Goal: Task Accomplishment & Management: Use online tool/utility

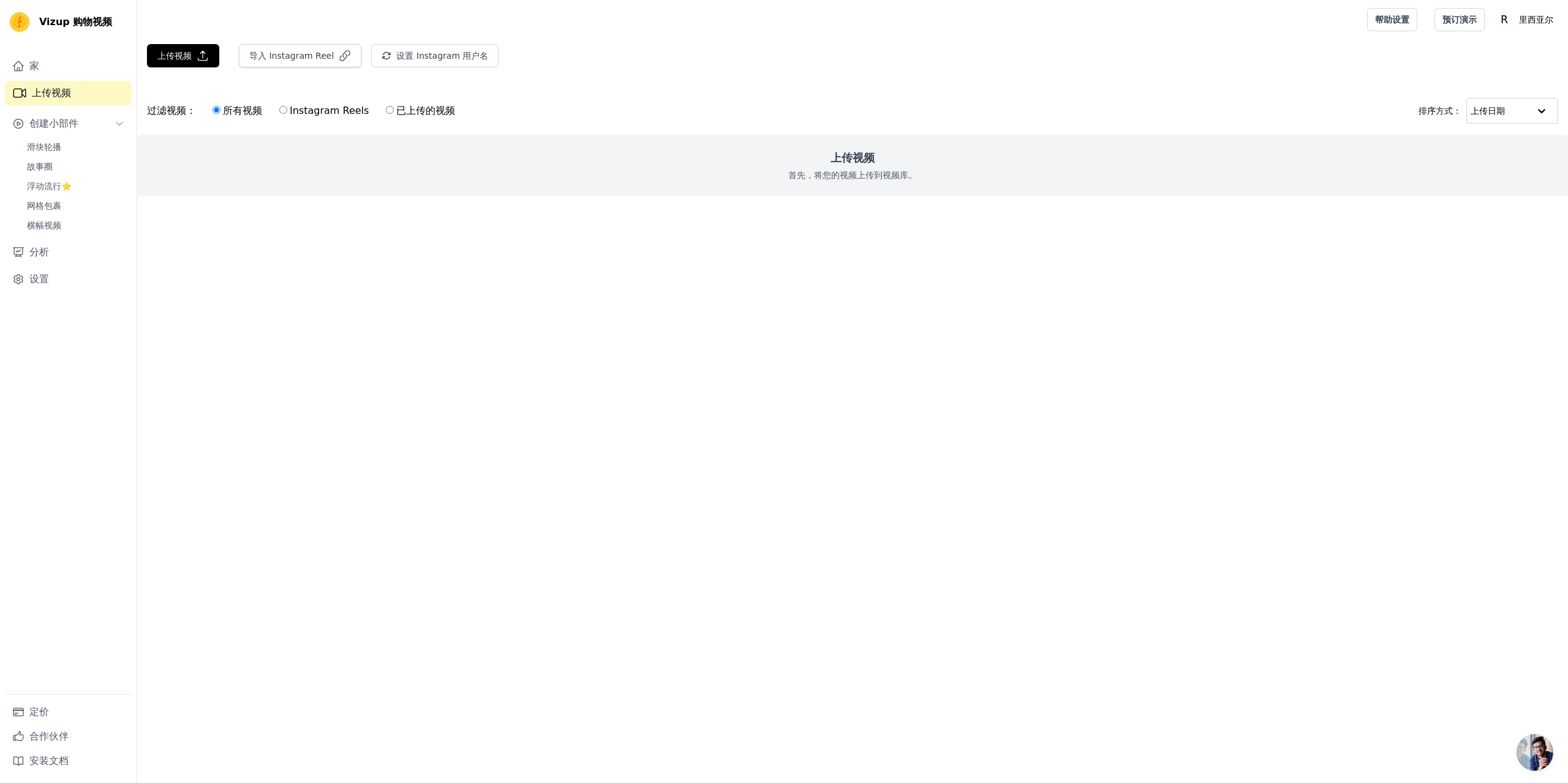
click at [535, 245] on html "Original text Rate this translation Your feedback will be used to help improve …" at bounding box center [784, 122] width 1568 height 245
click at [90, 153] on link "滑块轮播" at bounding box center [75, 146] width 112 height 17
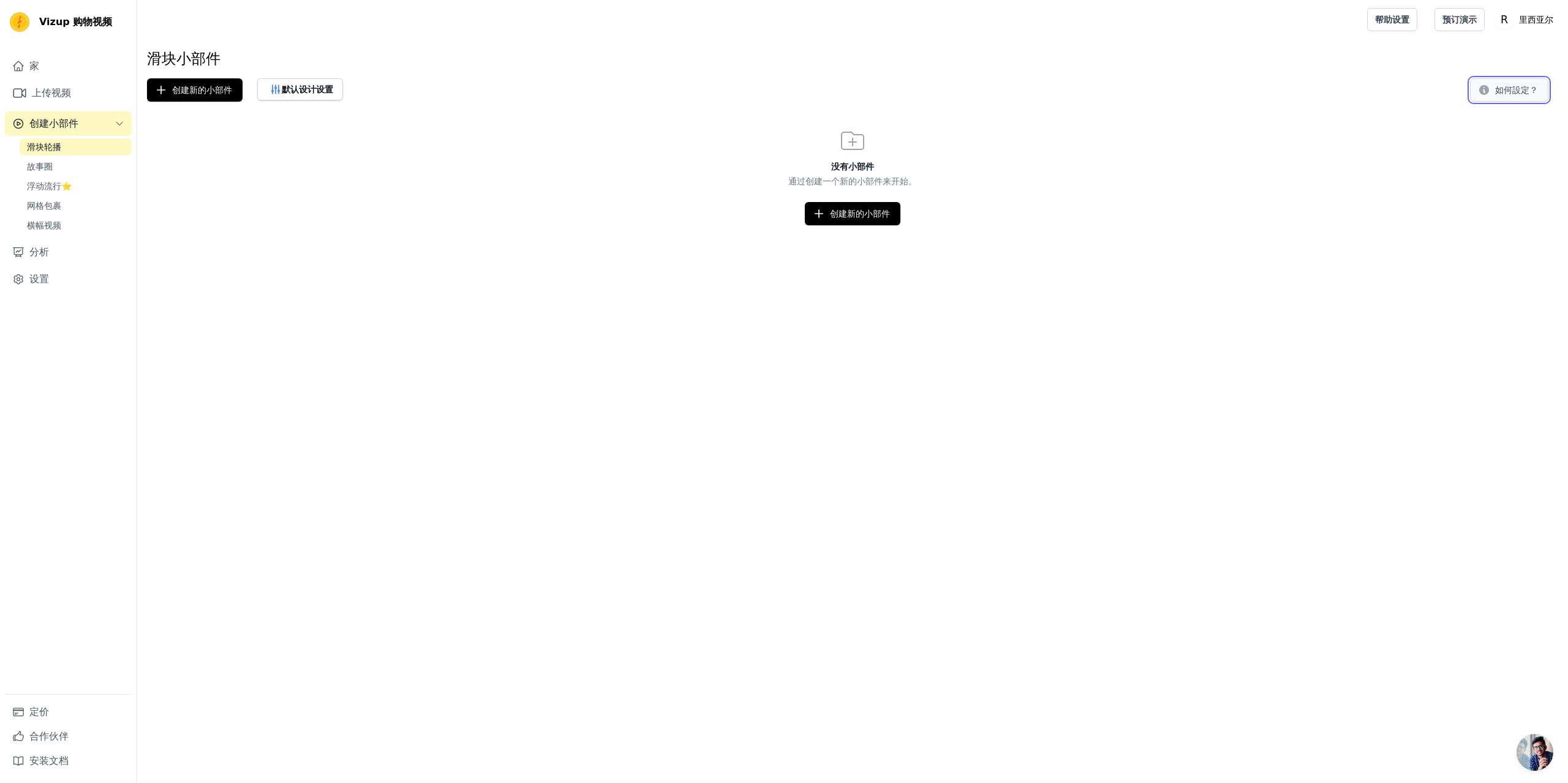
click at [1484, 98] on button "如何設定？" at bounding box center [1508, 90] width 78 height 23
click at [820, 213] on icon "button" at bounding box center [818, 214] width 12 height 12
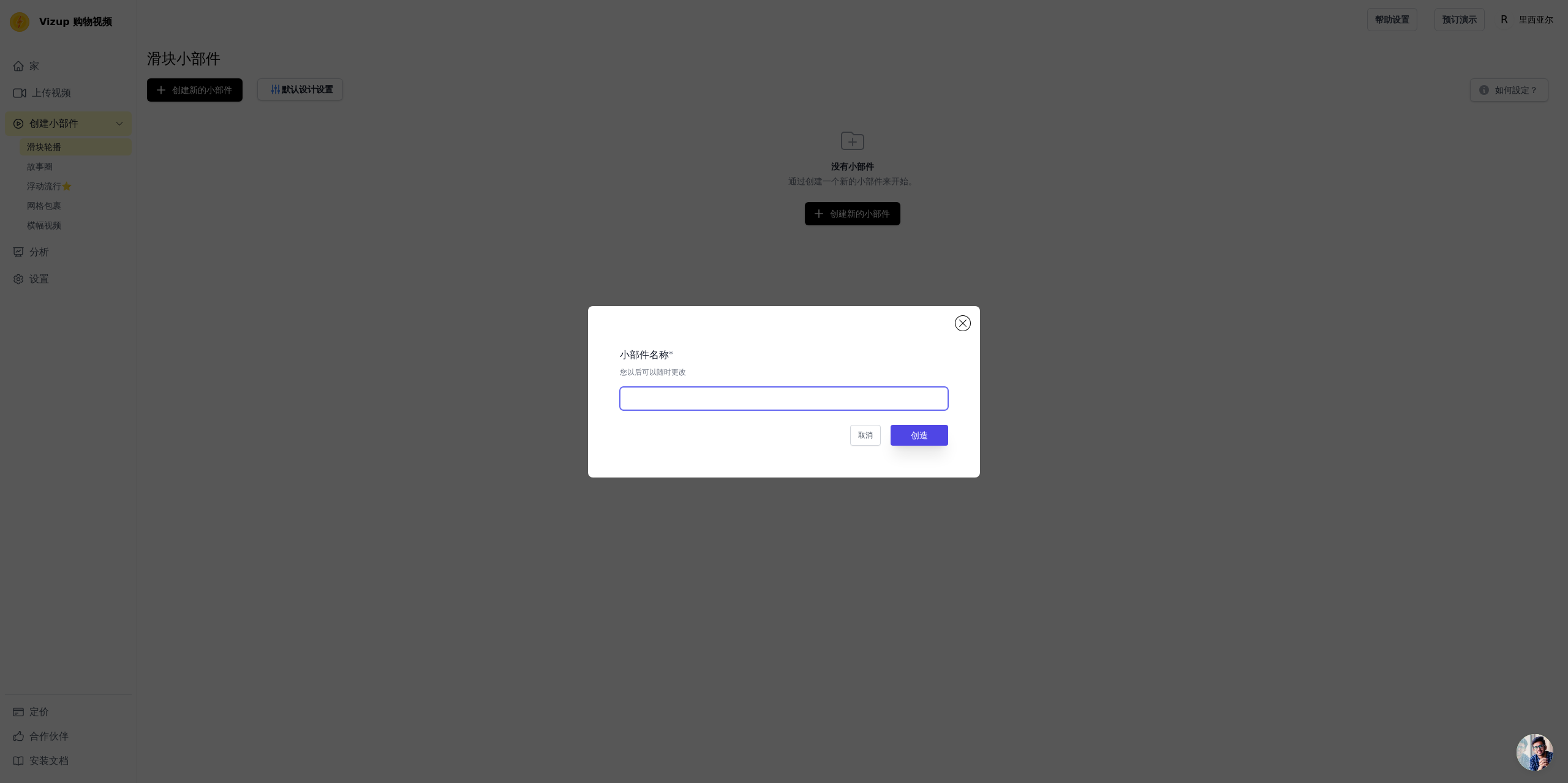
click at [835, 403] on input "text" at bounding box center [783, 398] width 329 height 23
click at [655, 401] on input "滑块混播" at bounding box center [783, 398] width 329 height 23
type input "滑块轮播"
click at [914, 440] on font "创造" at bounding box center [919, 435] width 17 height 10
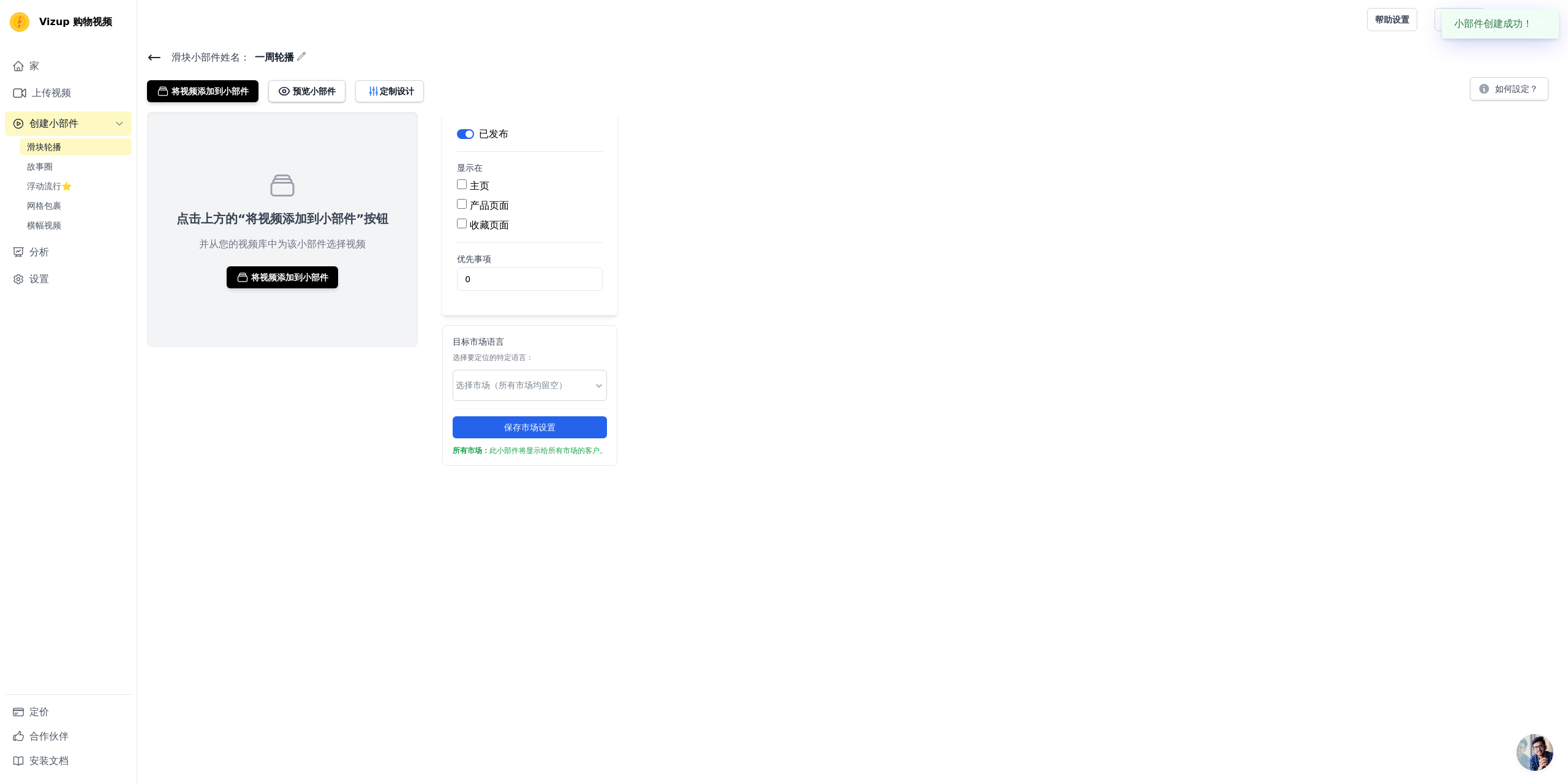
click at [482, 204] on font "产品页面" at bounding box center [489, 205] width 39 height 11
click at [467, 204] on input "产品页面" at bounding box center [462, 203] width 10 height 10
checkbox input "true"
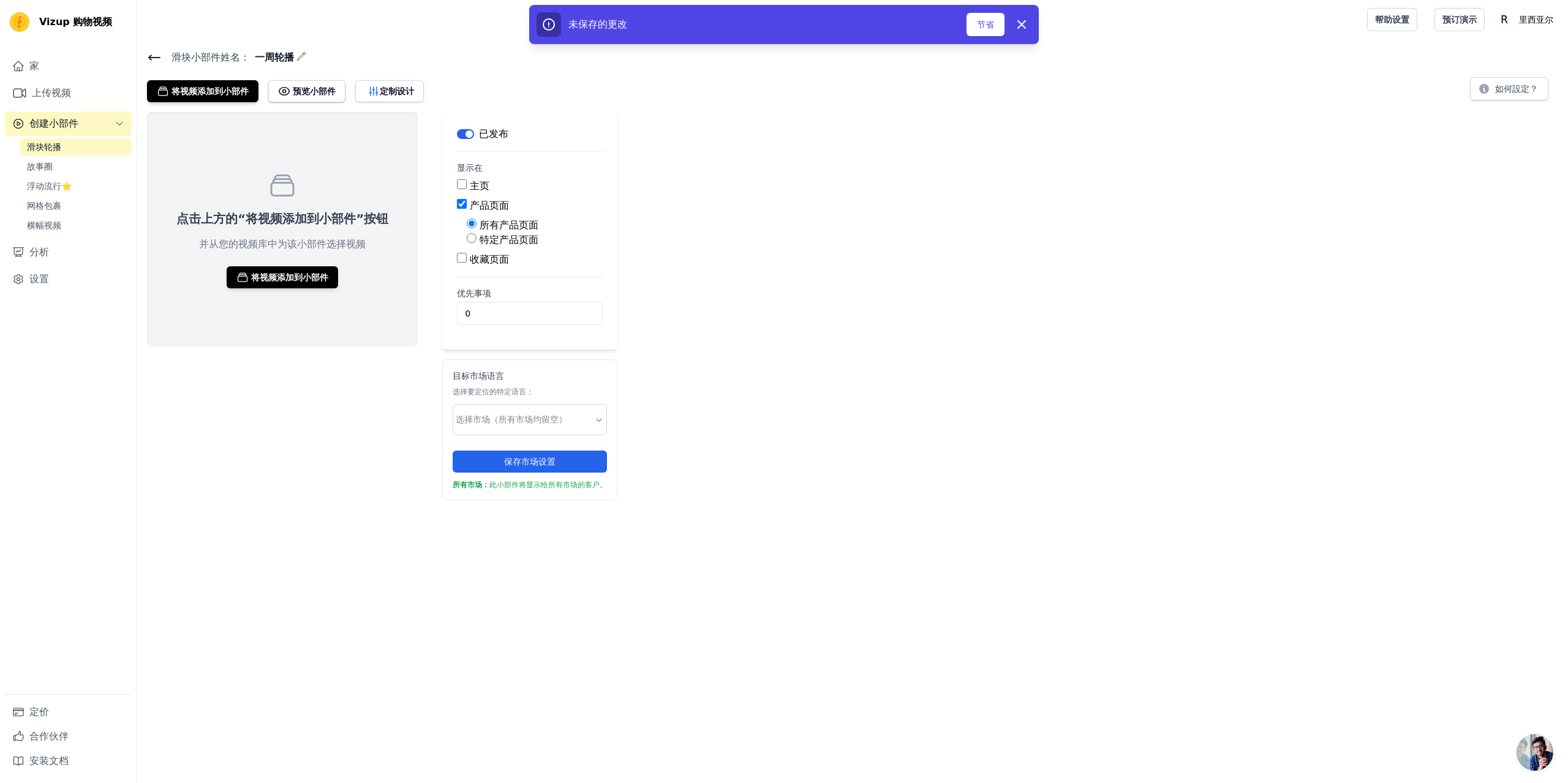
click at [495, 236] on font "特定产品页面" at bounding box center [508, 240] width 59 height 11
click at [477, 236] on input "特定产品页面" at bounding box center [471, 238] width 10 height 10
radio input "true"
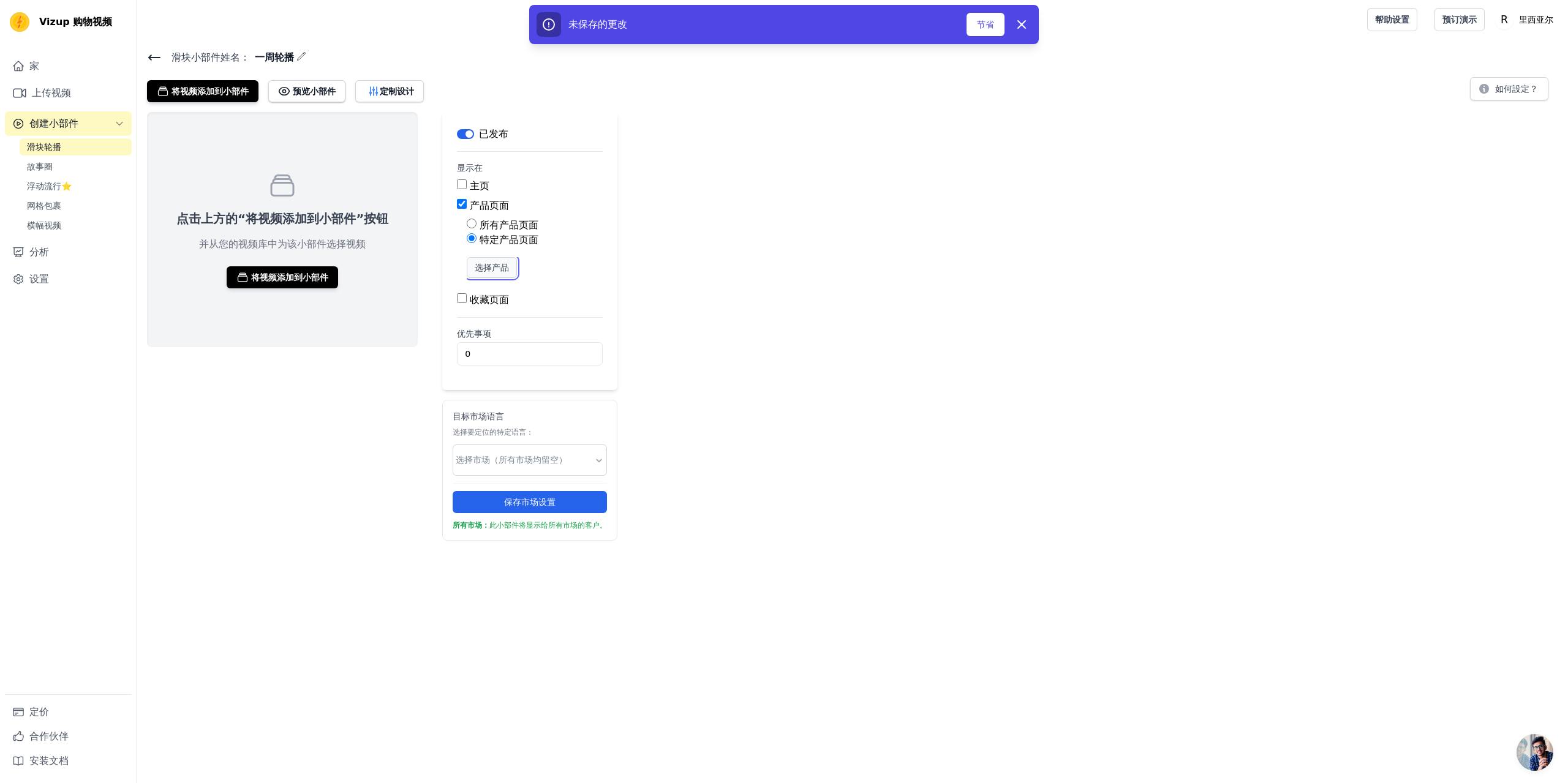
click at [497, 262] on font "选择产品" at bounding box center [492, 267] width 34 height 10
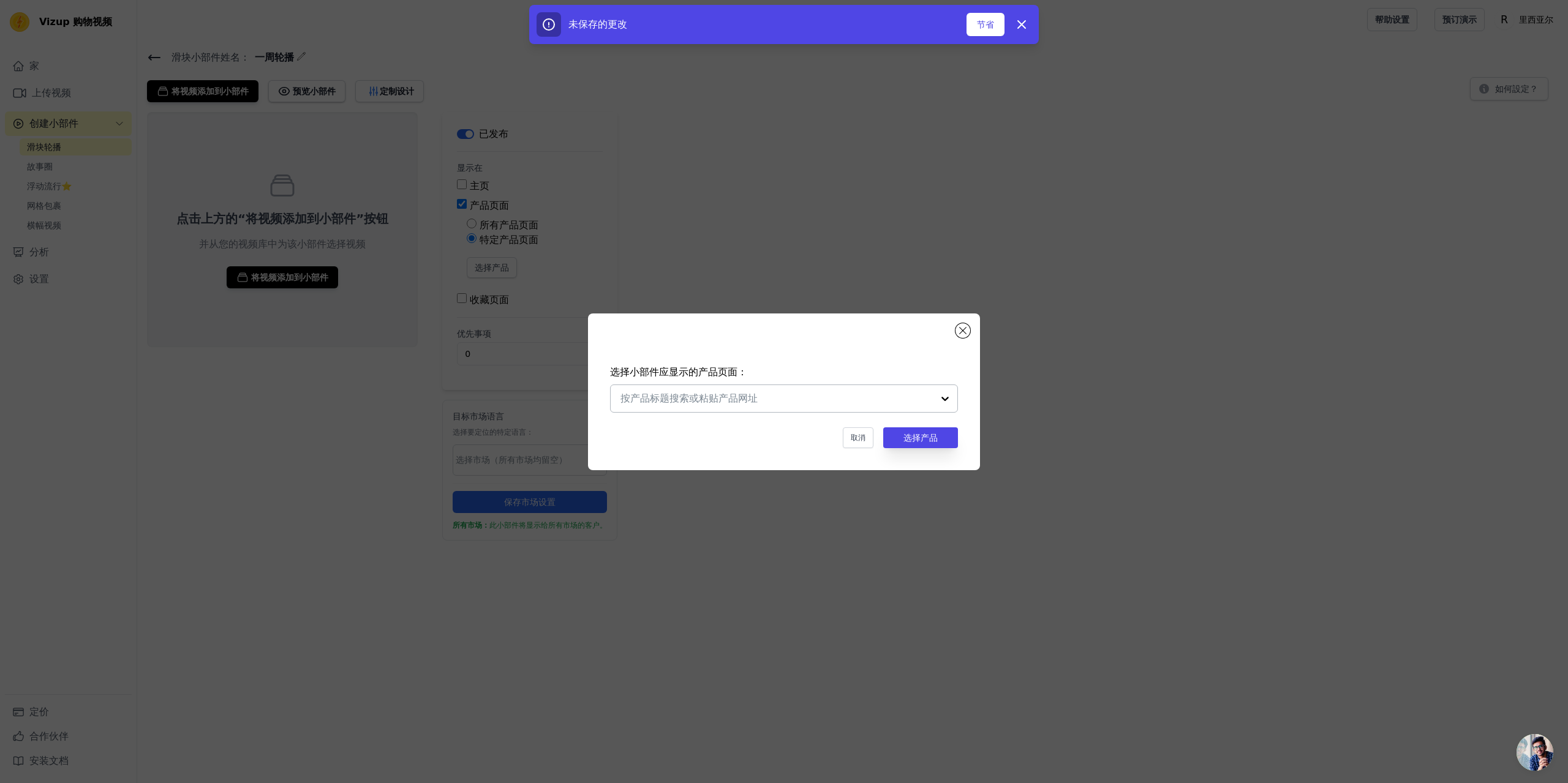
click at [936, 402] on div at bounding box center [945, 398] width 25 height 27
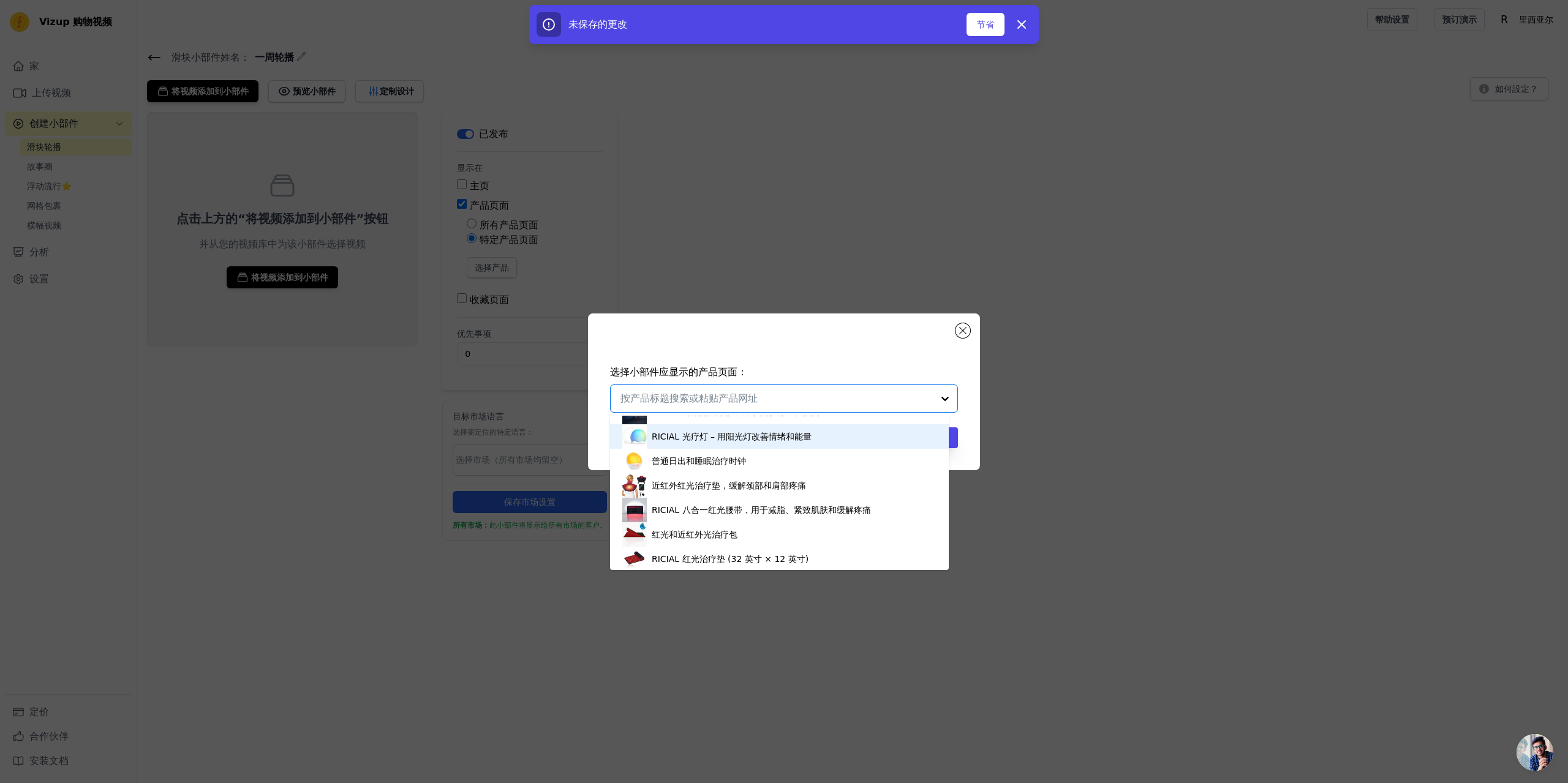
scroll to position [122, 0]
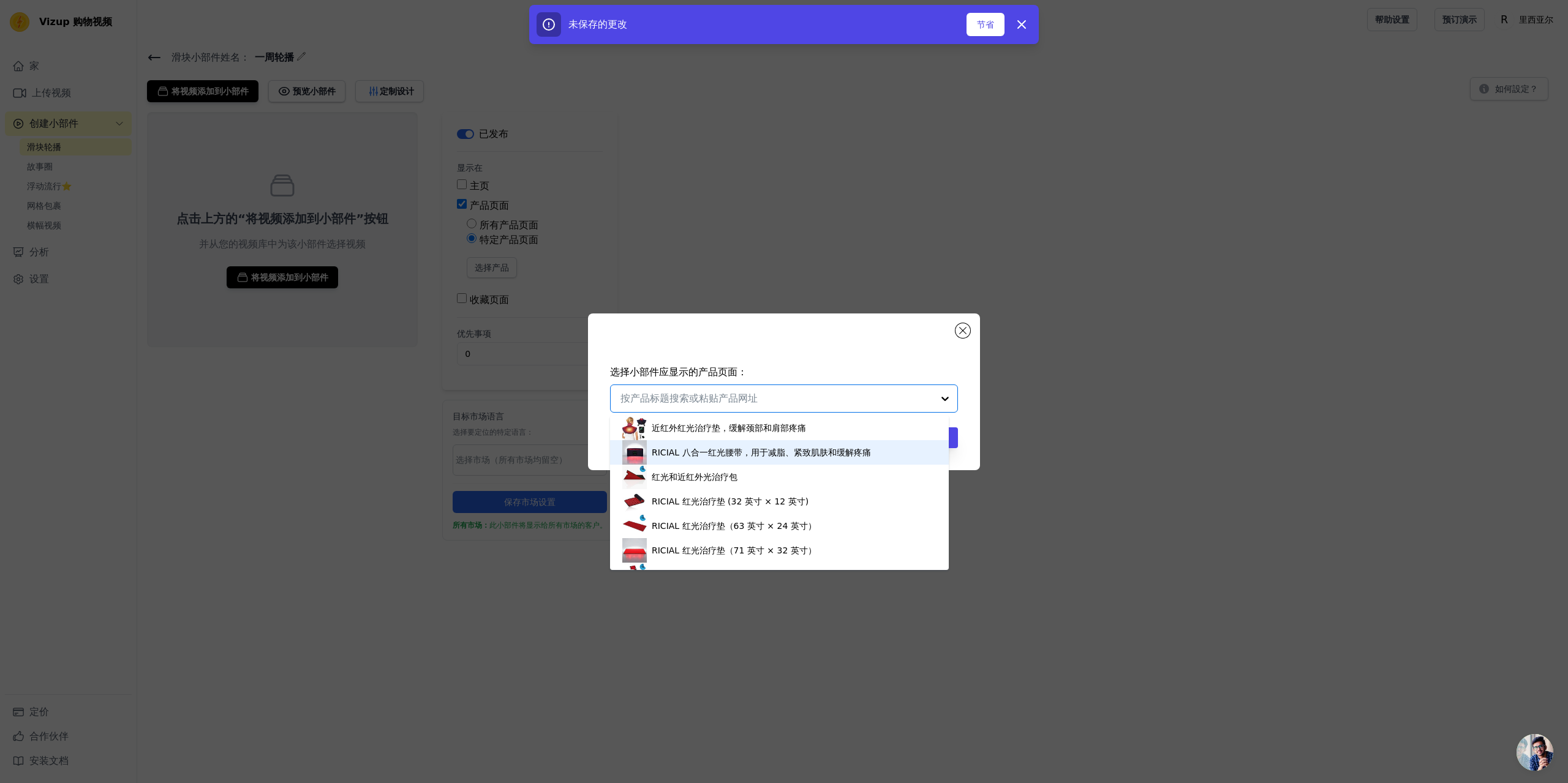
click at [725, 454] on font "RICIAL 八合一红光腰带，用于减脂、紧致肌肤和缓解疼痛" at bounding box center [761, 452] width 219 height 10
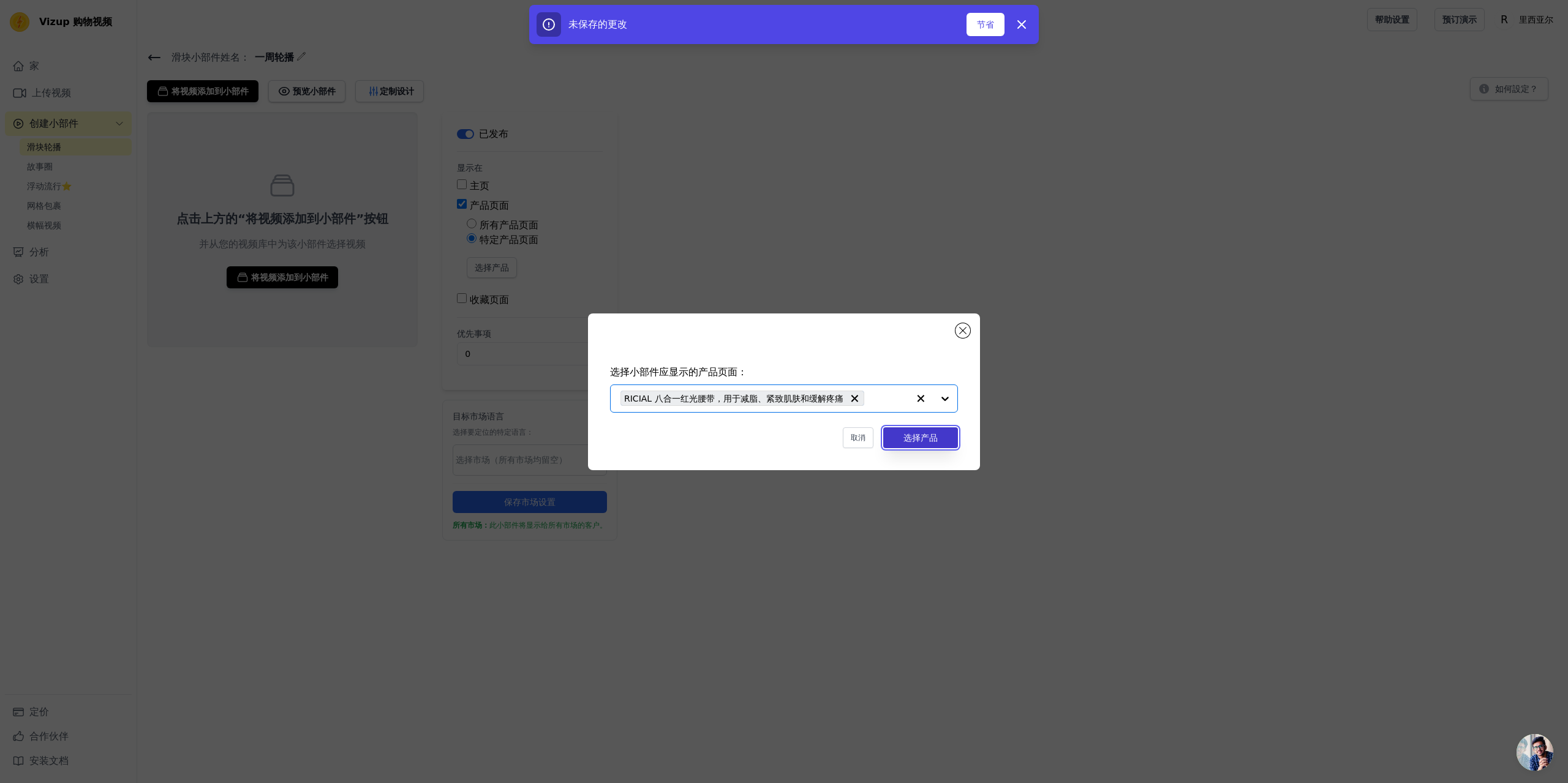
click at [913, 439] on font "选择产品" at bounding box center [920, 437] width 34 height 10
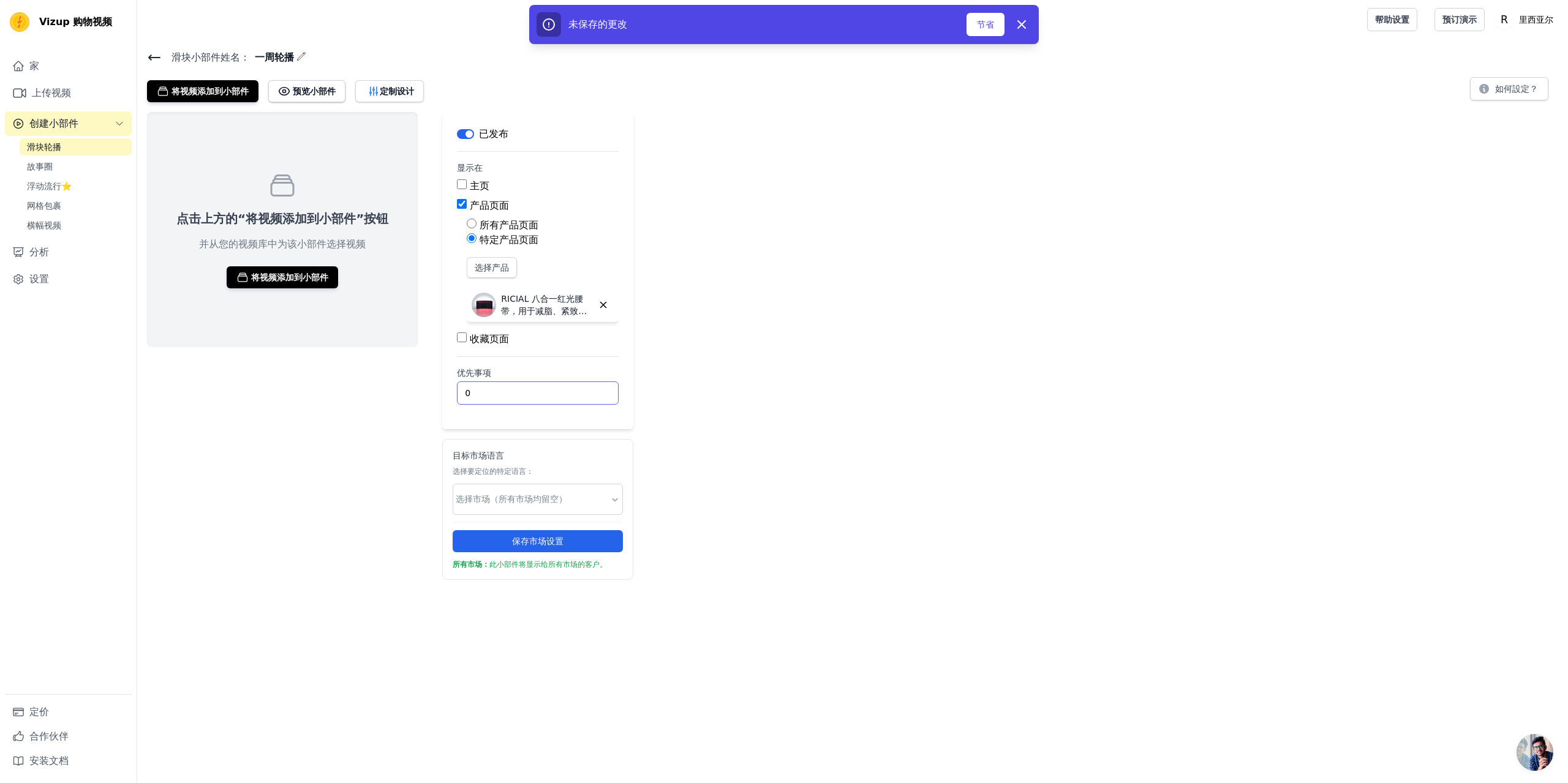
click at [507, 390] on input "0" at bounding box center [538, 393] width 162 height 23
click at [582, 388] on input "1" at bounding box center [538, 393] width 162 height 23
type input "0"
click at [587, 395] on input "0" at bounding box center [538, 393] width 162 height 23
click at [395, 418] on div "点击上方的“将视频添加到小部件”按钮 并从您的视频库中为该小部件选择视频 将视频添加到小部件" at bounding box center [282, 345] width 270 height 468
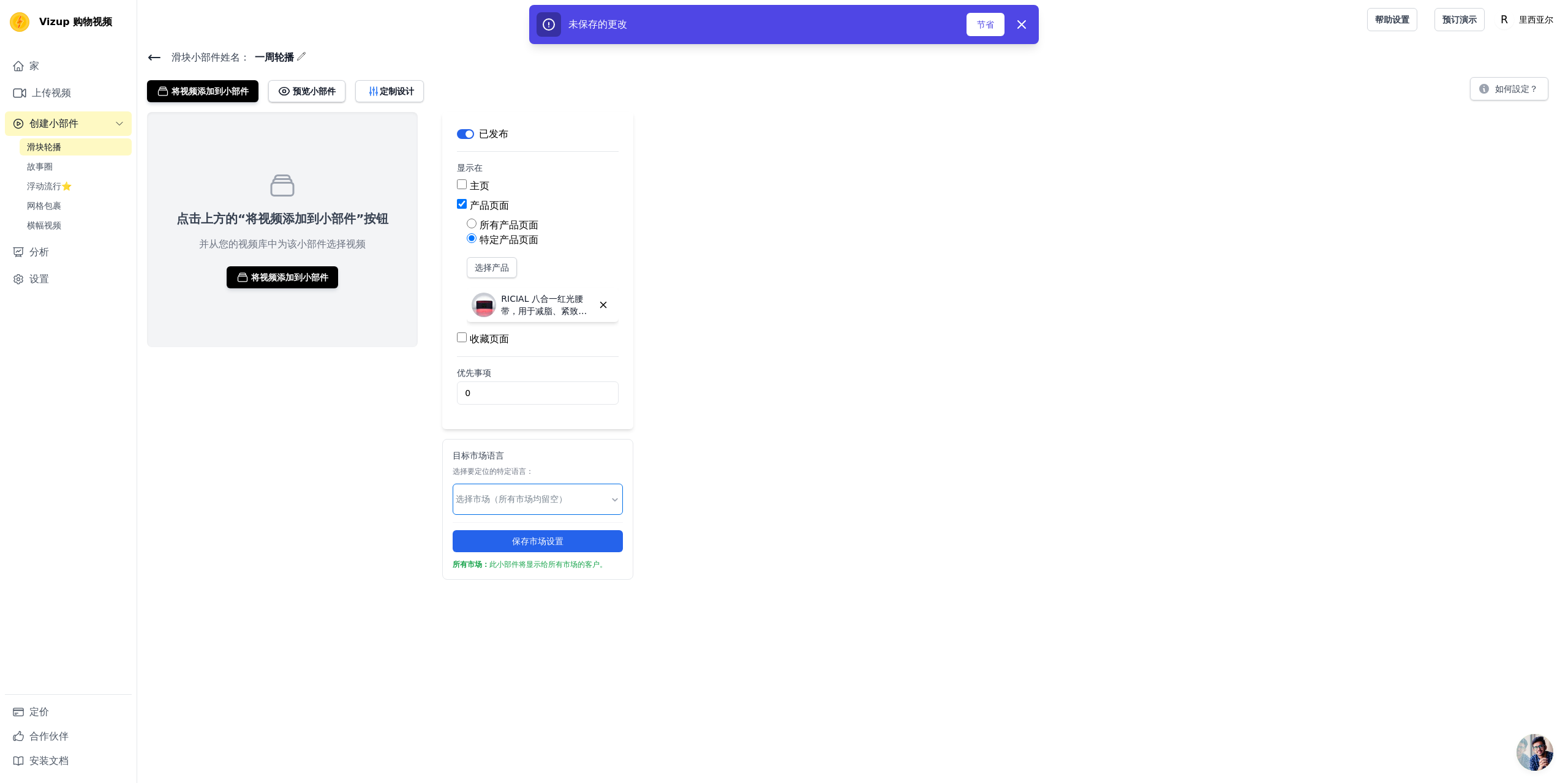
click at [510, 499] on input "text" at bounding box center [532, 499] width 154 height 13
click at [515, 531] on div "英语" at bounding box center [534, 535] width 169 height 34
click at [370, 490] on div "点击上方的“将视频添加到小部件”按钮 并从您的视频库中为该小部件选择视频 将视频添加到小部件" at bounding box center [282, 351] width 270 height 477
click at [292, 278] on font "将视频添加到小部件" at bounding box center [290, 277] width 78 height 10
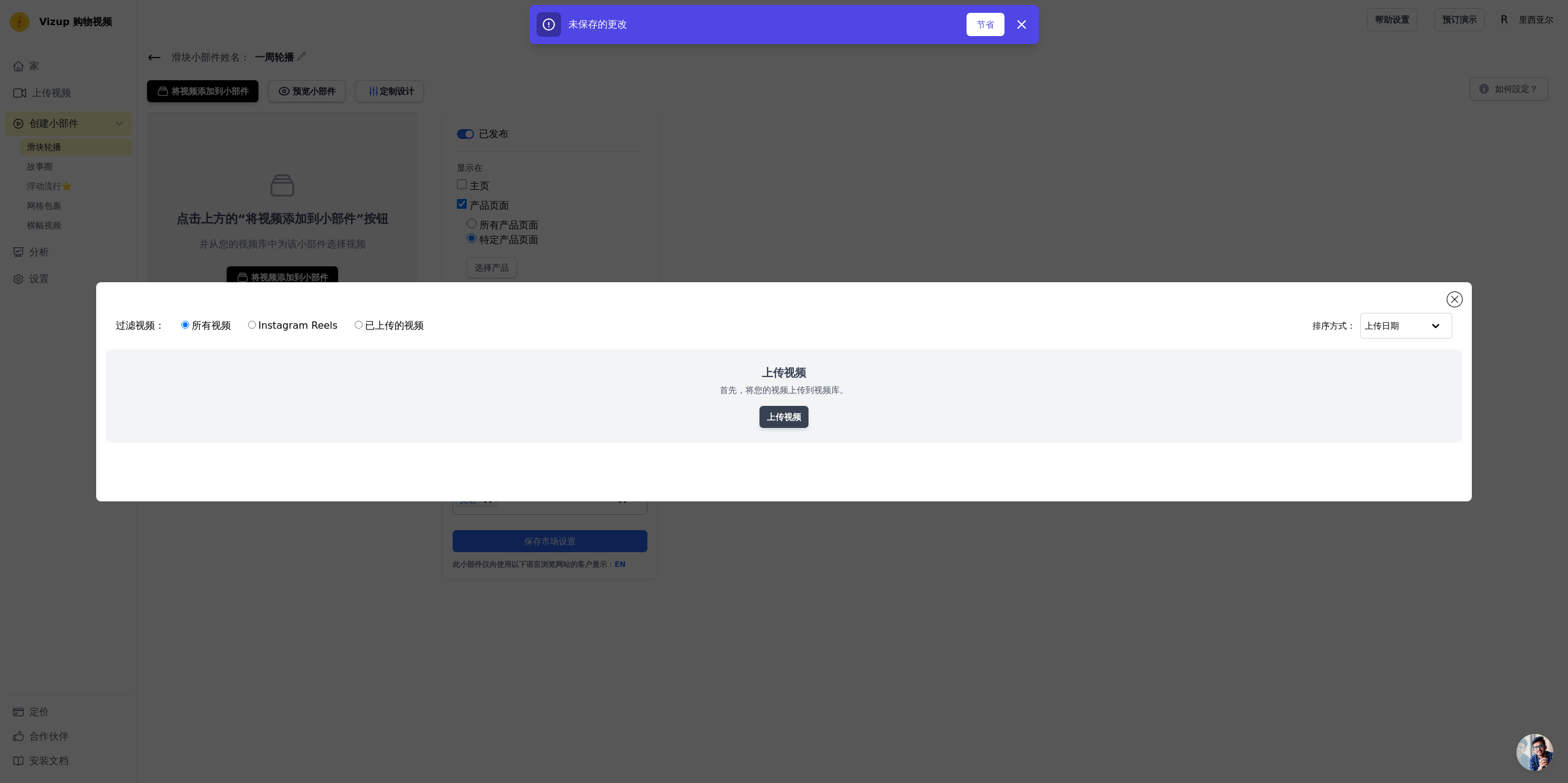
click at [768, 406] on link "上传视频" at bounding box center [784, 417] width 49 height 22
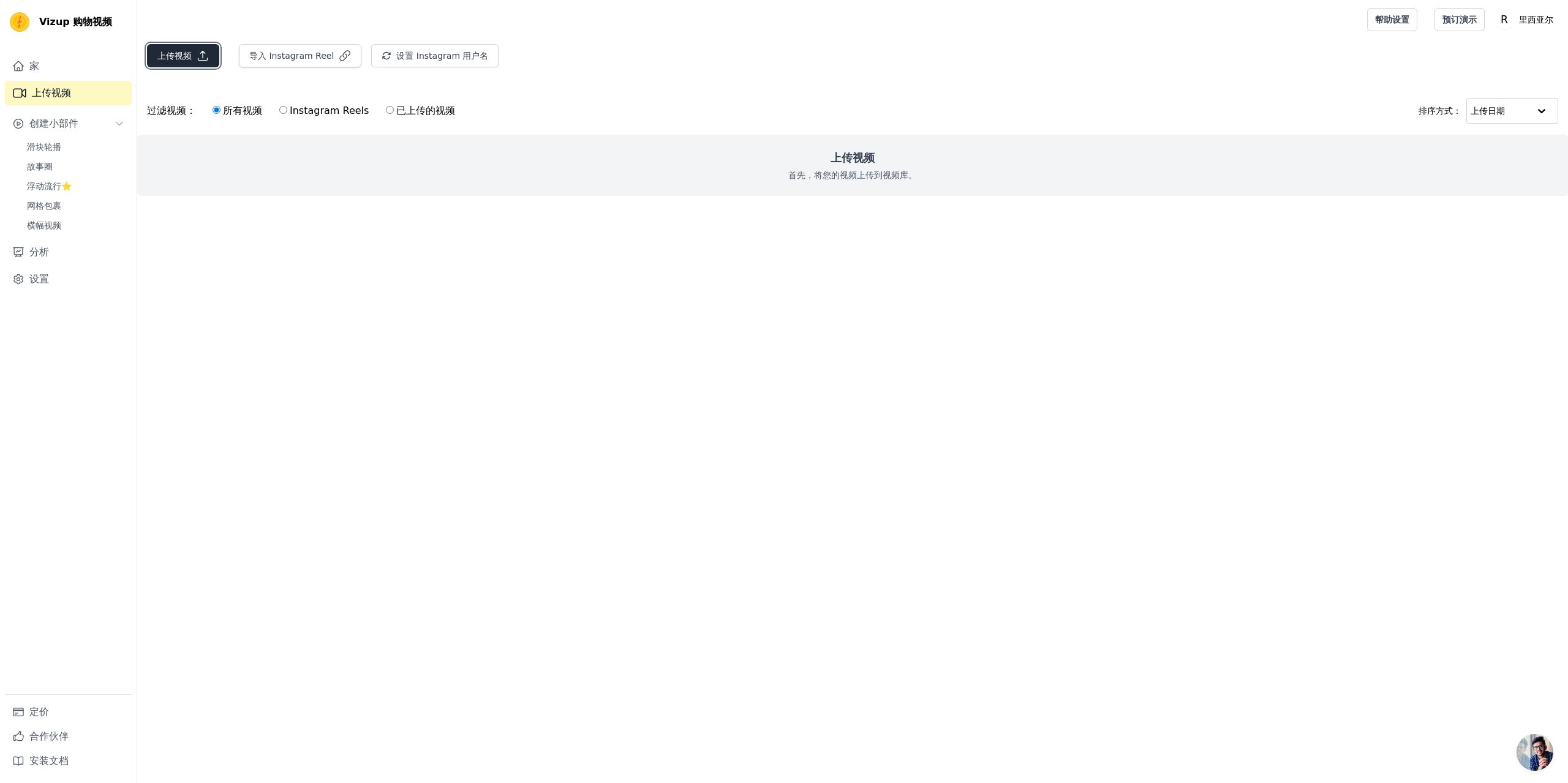
click at [201, 56] on icon "button" at bounding box center [203, 55] width 12 height 12
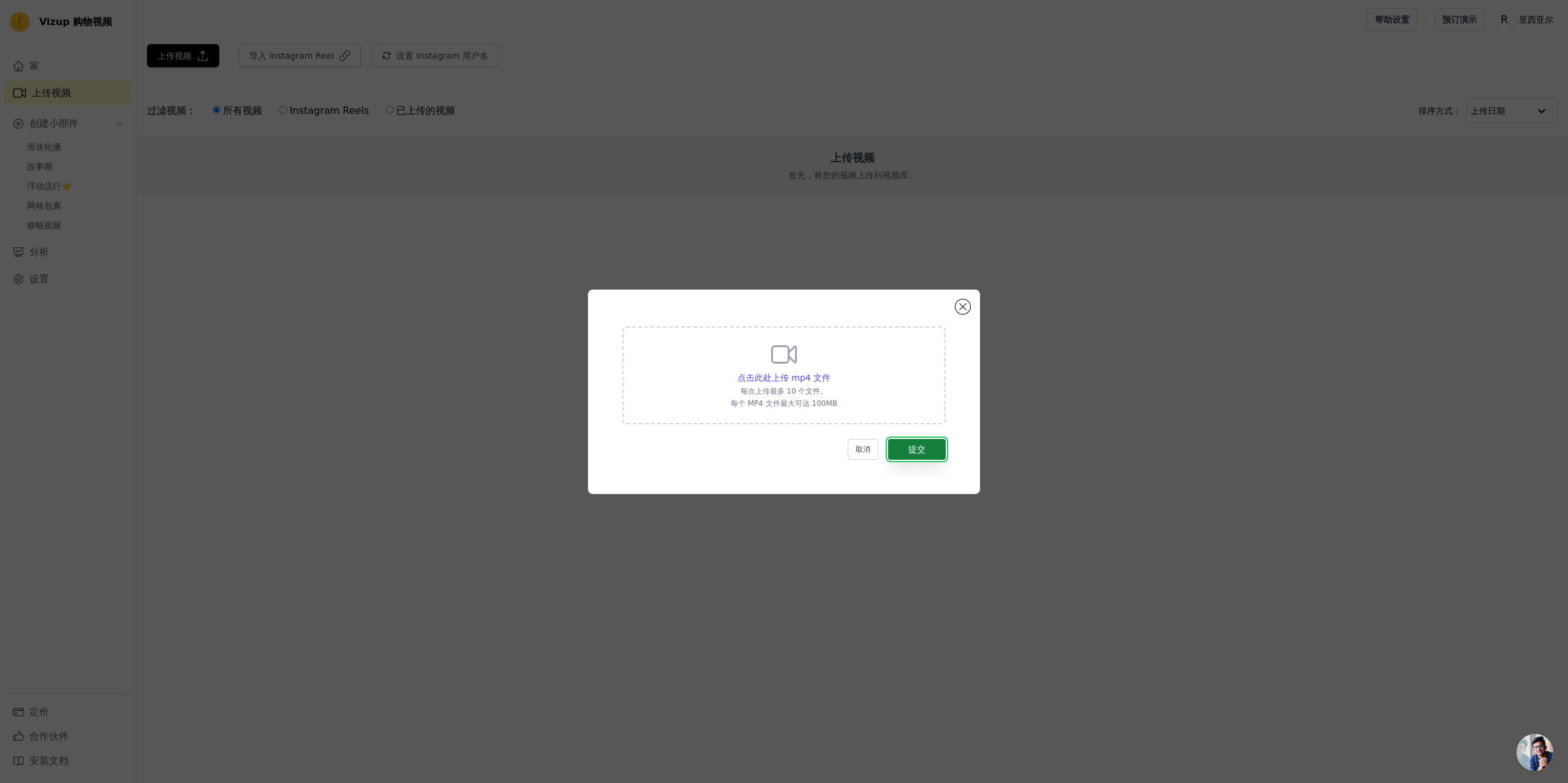
click at [913, 445] on font "提交" at bounding box center [916, 449] width 17 height 10
click at [779, 377] on font "点击此处上传 mp4 文件" at bounding box center [784, 377] width 93 height 10
click at [830, 372] on input "点击此处上传 mp4 文件 每次上传最多 10 个文件。 每个 MP4 文件最大可达 100MB" at bounding box center [830, 371] width 1 height 1
type input "C:\fakepath\0728(1)_x264.mp4"
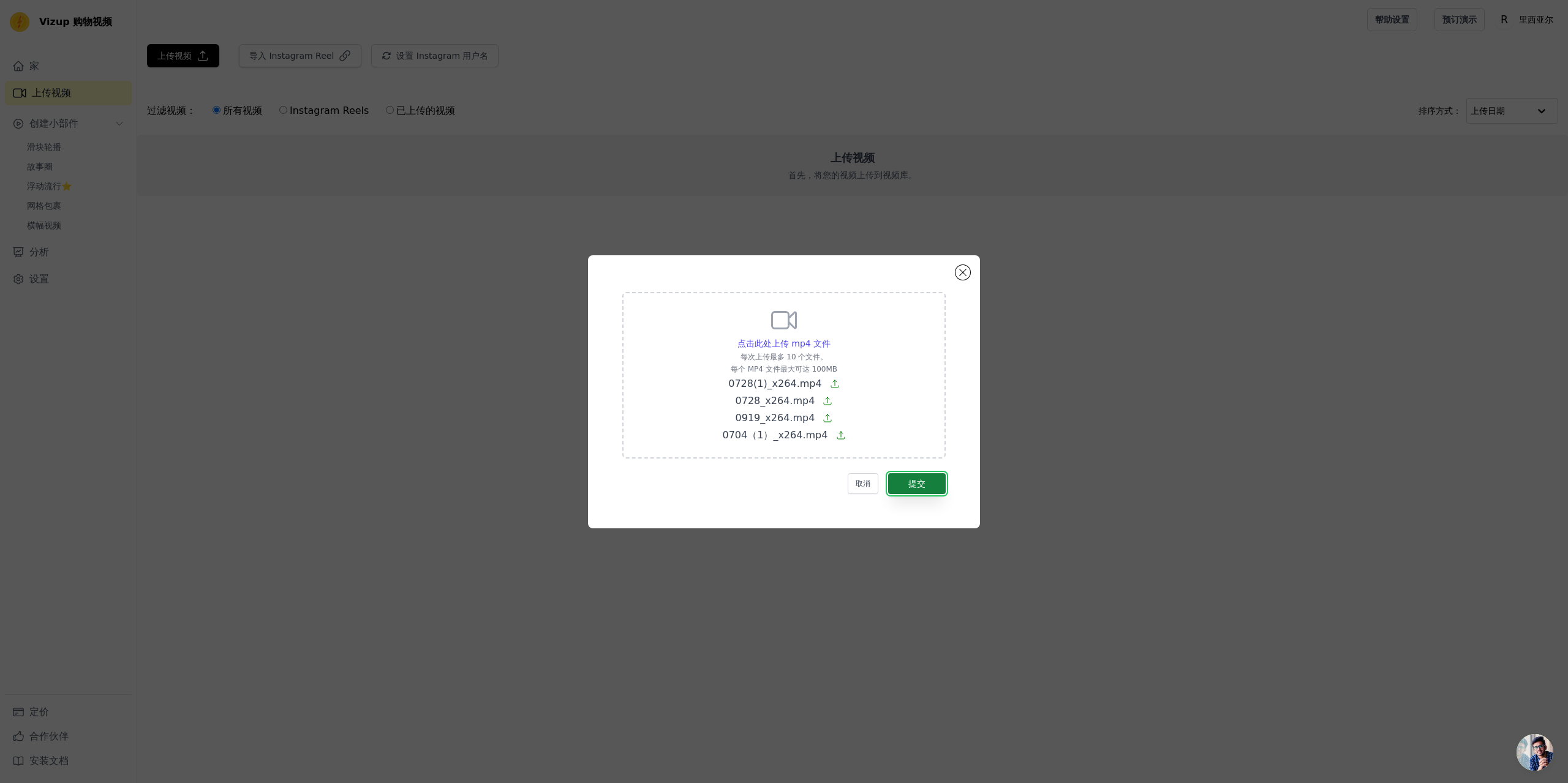
click at [927, 488] on button "提交" at bounding box center [916, 484] width 57 height 21
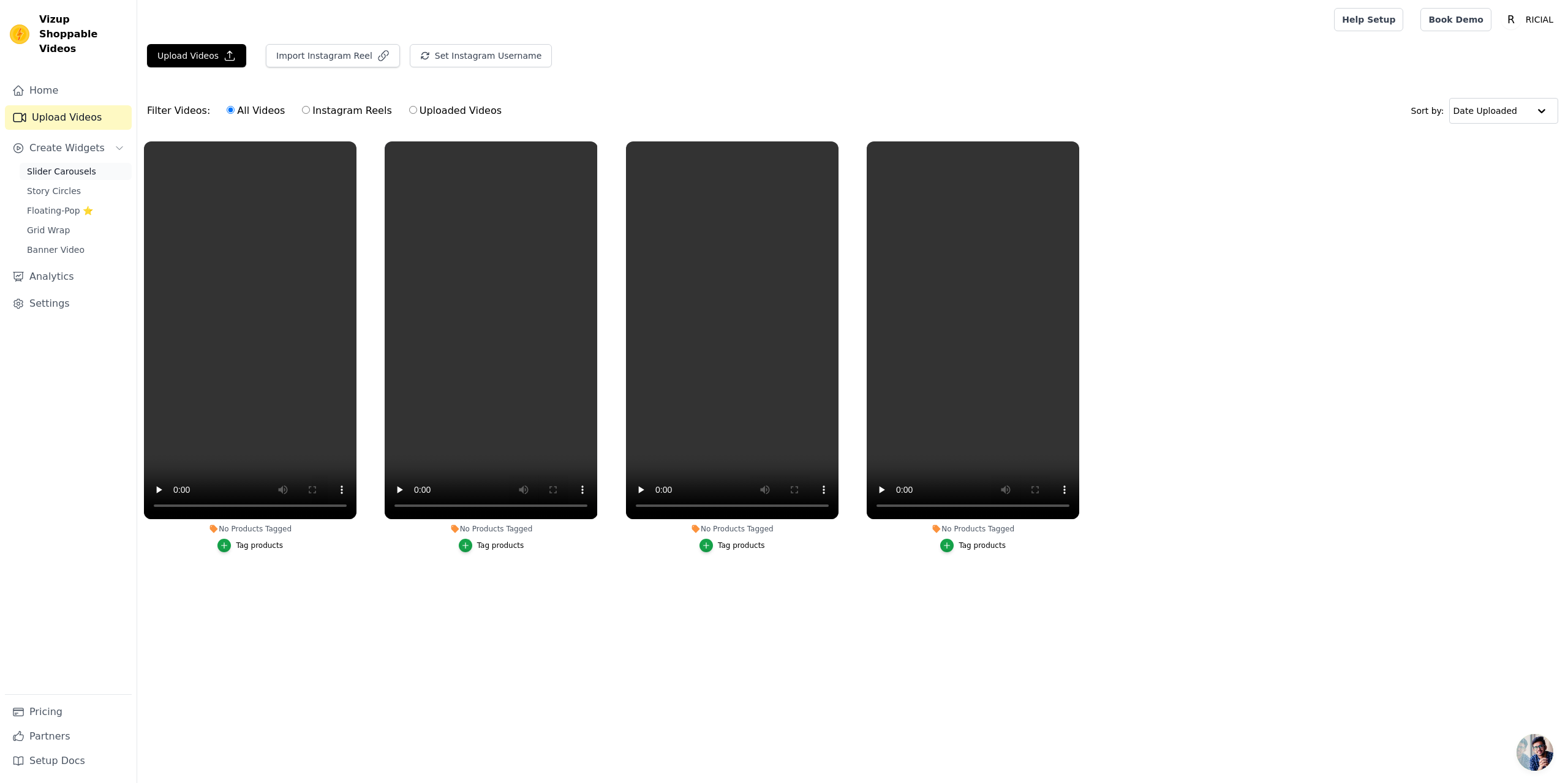
click at [71, 166] on span "Slider Carousels" at bounding box center [62, 172] width 70 height 12
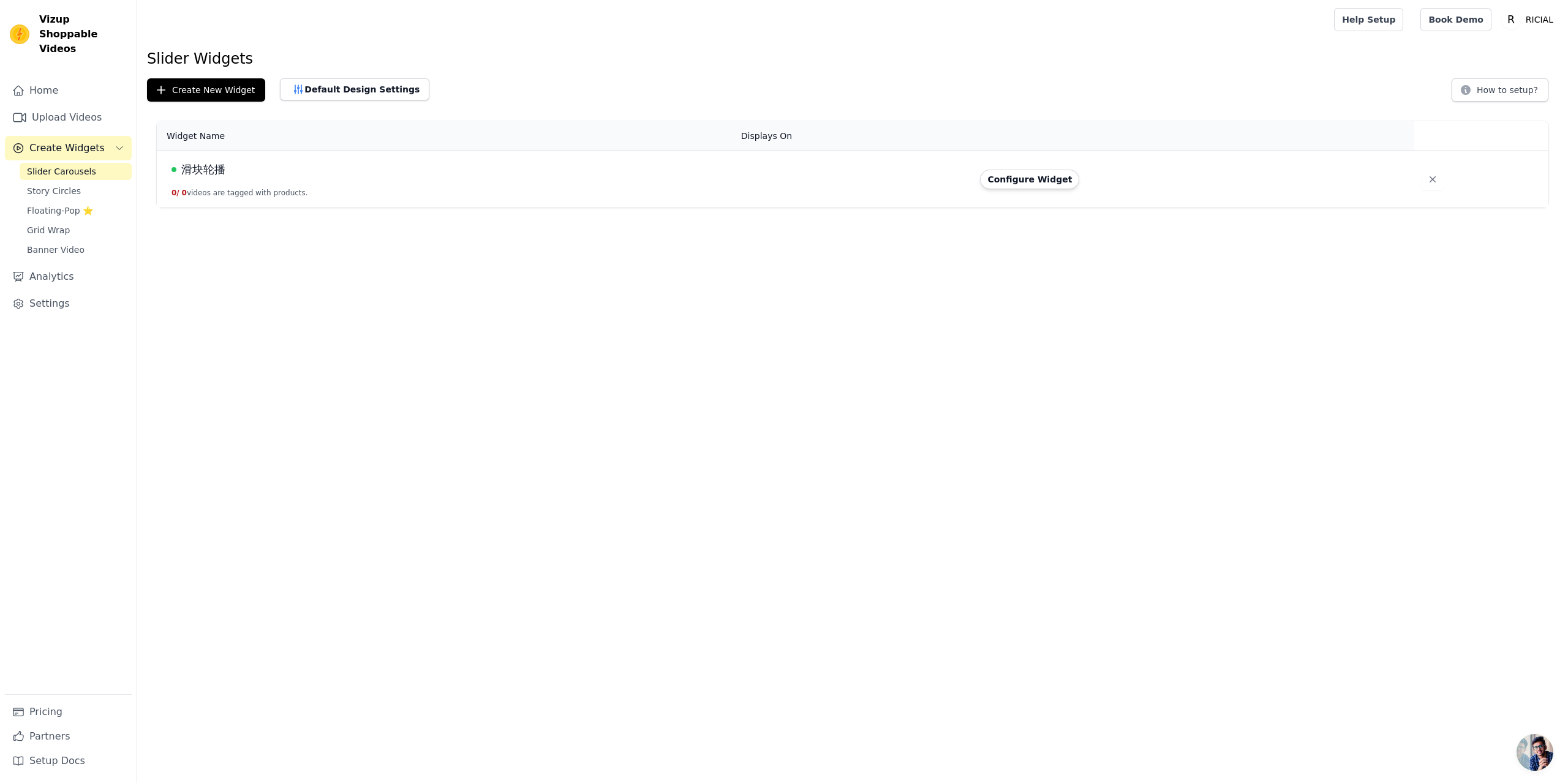
click at [683, 181] on td "滑块轮播 0 / 0 videos are tagged with products." at bounding box center [445, 180] width 577 height 57
click at [239, 178] on div "滑块轮播" at bounding box center [449, 169] width 555 height 17
click at [1018, 179] on button "Configure Widget" at bounding box center [1029, 180] width 100 height 19
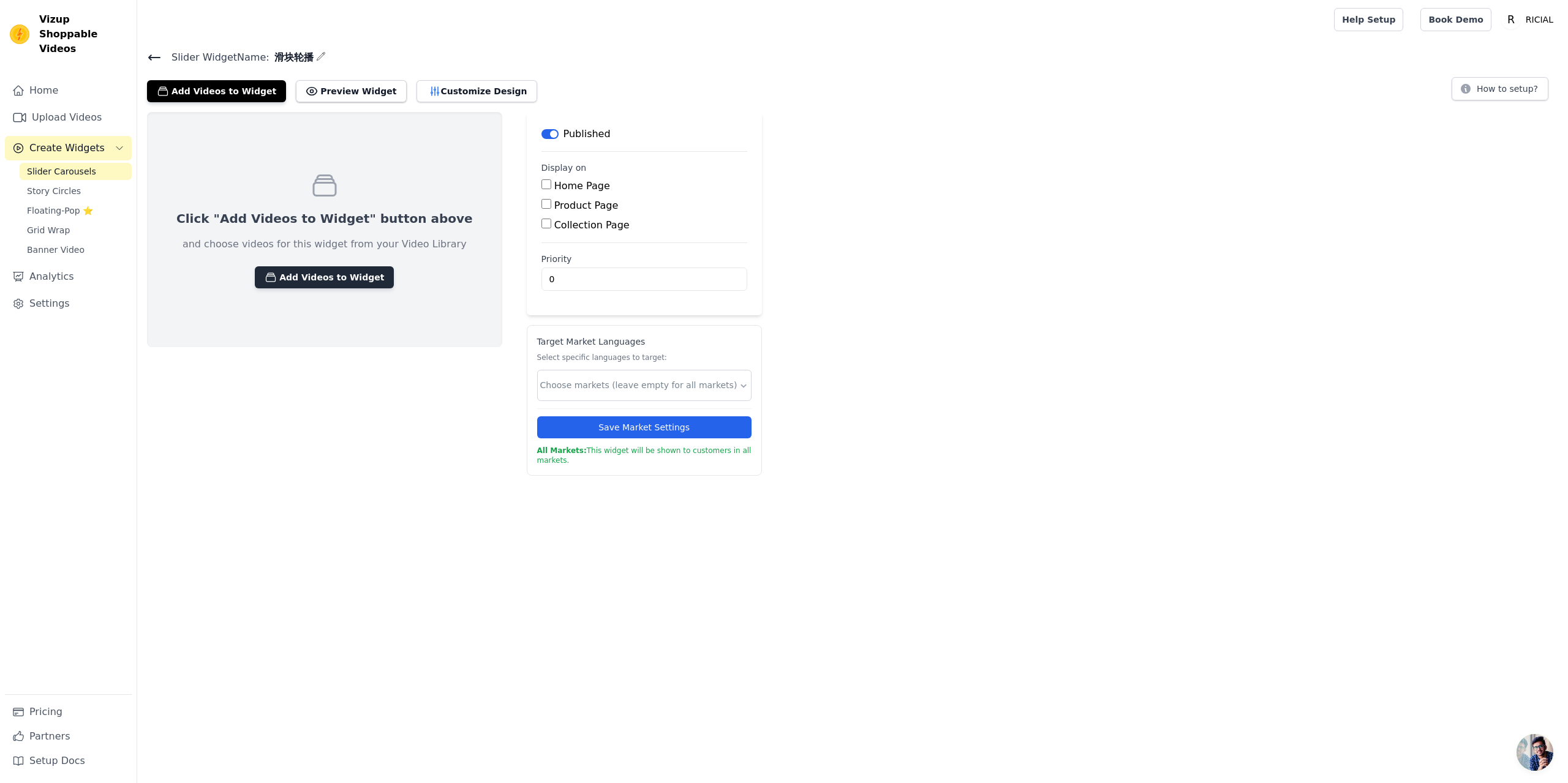
click at [324, 272] on button "Add Videos to Widget" at bounding box center [324, 277] width 139 height 22
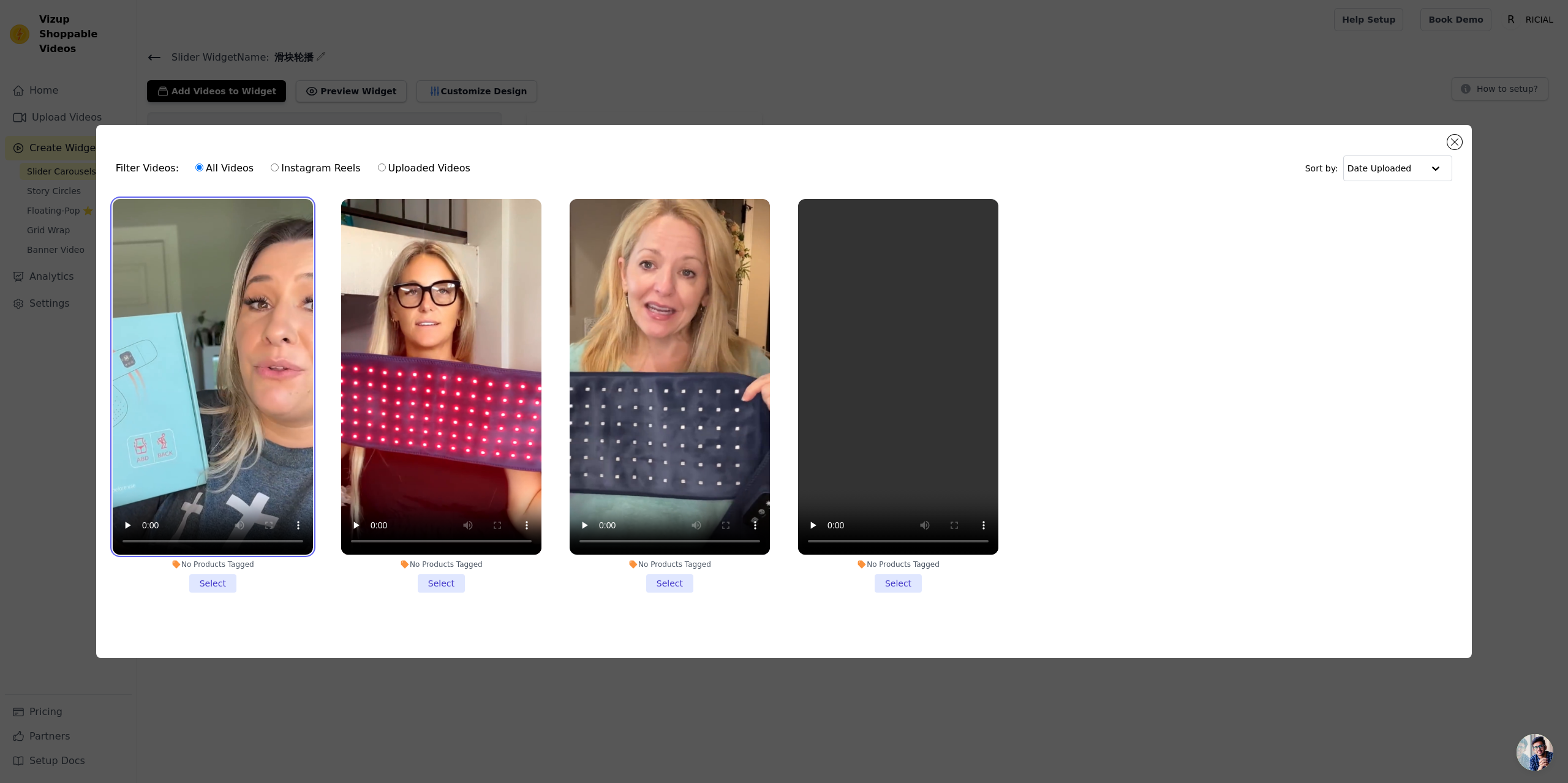
click at [218, 252] on video at bounding box center [212, 377] width 200 height 356
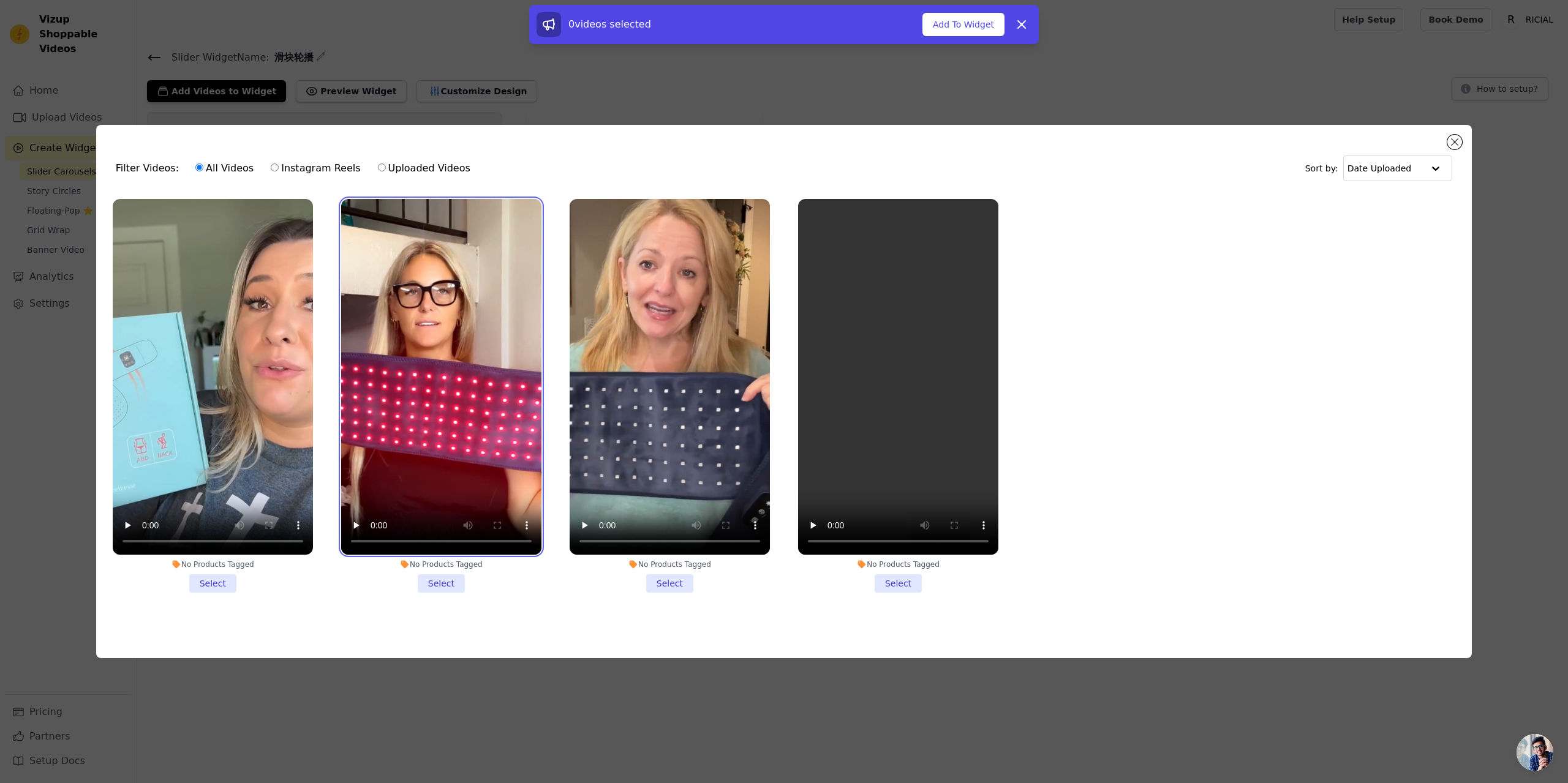
click at [440, 261] on video at bounding box center [440, 377] width 200 height 356
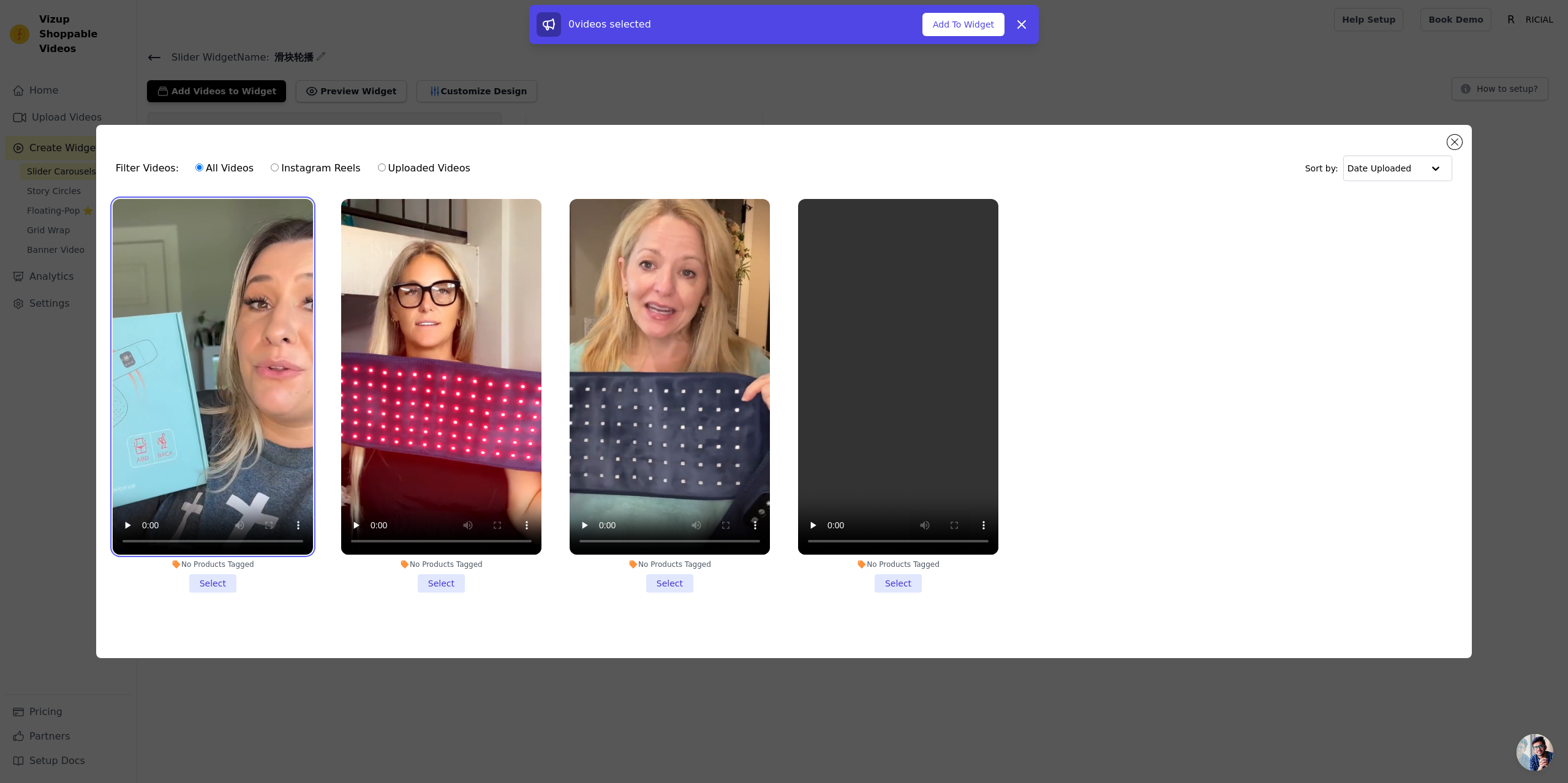
click at [268, 311] on video at bounding box center [212, 377] width 200 height 356
click at [964, 30] on button "Add To Widget" at bounding box center [963, 25] width 82 height 23
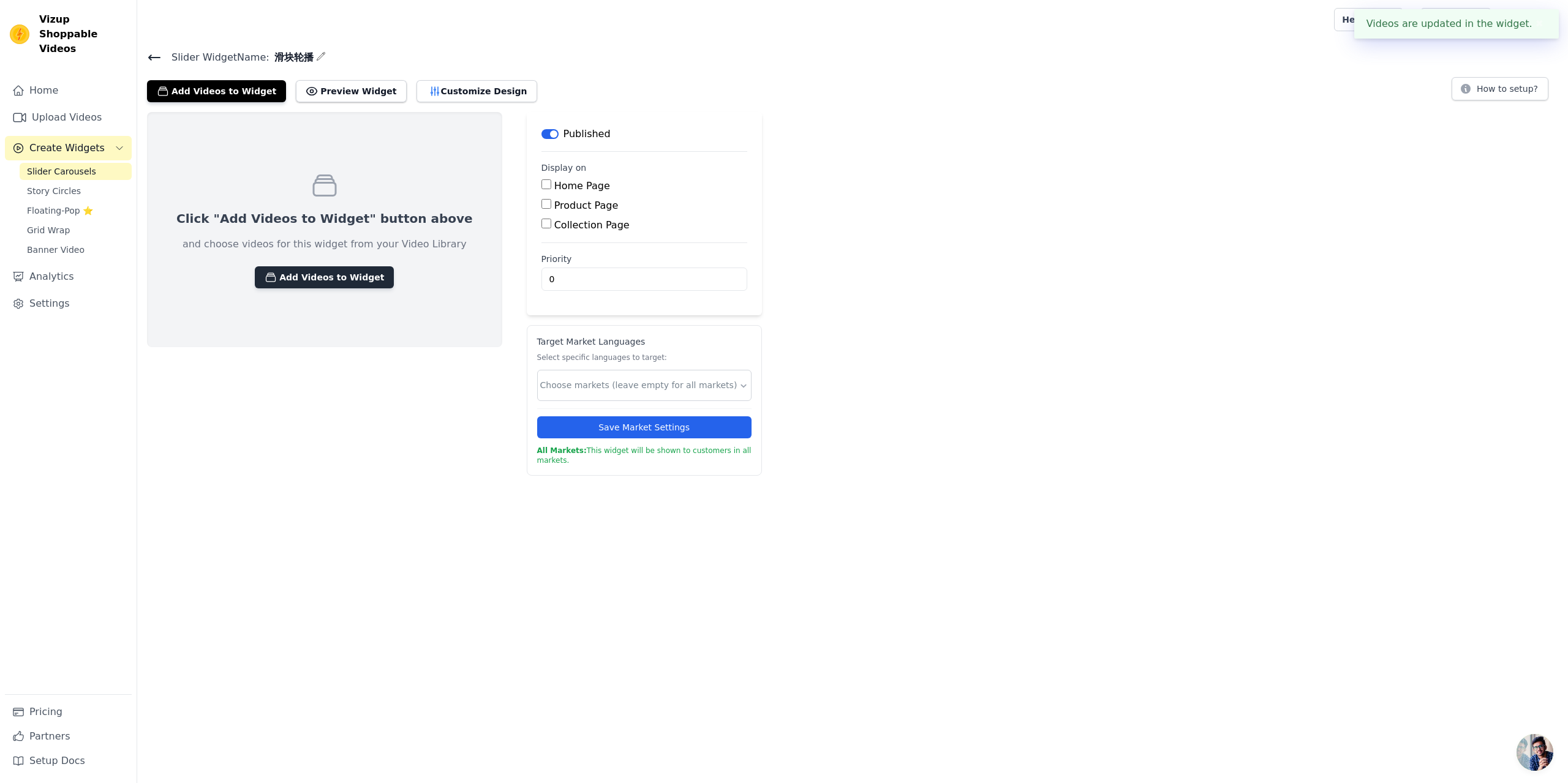
click at [326, 282] on button "Add Videos to Widget" at bounding box center [324, 277] width 139 height 22
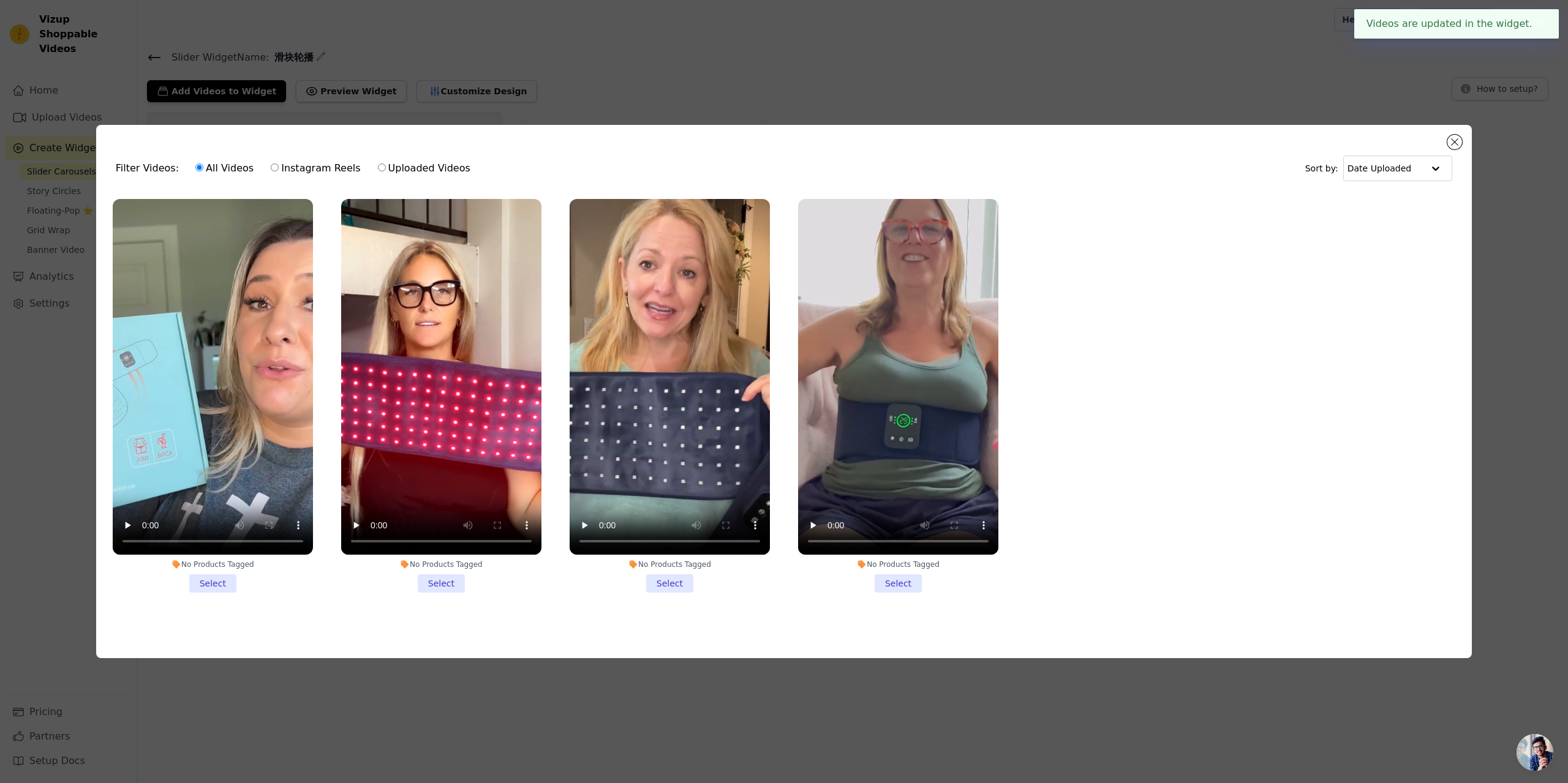
click at [196, 580] on li "No Products Tagged Select" at bounding box center [212, 395] width 200 height 394
click at [0, 0] on input "No Products Tagged Select" at bounding box center [0, 0] width 0 height 0
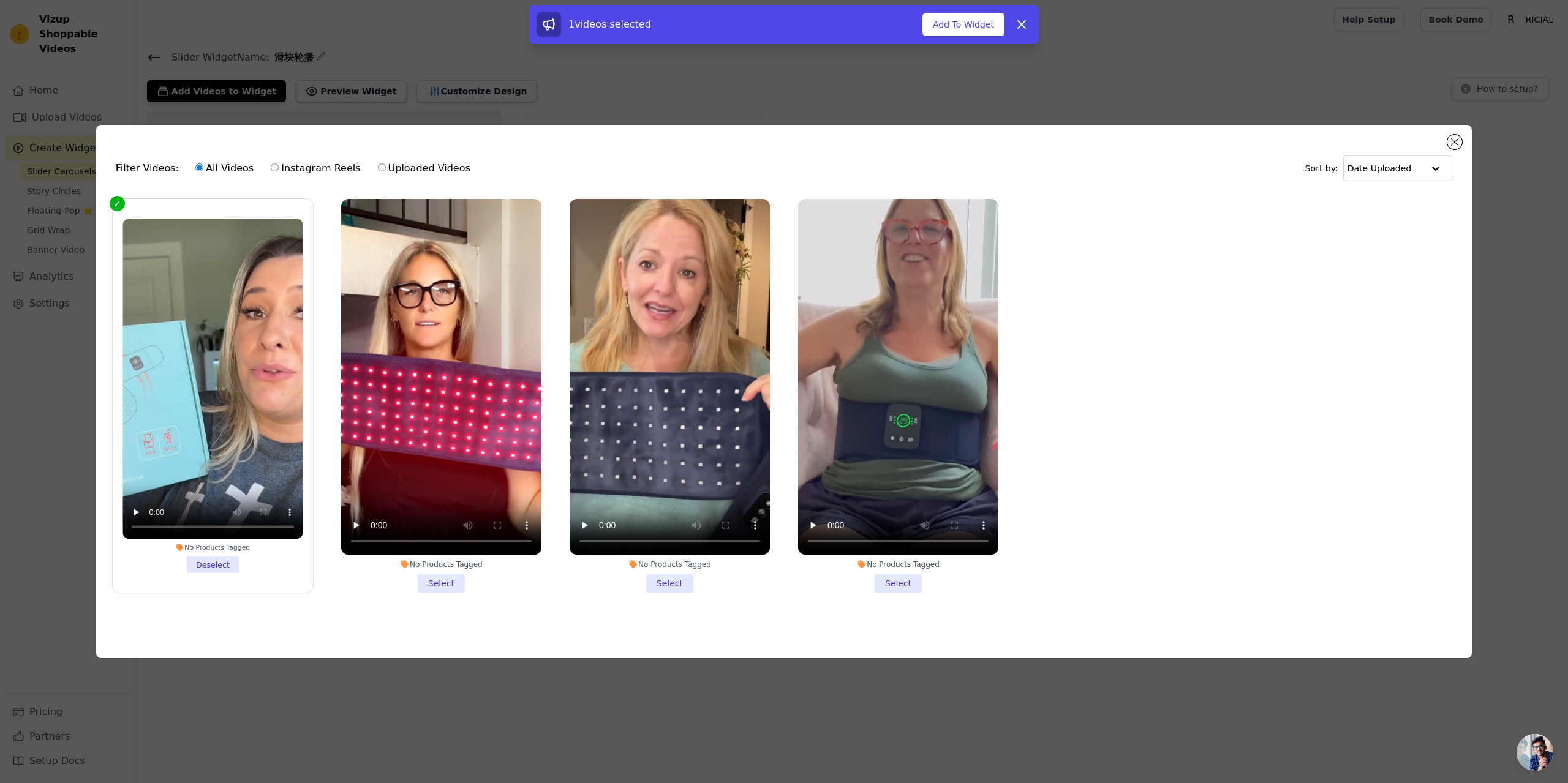
click at [449, 575] on li "No Products Tagged Select" at bounding box center [440, 395] width 200 height 394
click at [0, 0] on input "No Products Tagged Select" at bounding box center [0, 0] width 0 height 0
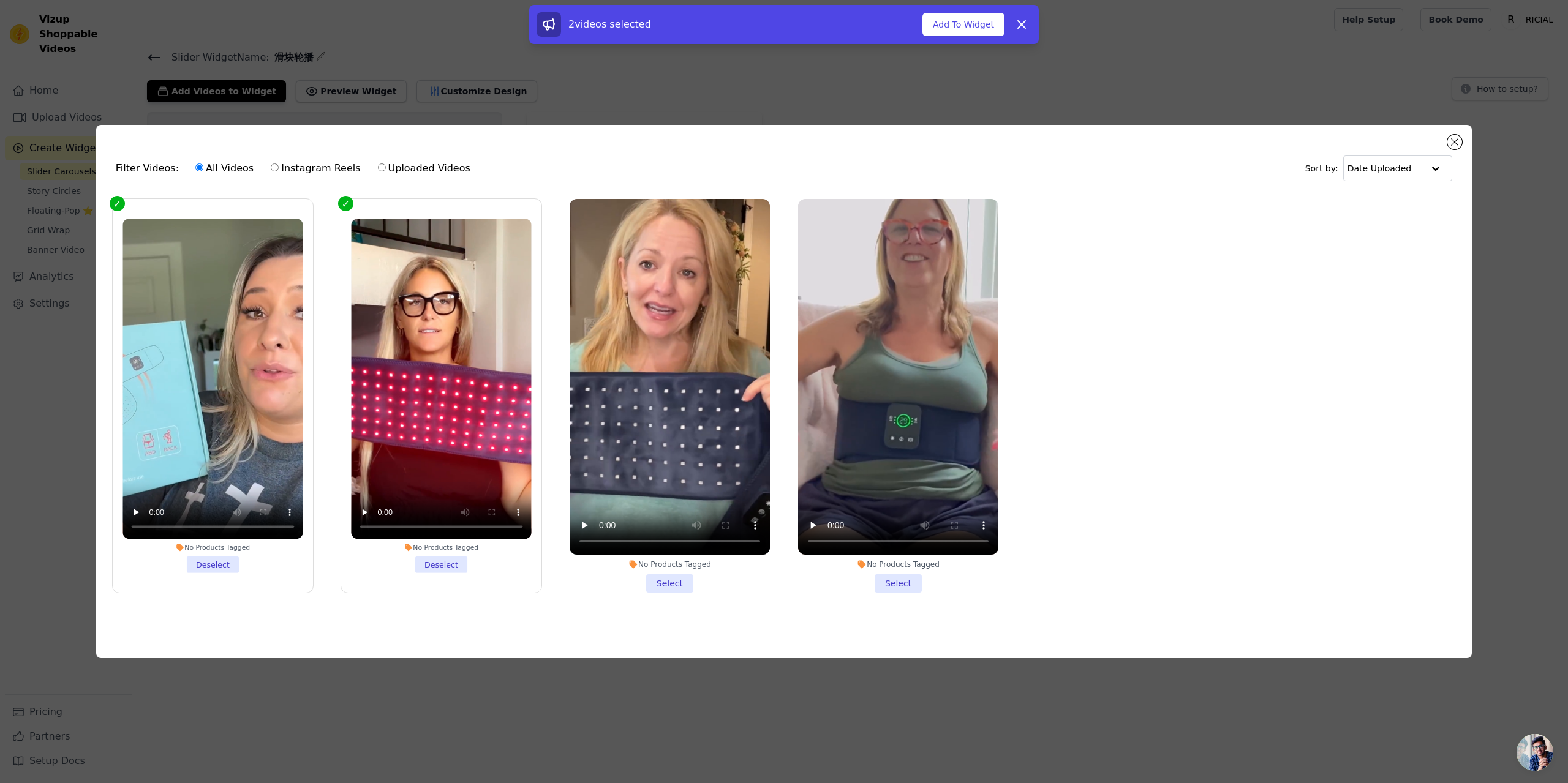
click at [658, 578] on li "No Products Tagged Select" at bounding box center [669, 395] width 200 height 394
click at [0, 0] on input "No Products Tagged Select" at bounding box center [0, 0] width 0 height 0
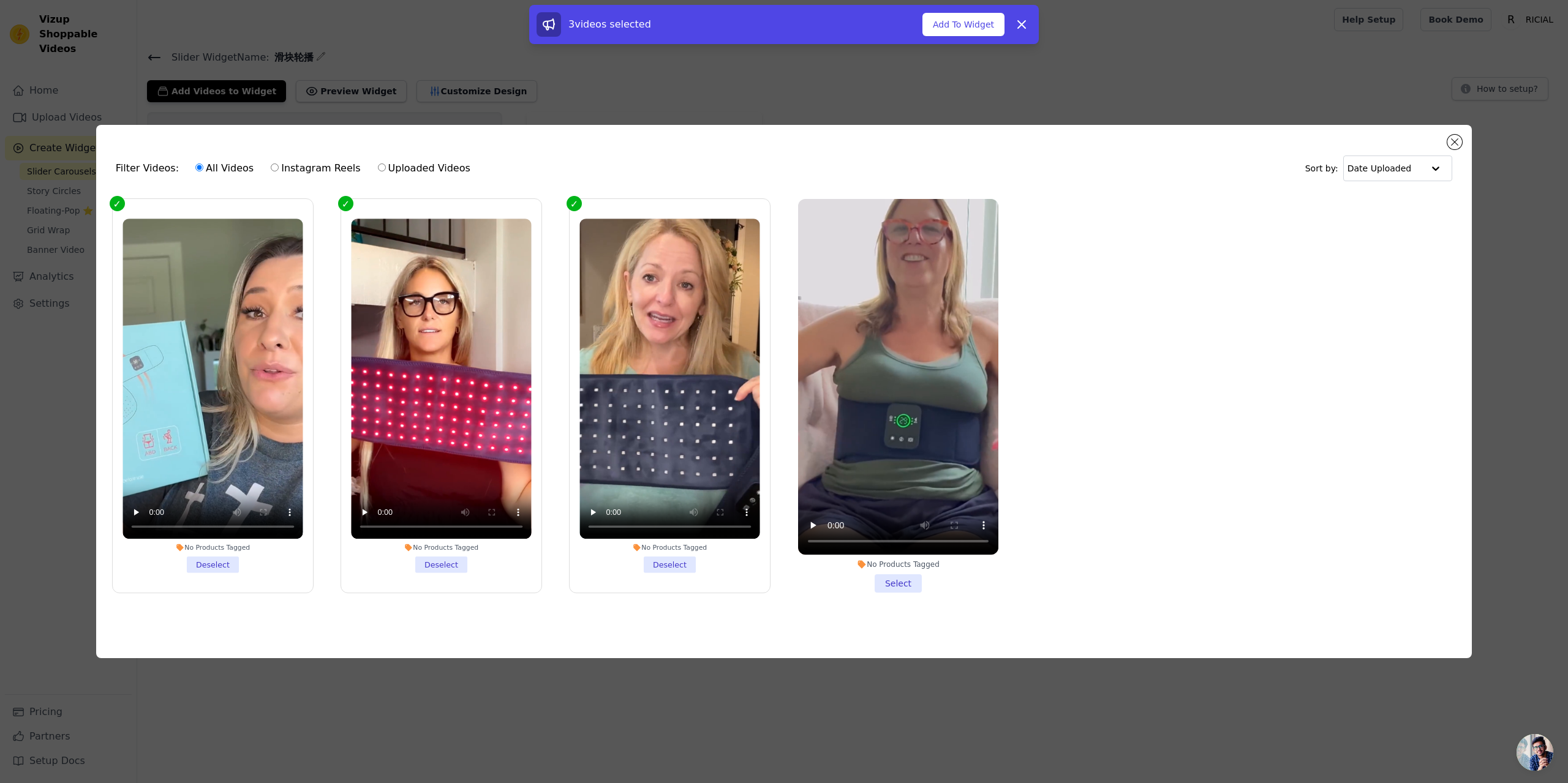
click at [904, 580] on li "No Products Tagged Select" at bounding box center [898, 395] width 200 height 394
click at [0, 0] on input "No Products Tagged Select" at bounding box center [0, 0] width 0 height 0
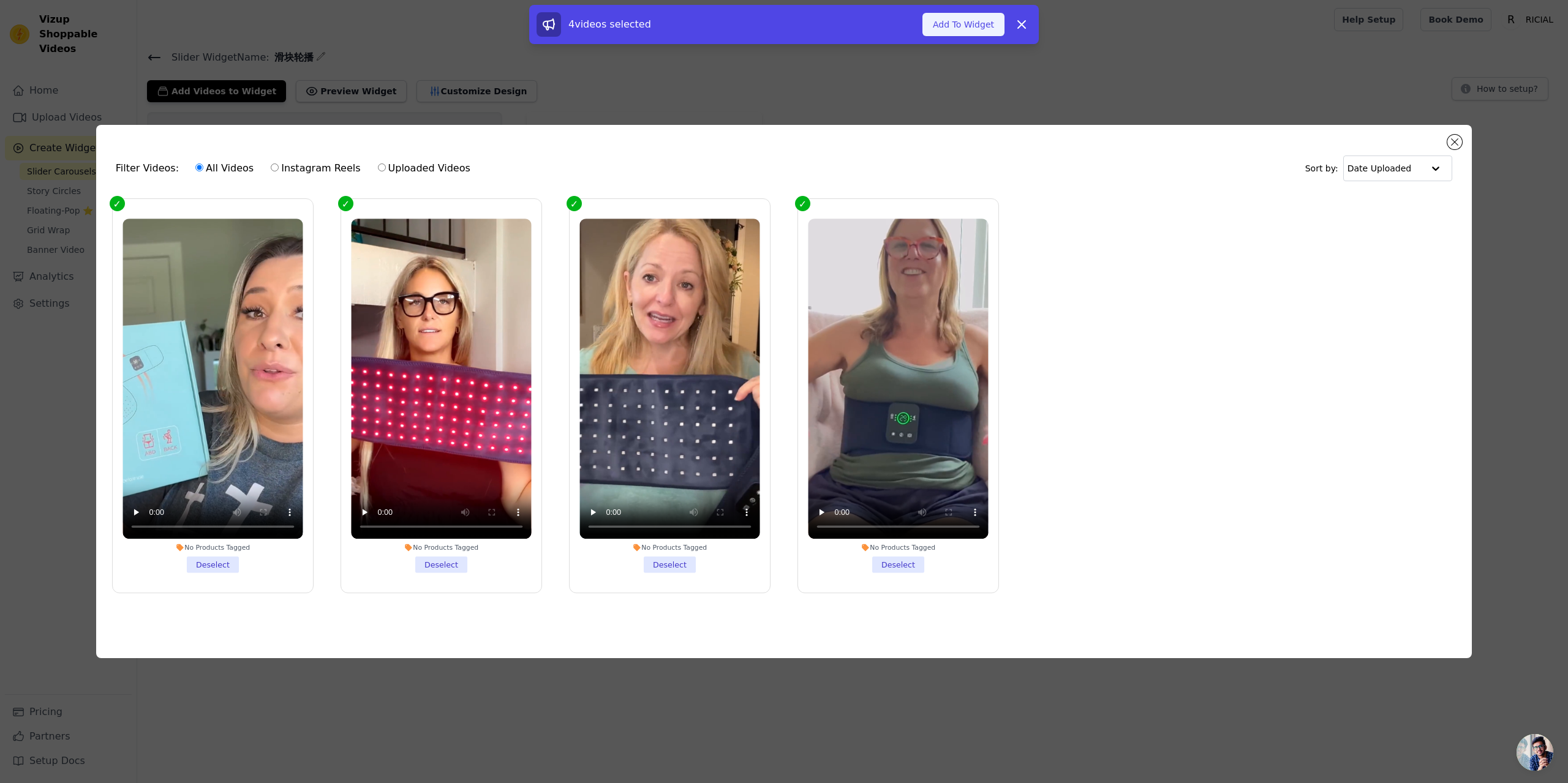
click at [937, 23] on button "Add To Widget" at bounding box center [963, 25] width 82 height 23
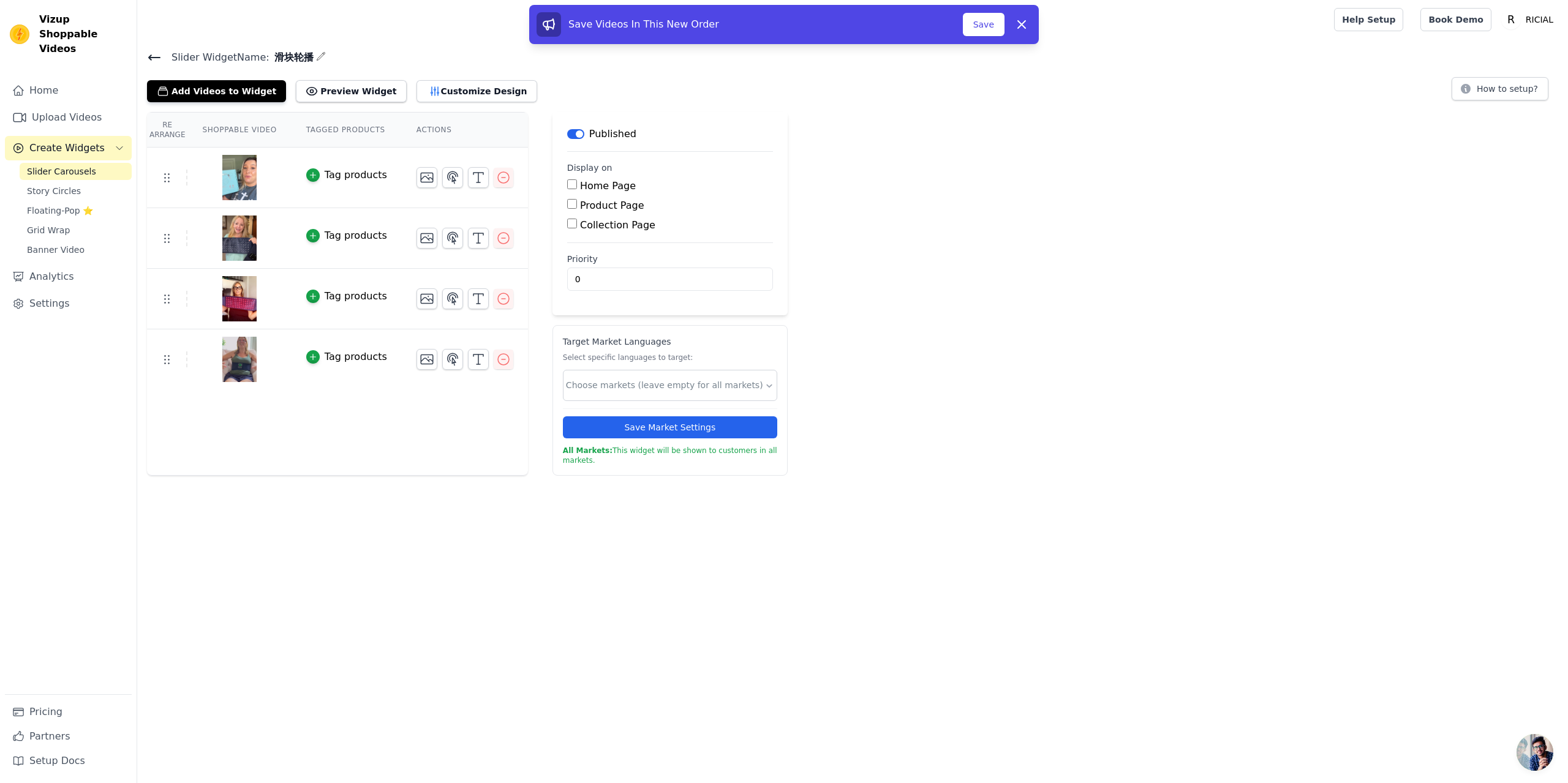
click at [581, 206] on label "Product Page" at bounding box center [611, 205] width 64 height 11
click at [577, 206] on input "Product Page" at bounding box center [572, 203] width 10 height 10
checkbox input "true"
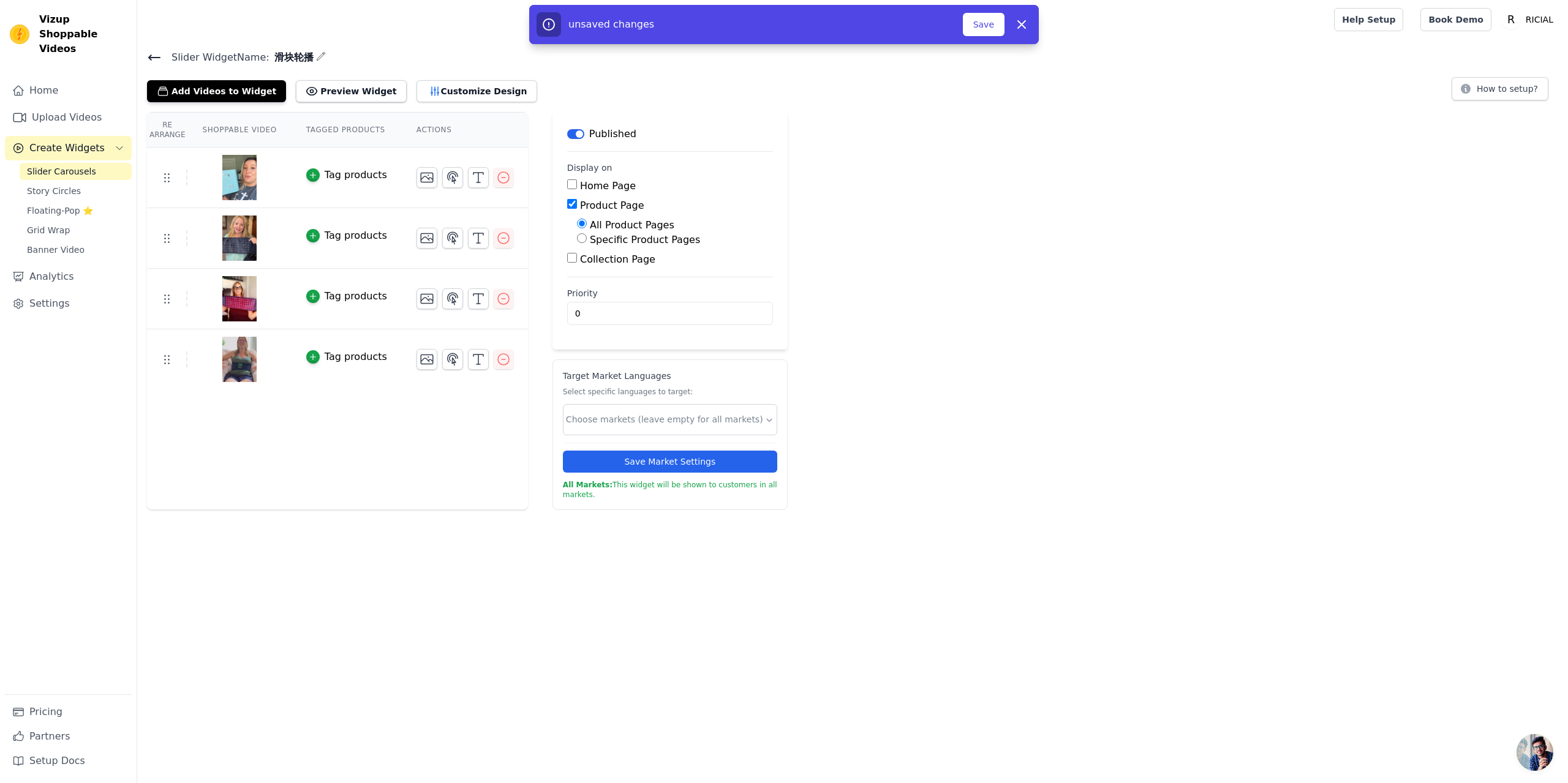
click at [597, 240] on label "Specific Product Pages" at bounding box center [644, 240] width 110 height 11
click at [587, 240] on input "Specific Product Pages" at bounding box center [581, 238] width 10 height 10
radio input "true"
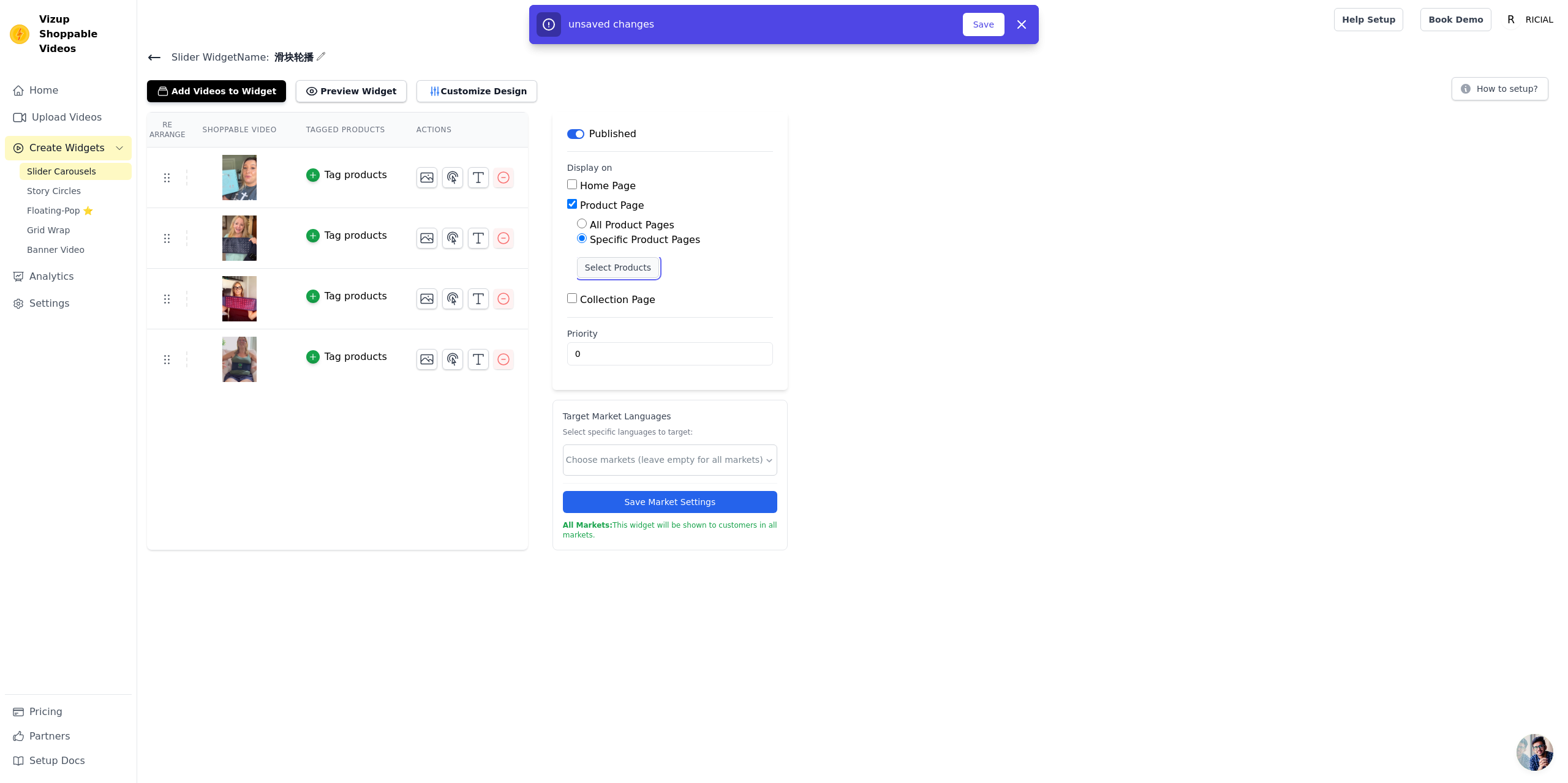
click at [625, 264] on button "Select Products" at bounding box center [618, 268] width 82 height 21
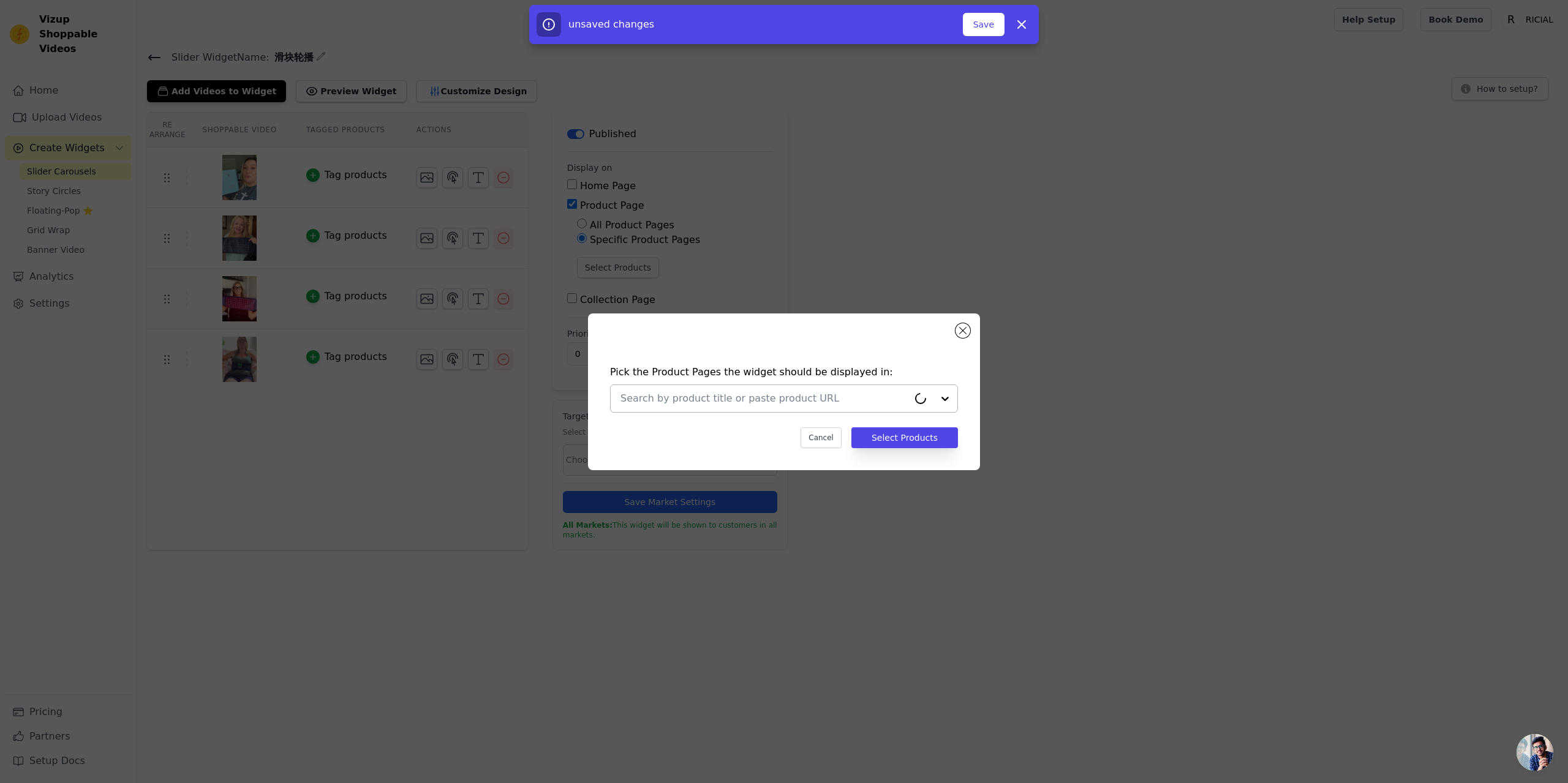
click at [739, 394] on input "text" at bounding box center [764, 398] width 288 height 15
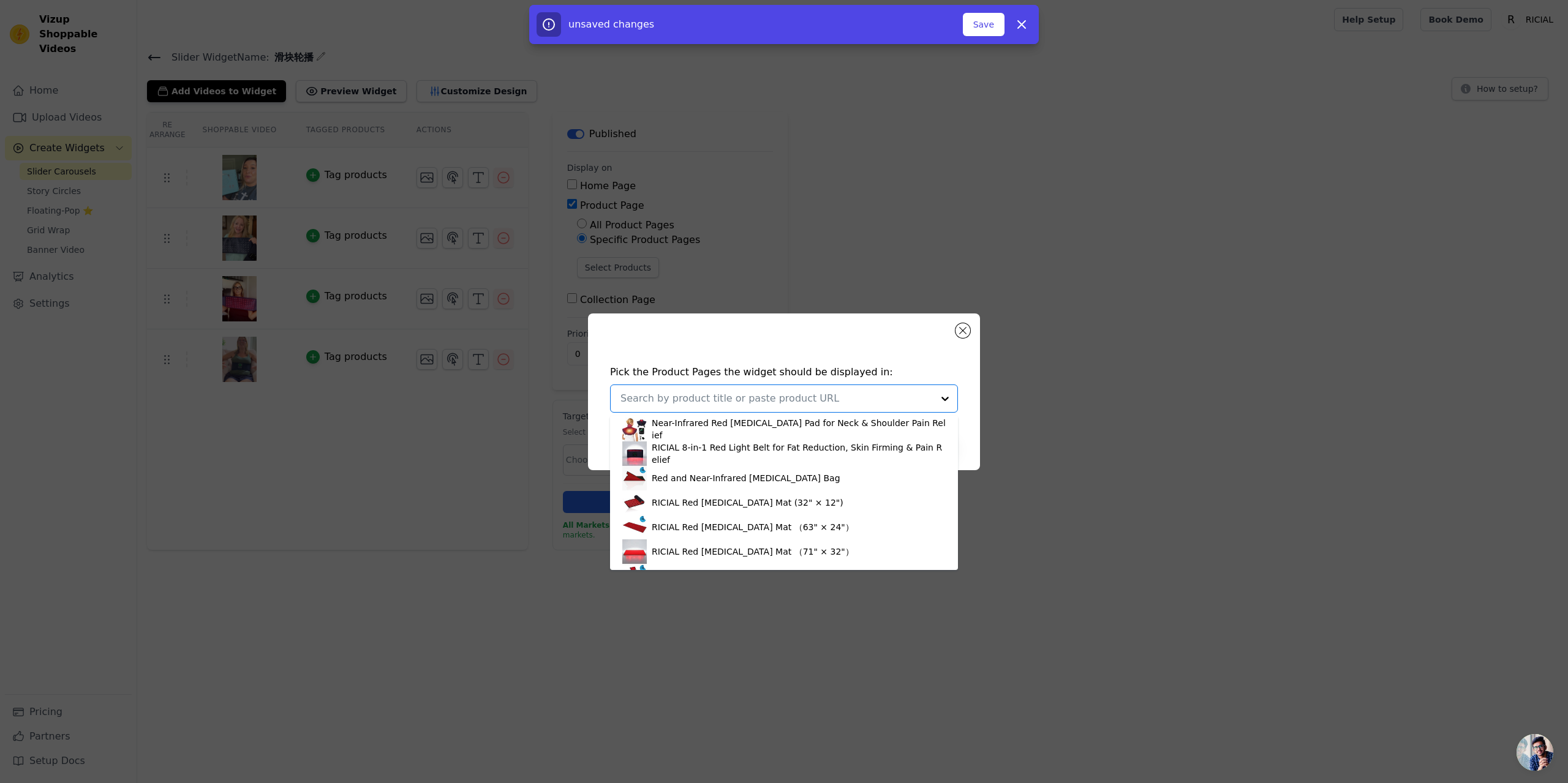
scroll to position [122, 0]
click at [714, 455] on div "RICIAL 8-in-1 Red Light Belt for Fat Reduction, Skin Firming & Pain Relief" at bounding box center [799, 453] width 294 height 25
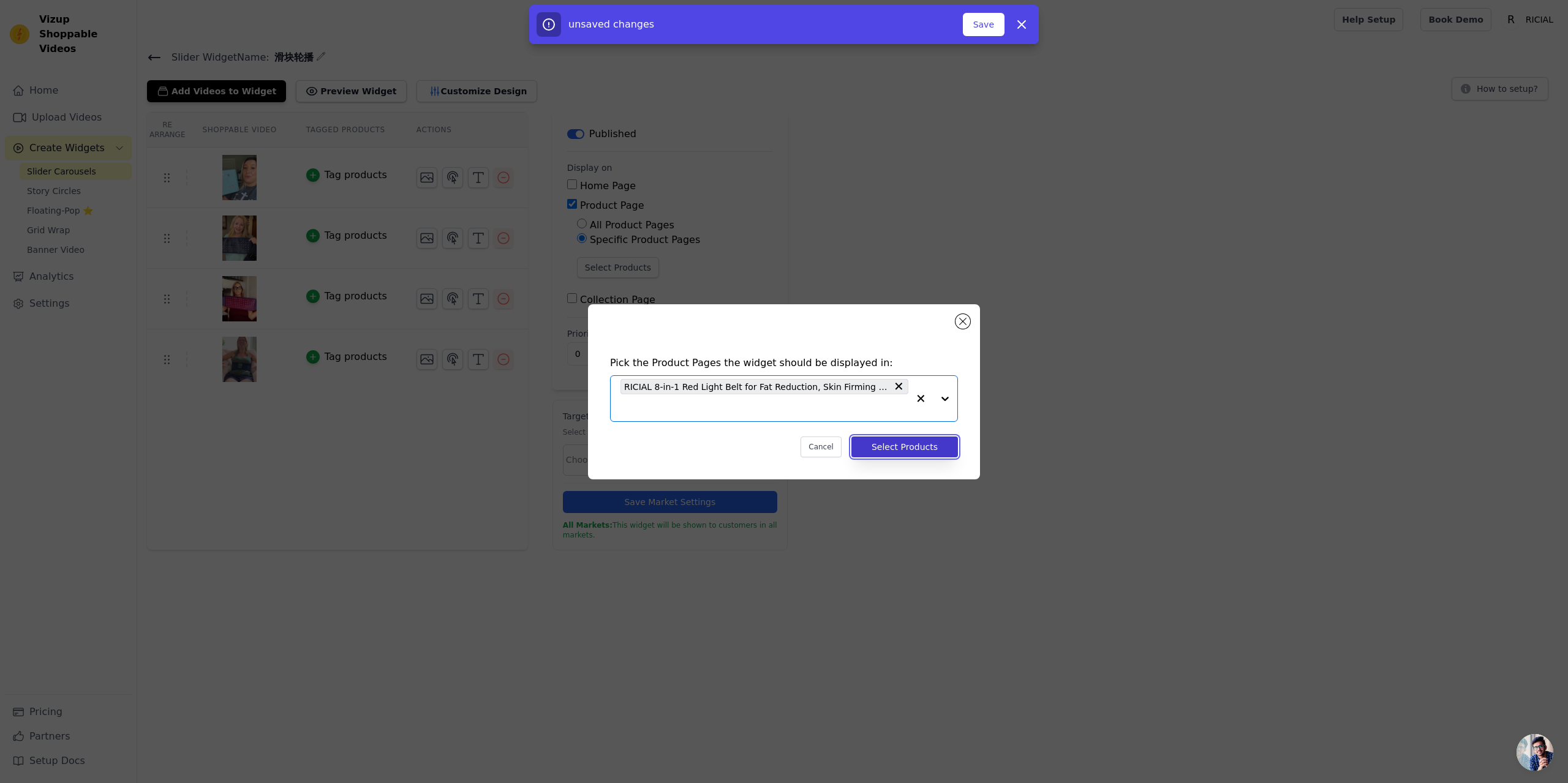
click at [929, 451] on button "Select Products" at bounding box center [904, 447] width 107 height 21
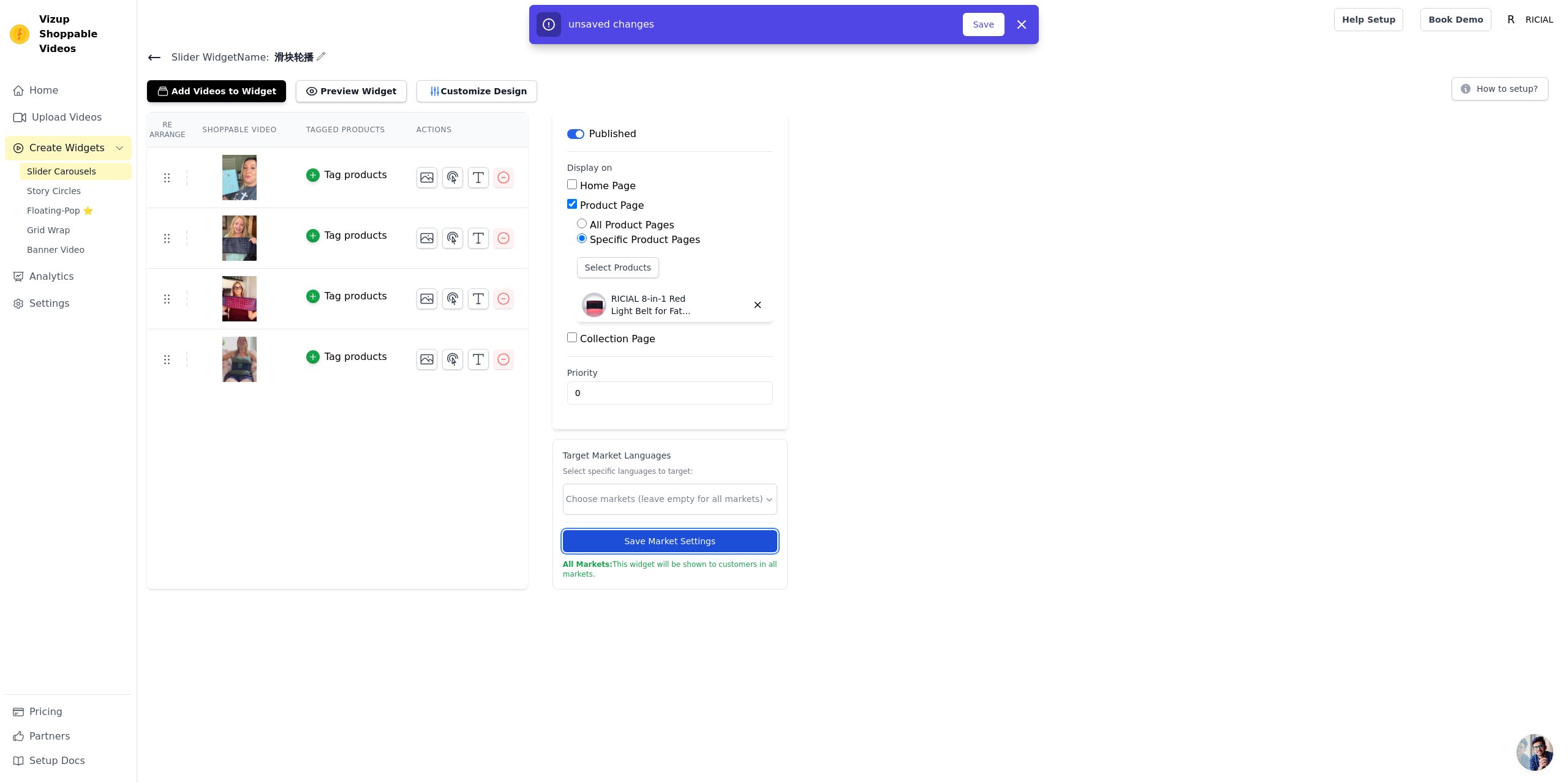
click at [690, 536] on button "Save Market Settings" at bounding box center [669, 541] width 214 height 22
click at [980, 18] on button "Save" at bounding box center [983, 25] width 41 height 23
click at [987, 25] on button "Save" at bounding box center [983, 25] width 41 height 23
click at [987, 23] on button "Save" at bounding box center [983, 25] width 41 height 23
click at [669, 545] on button "Save Market Settings" at bounding box center [669, 541] width 214 height 22
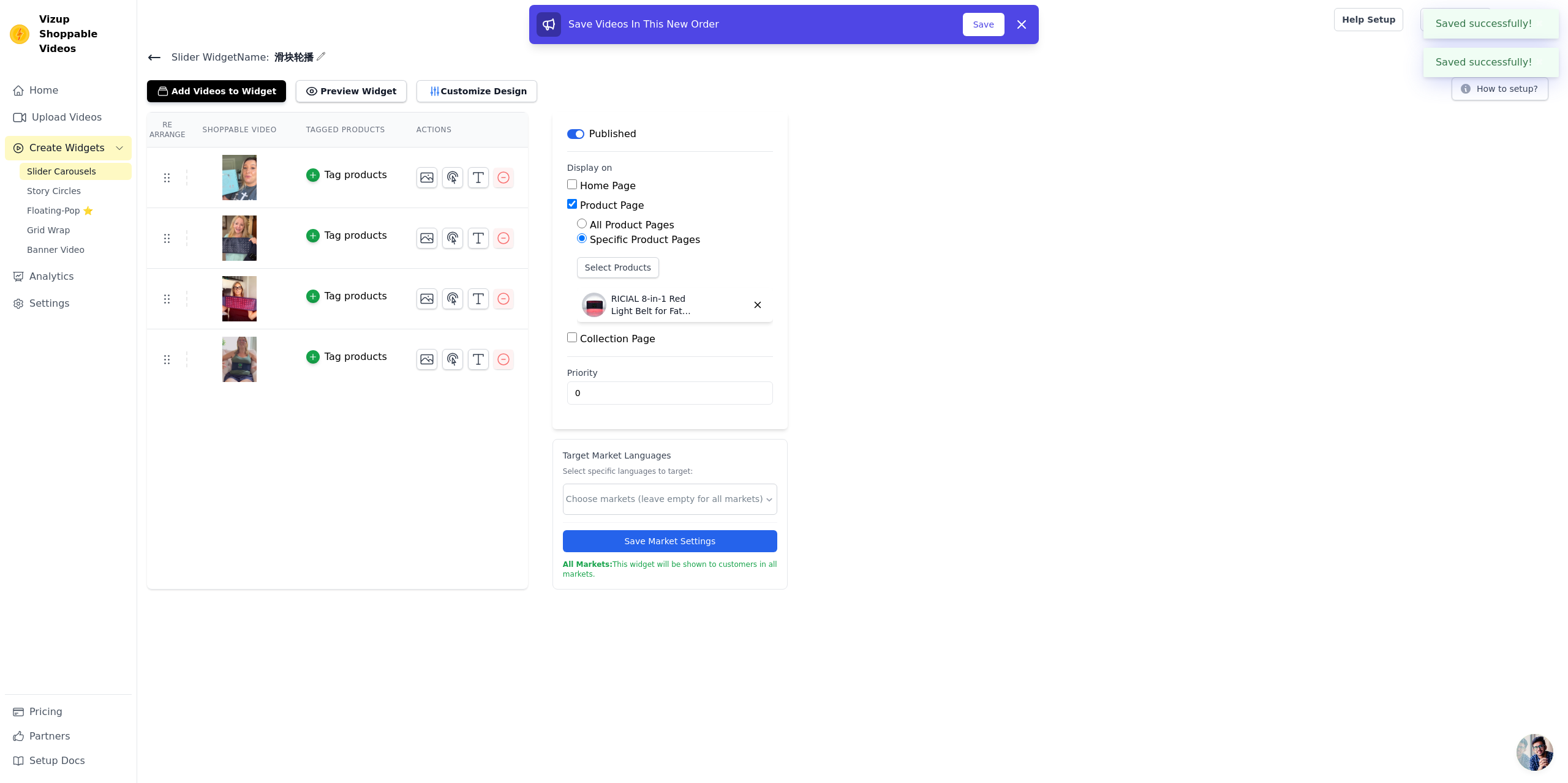
drag, startPoint x: 1219, startPoint y: 352, endPoint x: 895, endPoint y: 403, distance: 328.0
click at [1219, 352] on div "Re Arrange Shoppable Video Tagged Products Actions Tag products Tag products Ta…" at bounding box center [853, 351] width 1431 height 477
click at [660, 496] on input "text" at bounding box center [664, 499] width 198 height 13
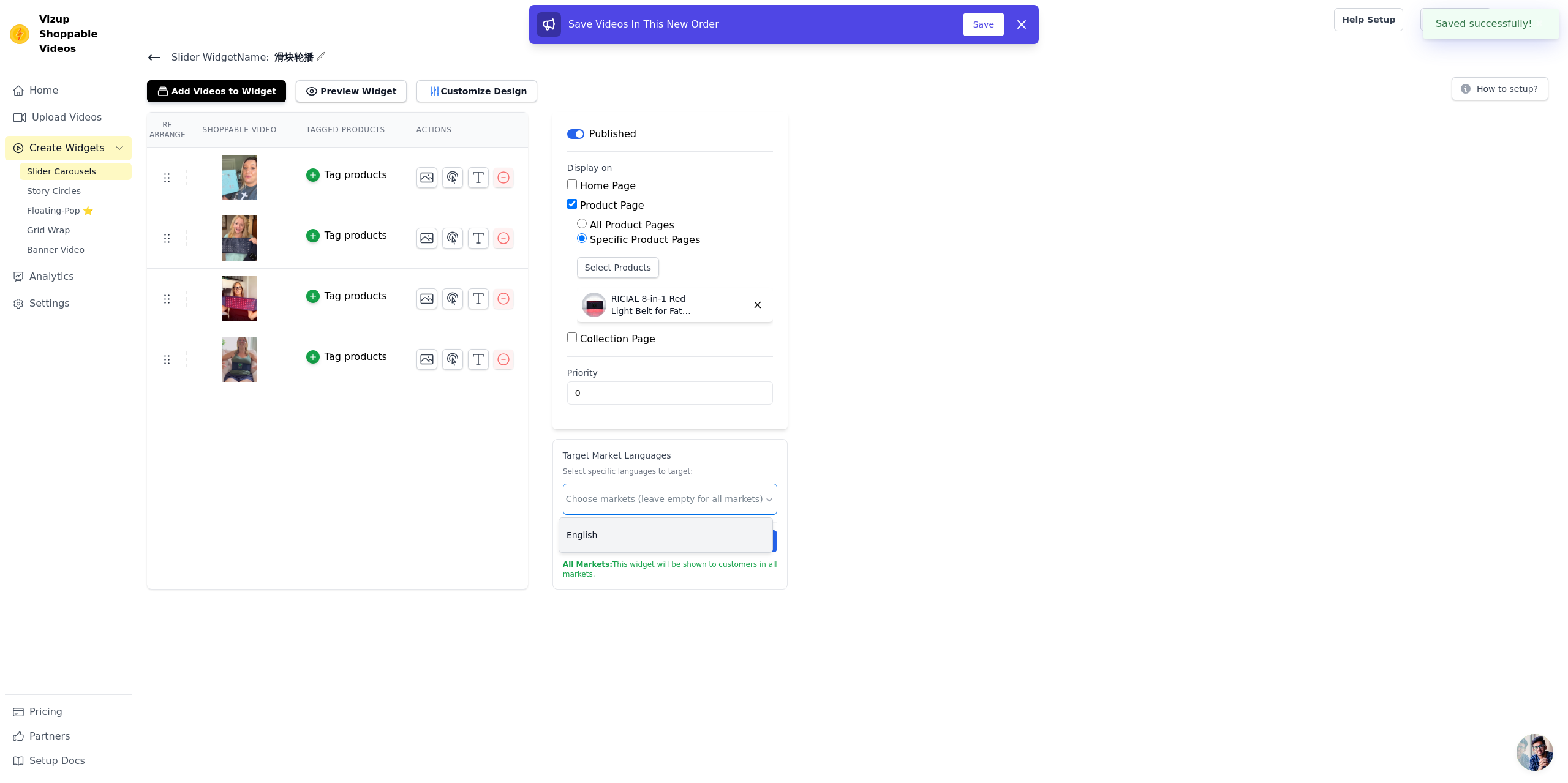
click at [640, 538] on div "English" at bounding box center [666, 535] width 213 height 34
click at [881, 550] on div "Re Arrange Shoppable Video Tagged Products Actions Tag products Tag products Ta…" at bounding box center [853, 351] width 1431 height 477
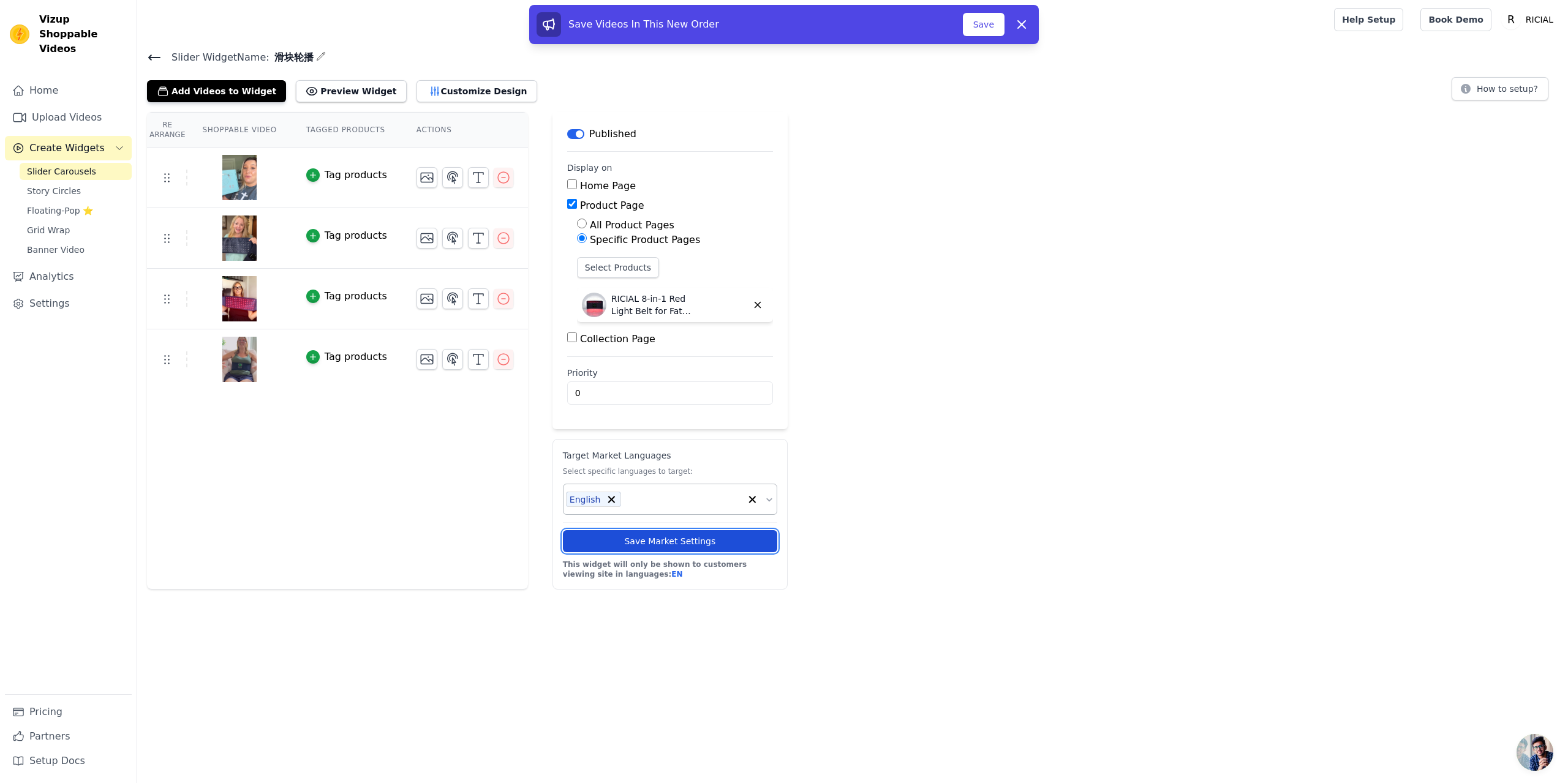
click at [691, 533] on button "Save Market Settings" at bounding box center [669, 541] width 214 height 22
click at [988, 28] on button "Save" at bounding box center [983, 25] width 41 height 23
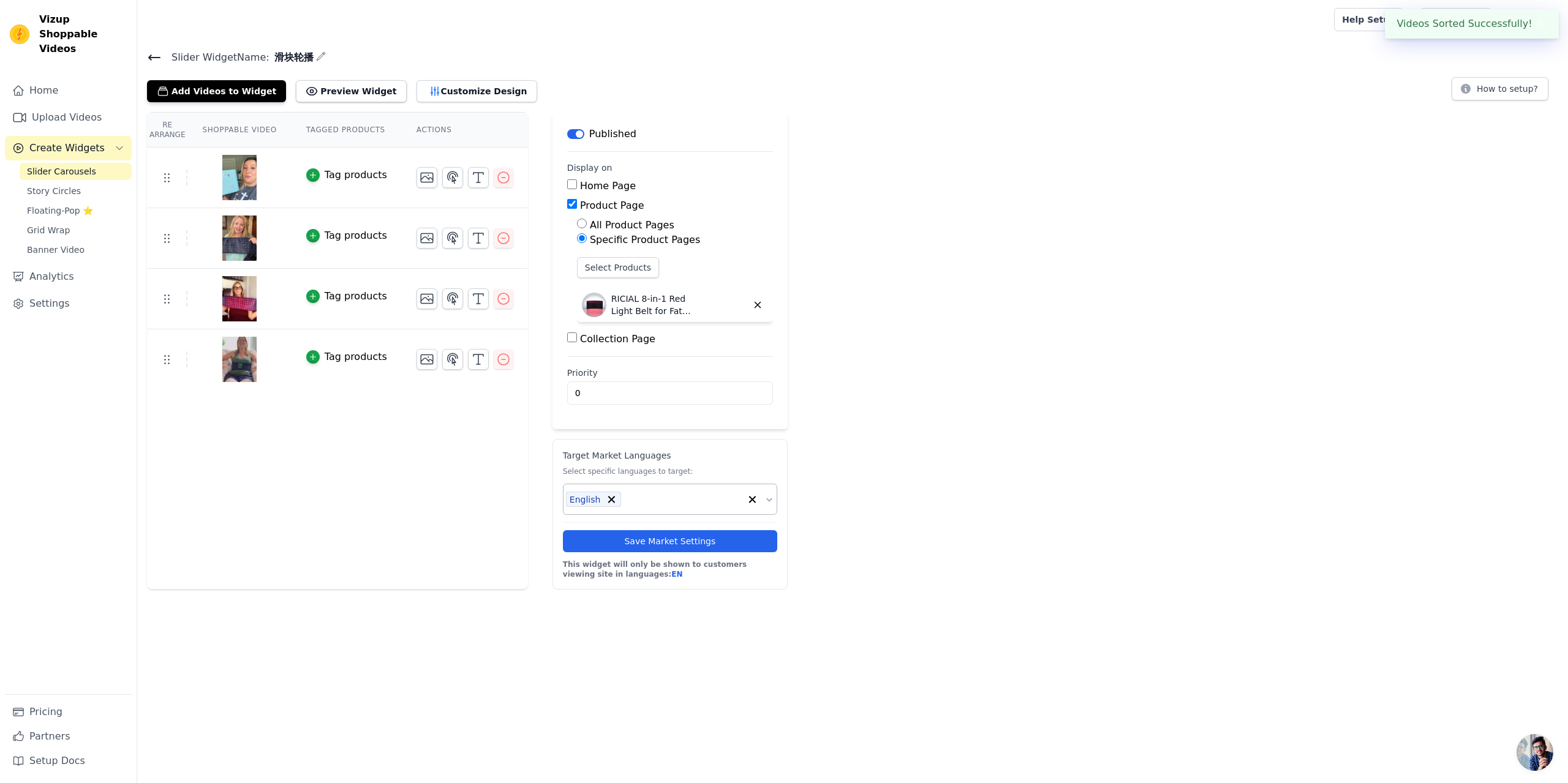
click at [955, 238] on div "Re Arrange Shoppable Video Tagged Products Actions Tag products Tag products Ta…" at bounding box center [853, 351] width 1431 height 477
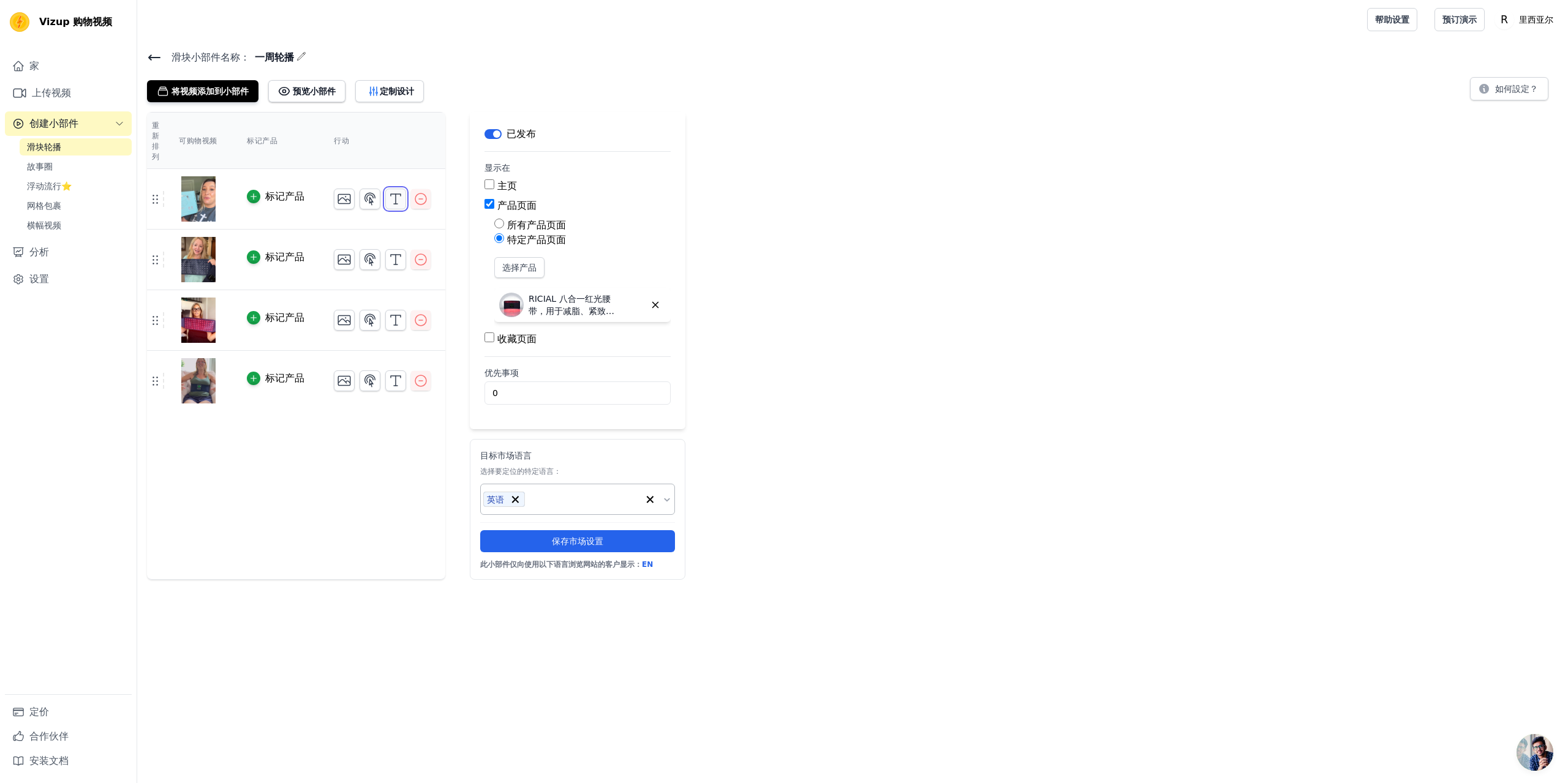
click at [396, 202] on icon "button" at bounding box center [396, 199] width 15 height 15
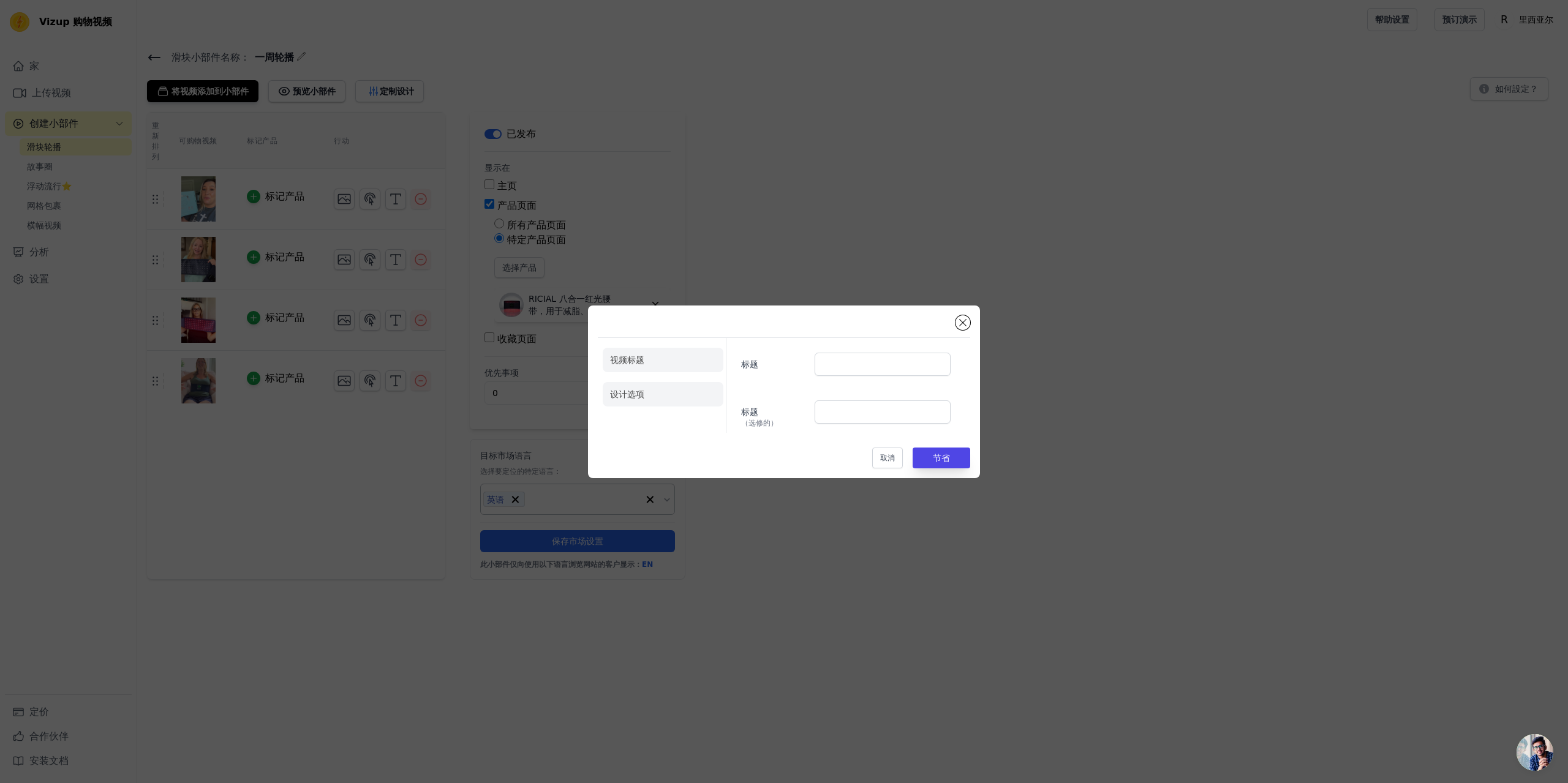
click at [628, 390] on font "设计选项" at bounding box center [626, 394] width 34 height 10
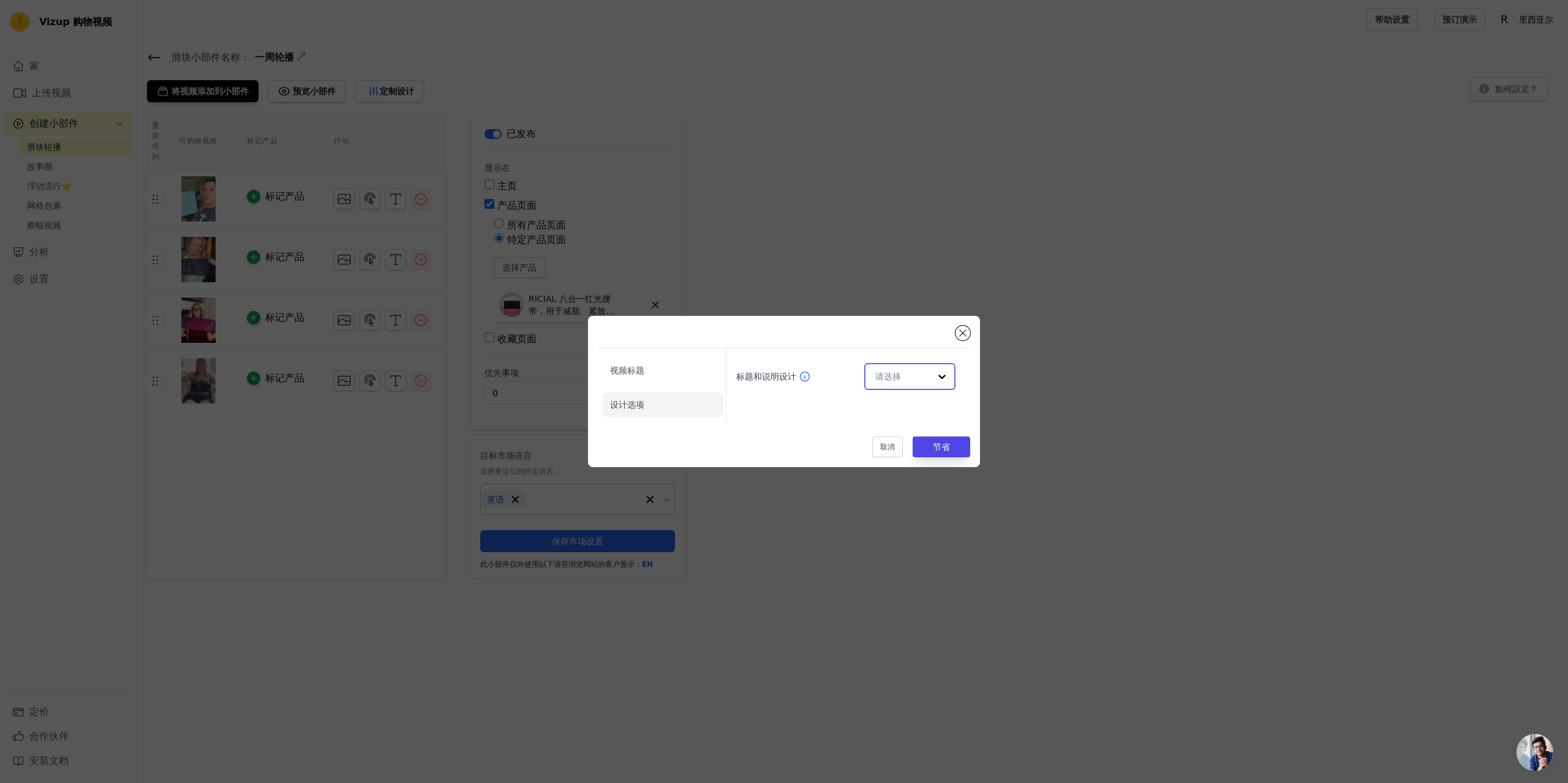
click at [895, 377] on input "标题和说明设计" at bounding box center [902, 377] width 55 height 25
click at [891, 409] on font "卡片" at bounding box center [884, 405] width 17 height 10
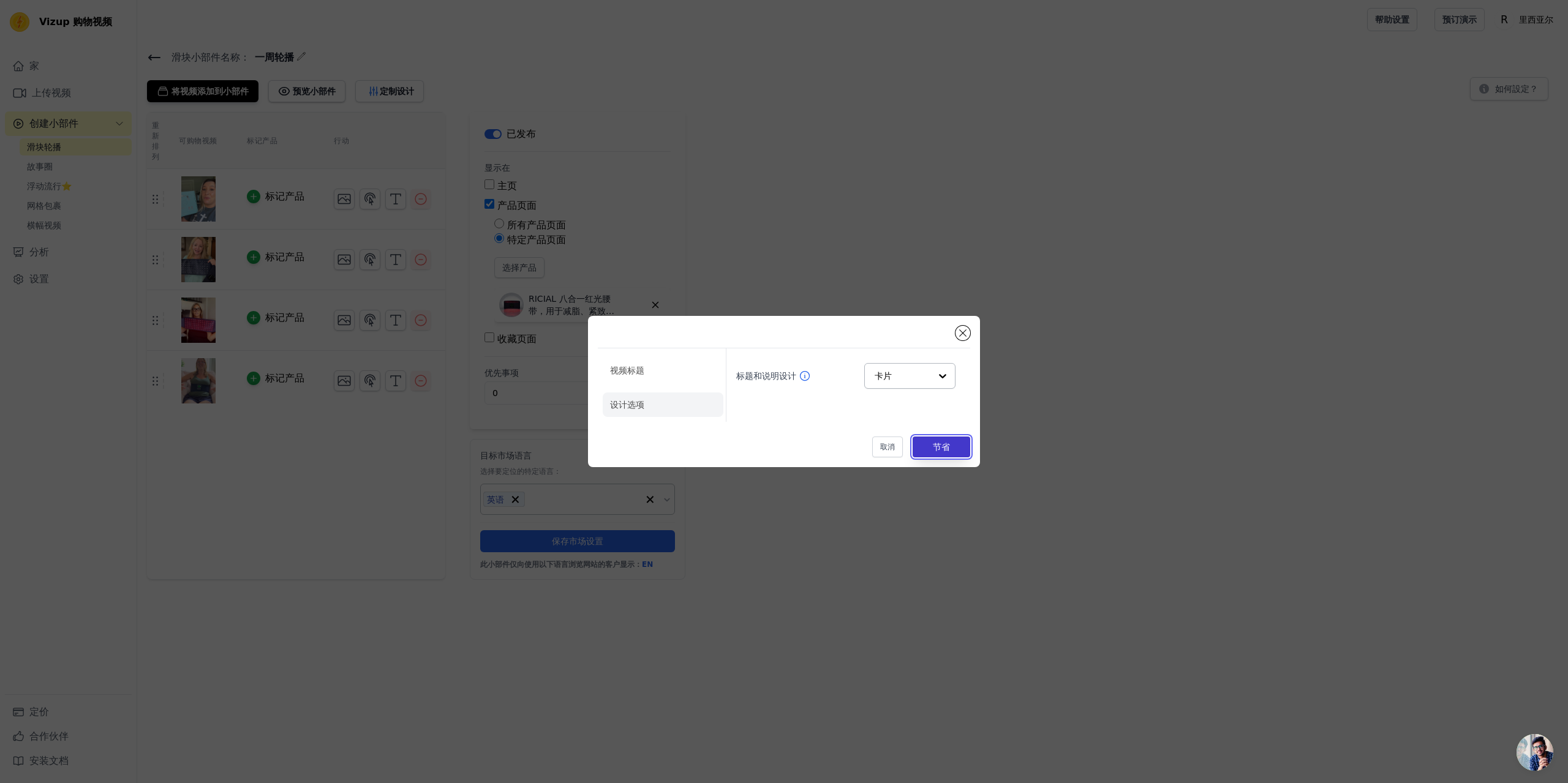
click at [943, 437] on button "节省" at bounding box center [941, 447] width 57 height 21
click at [674, 368] on li "视频标题" at bounding box center [662, 371] width 121 height 25
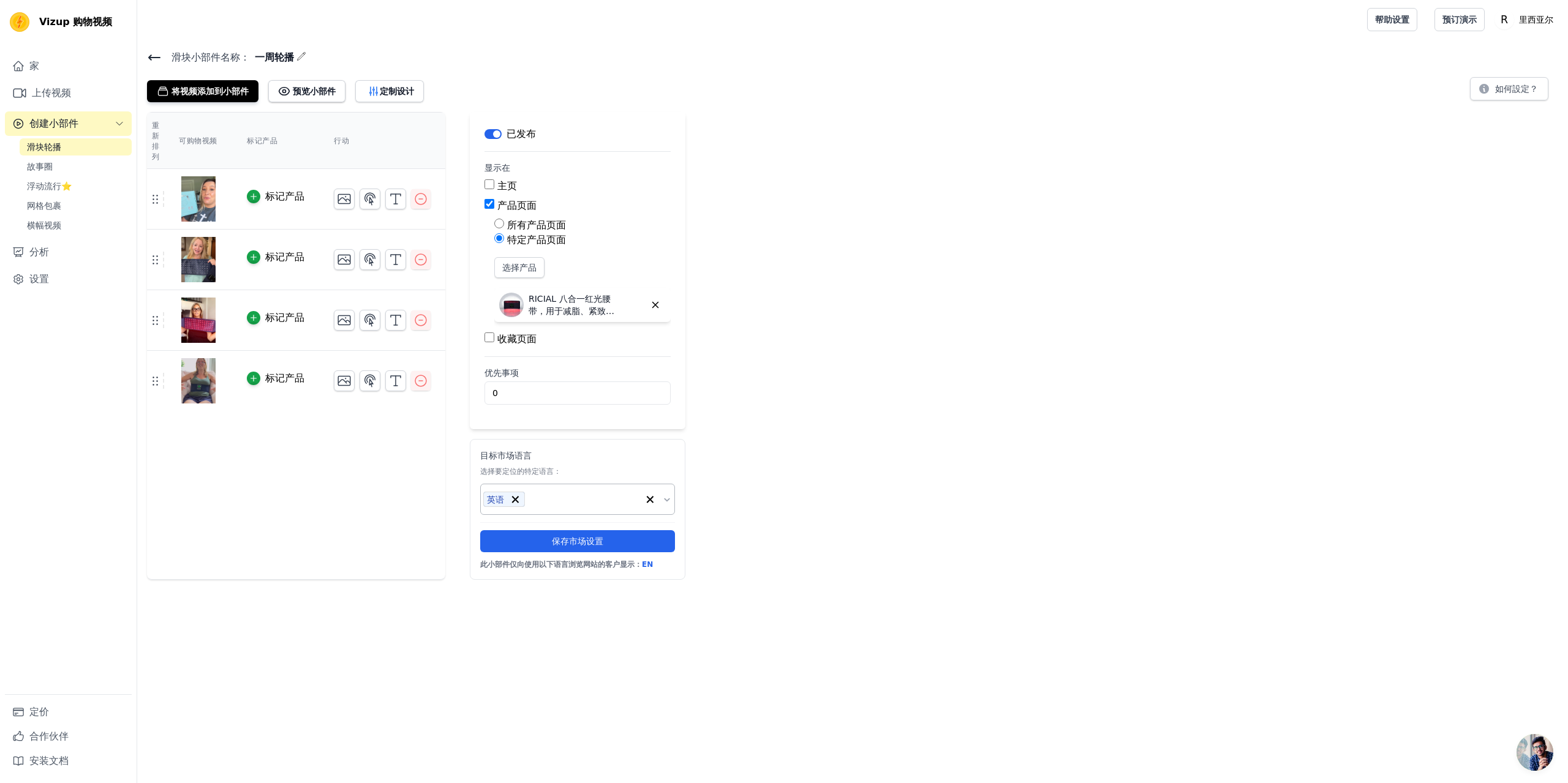
click at [299, 57] on icon "button" at bounding box center [300, 55] width 10 height 10
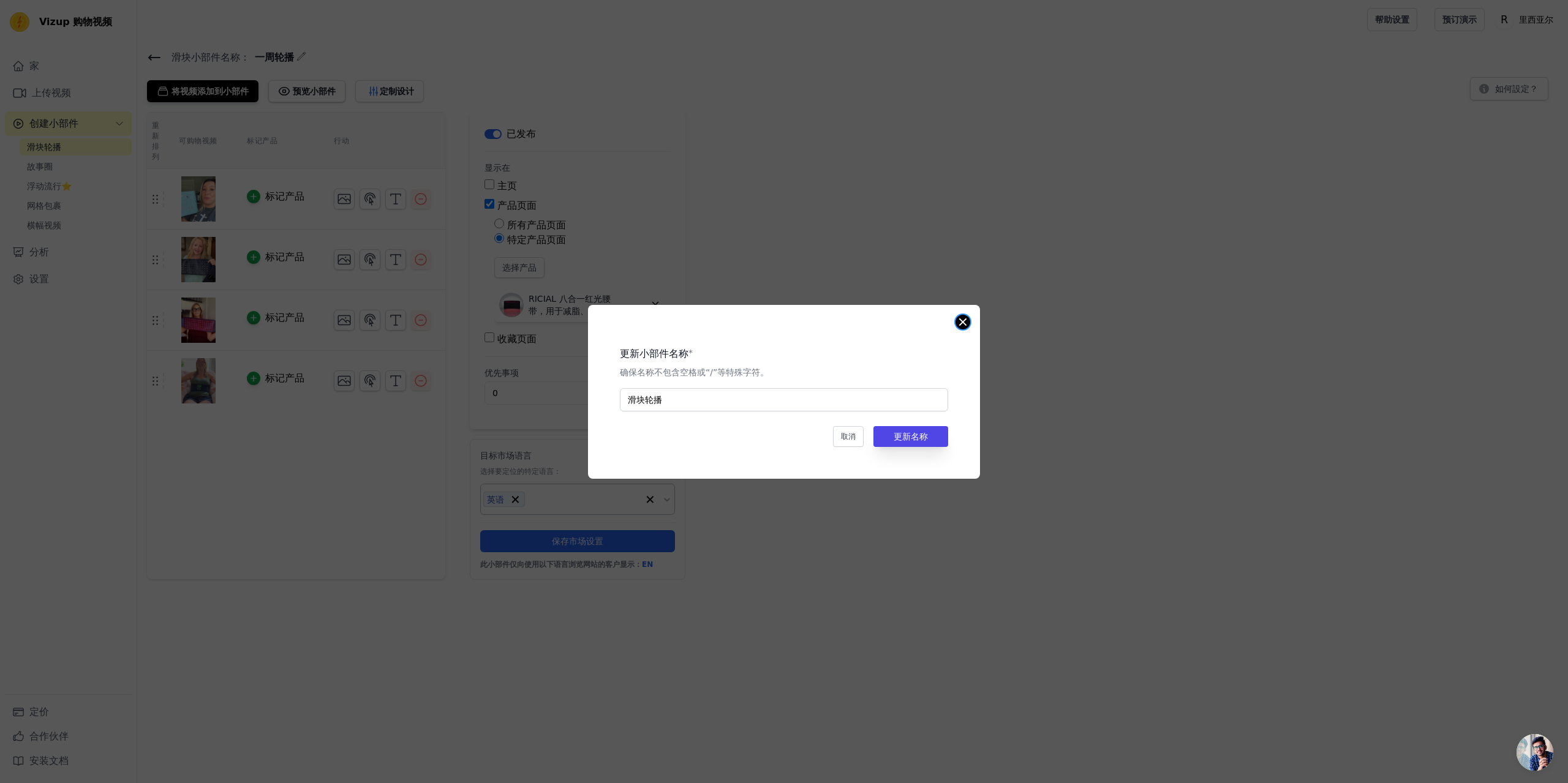
click at [967, 321] on button "关闭模式" at bounding box center [962, 321] width 15 height 15
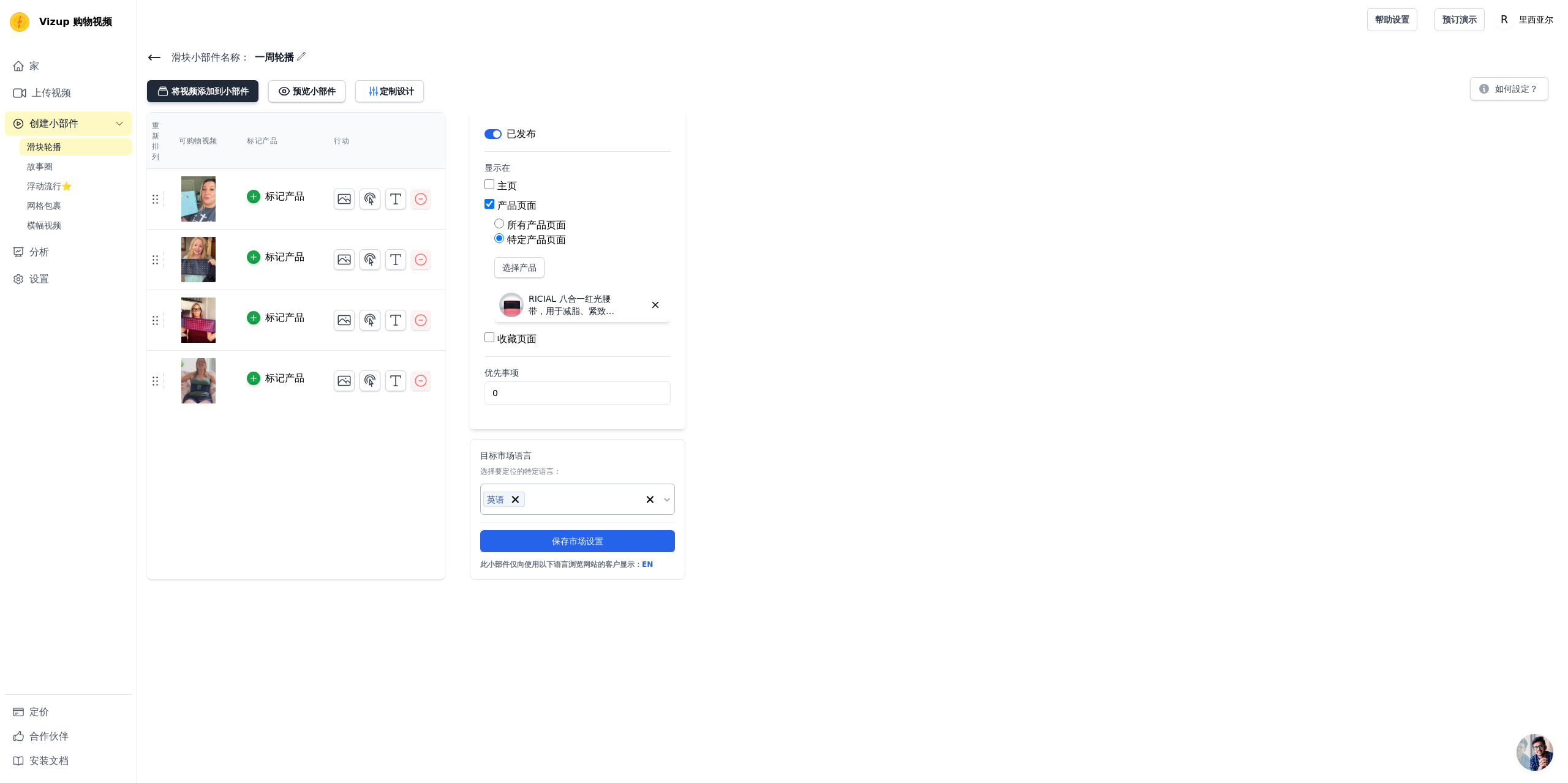
click at [185, 88] on font "将视频添加到小部件" at bounding box center [211, 91] width 78 height 10
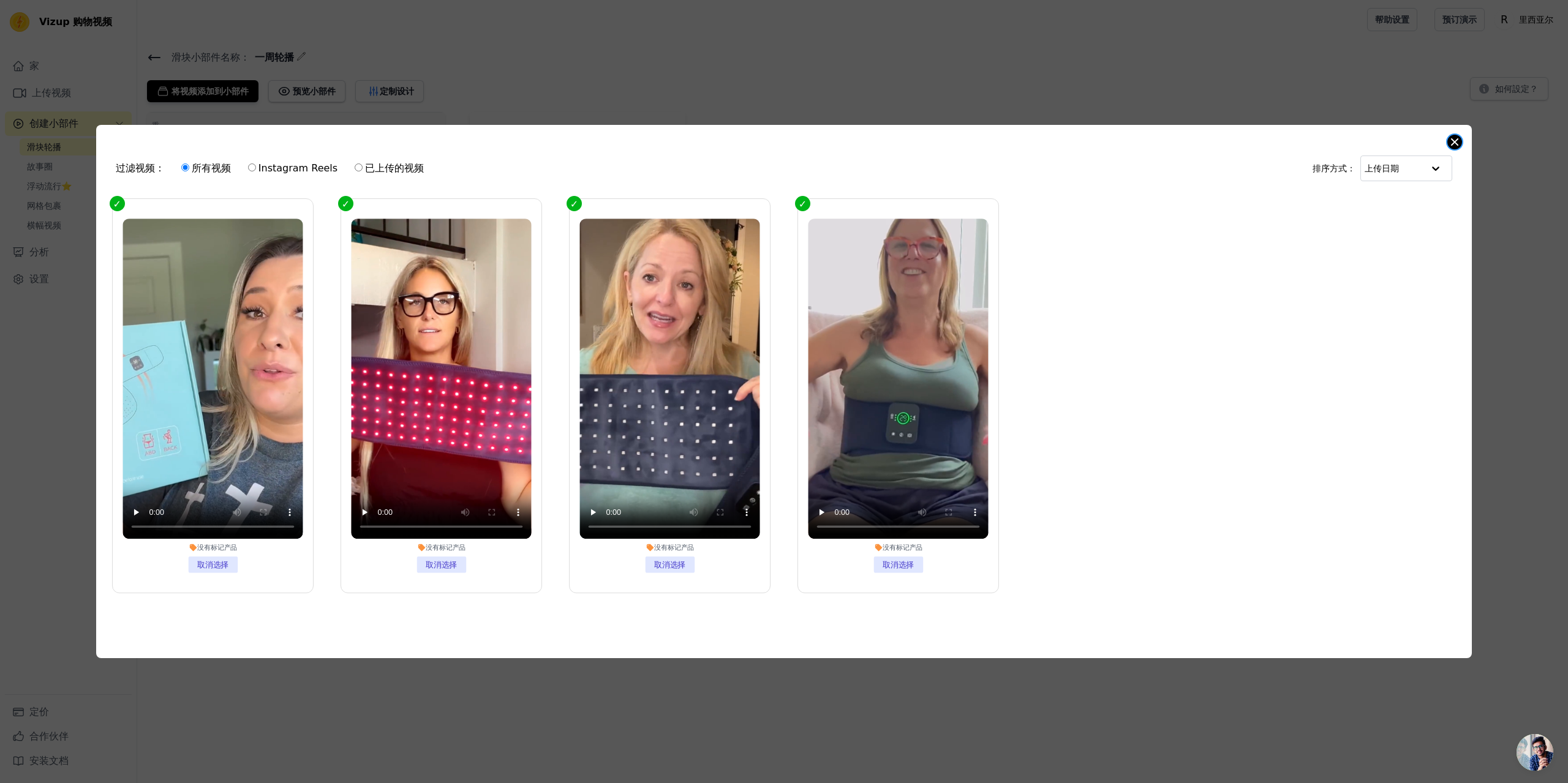
click at [1452, 142] on button "关闭模式" at bounding box center [1454, 142] width 15 height 15
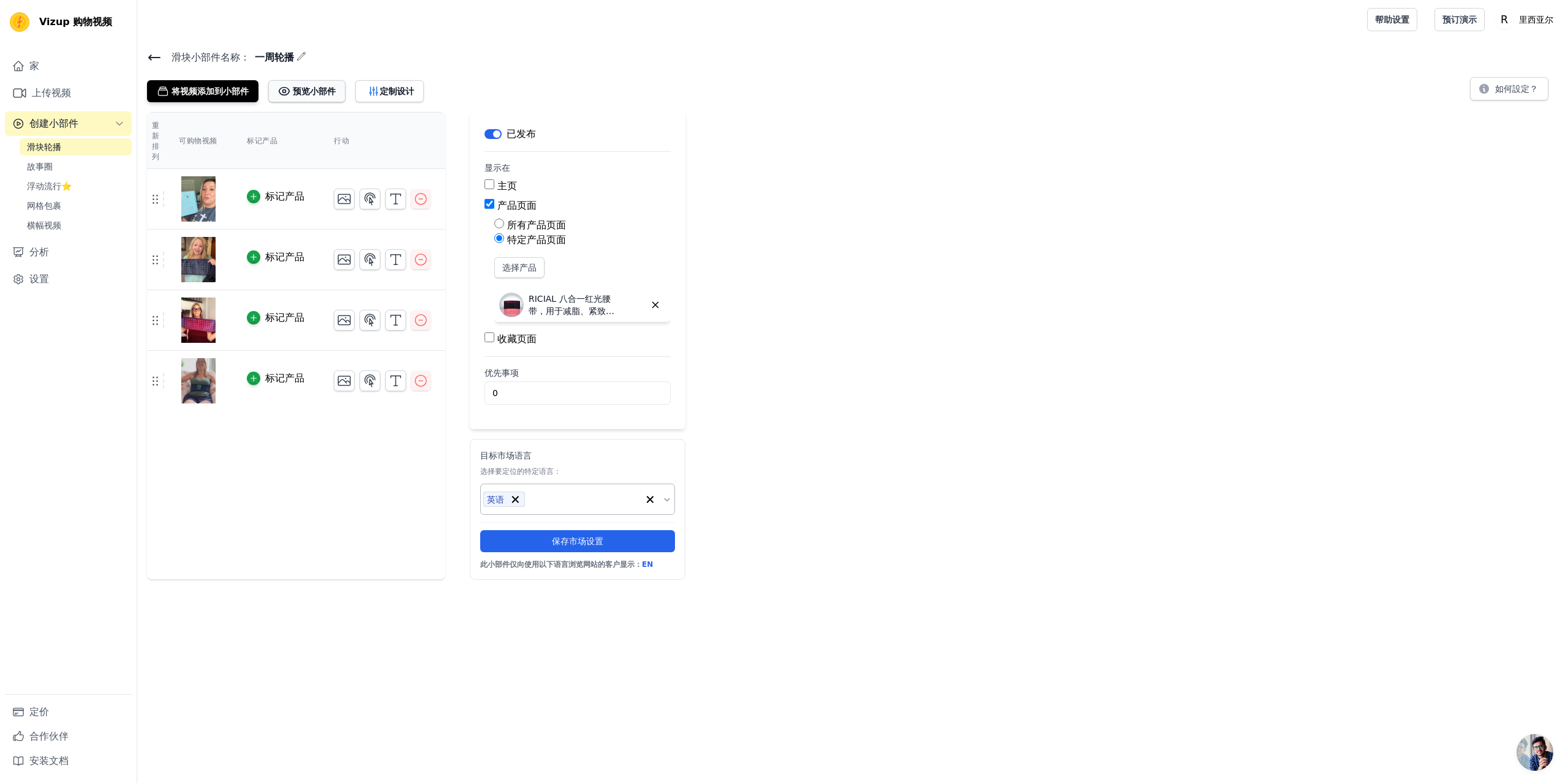
click at [310, 91] on font "预览小部件" at bounding box center [314, 91] width 43 height 10
click at [273, 483] on div "重新排列 可购物视频 标记产品 行动 标记产品 标记产品 标记产品 标记产品" at bounding box center [296, 345] width 299 height 468
click at [79, 186] on link "浮动流行⭐" at bounding box center [75, 186] width 112 height 17
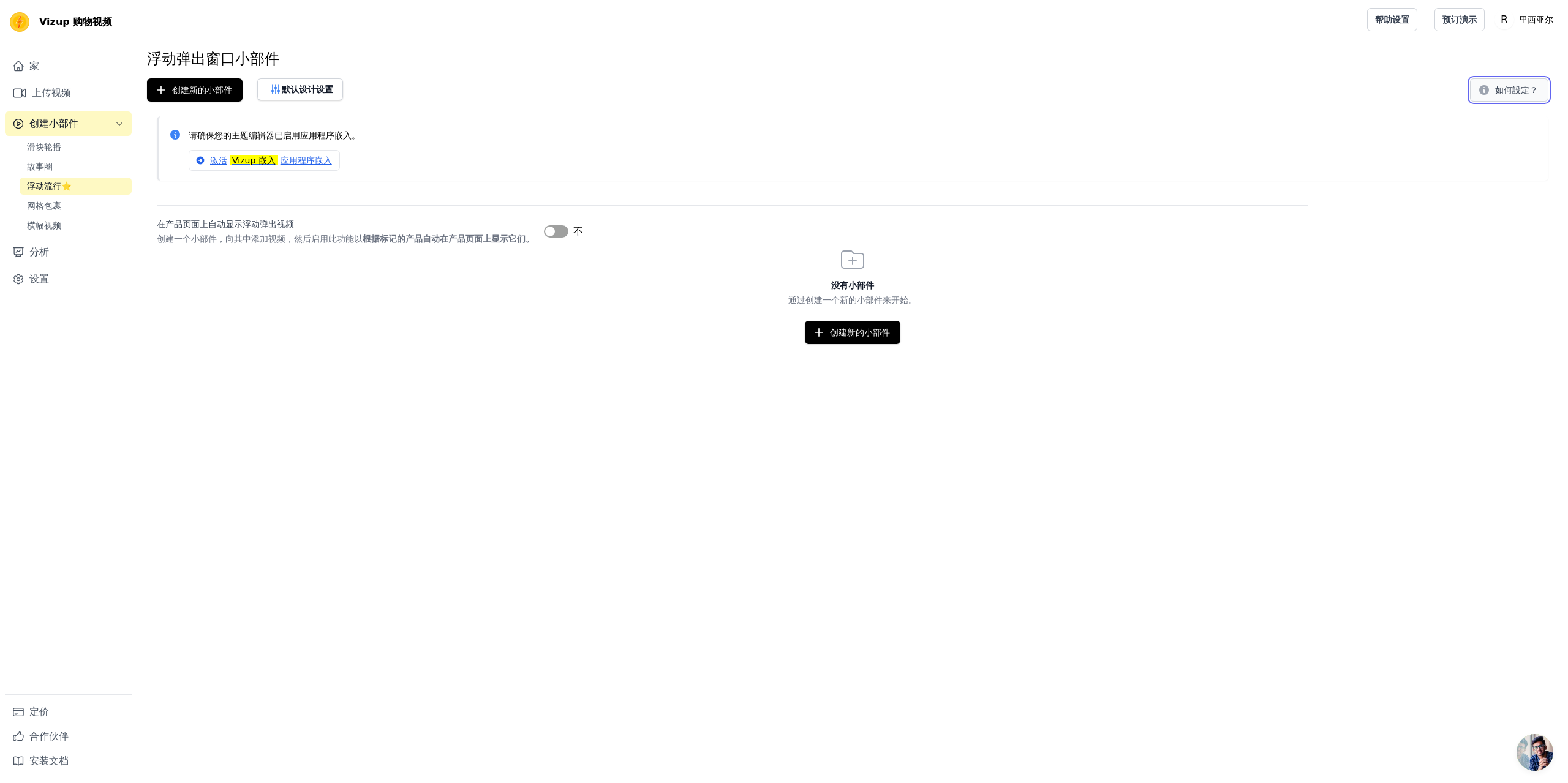
click at [1511, 85] on font "如何設定？" at bounding box center [1516, 90] width 43 height 10
drag, startPoint x: 65, startPoint y: 23, endPoint x: 42, endPoint y: 21, distance: 23.1
click at [42, 21] on font "Vizup 购物视频" at bounding box center [75, 21] width 73 height 11
copy font "Vizup"
click at [62, 142] on link "滑块轮播" at bounding box center [75, 146] width 112 height 17
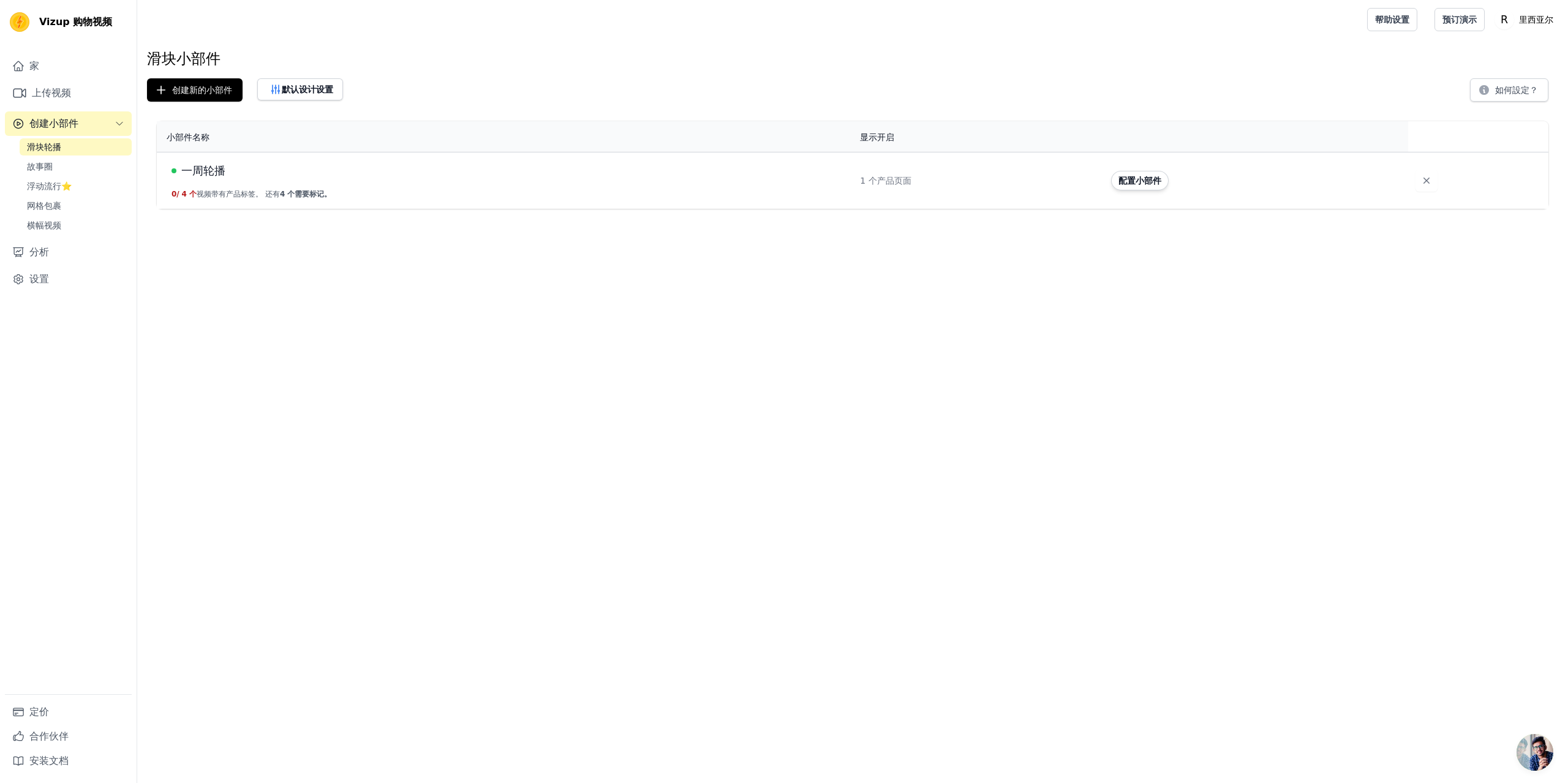
click at [311, 162] on div "一周轮播" at bounding box center [508, 170] width 674 height 17
click at [1130, 182] on font "配置小部件" at bounding box center [1139, 181] width 43 height 10
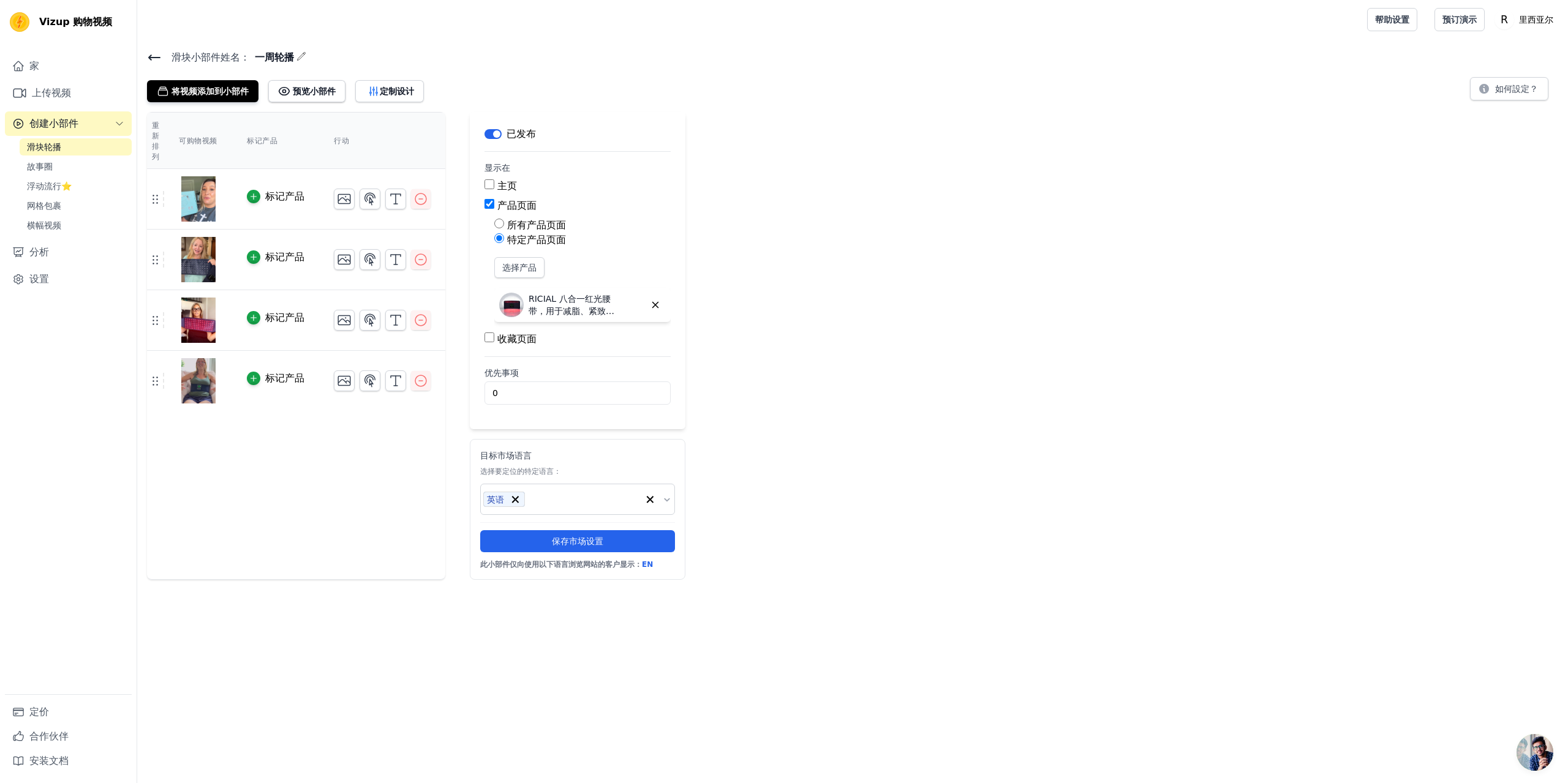
click at [263, 196] on button "标记产品" at bounding box center [275, 196] width 57 height 15
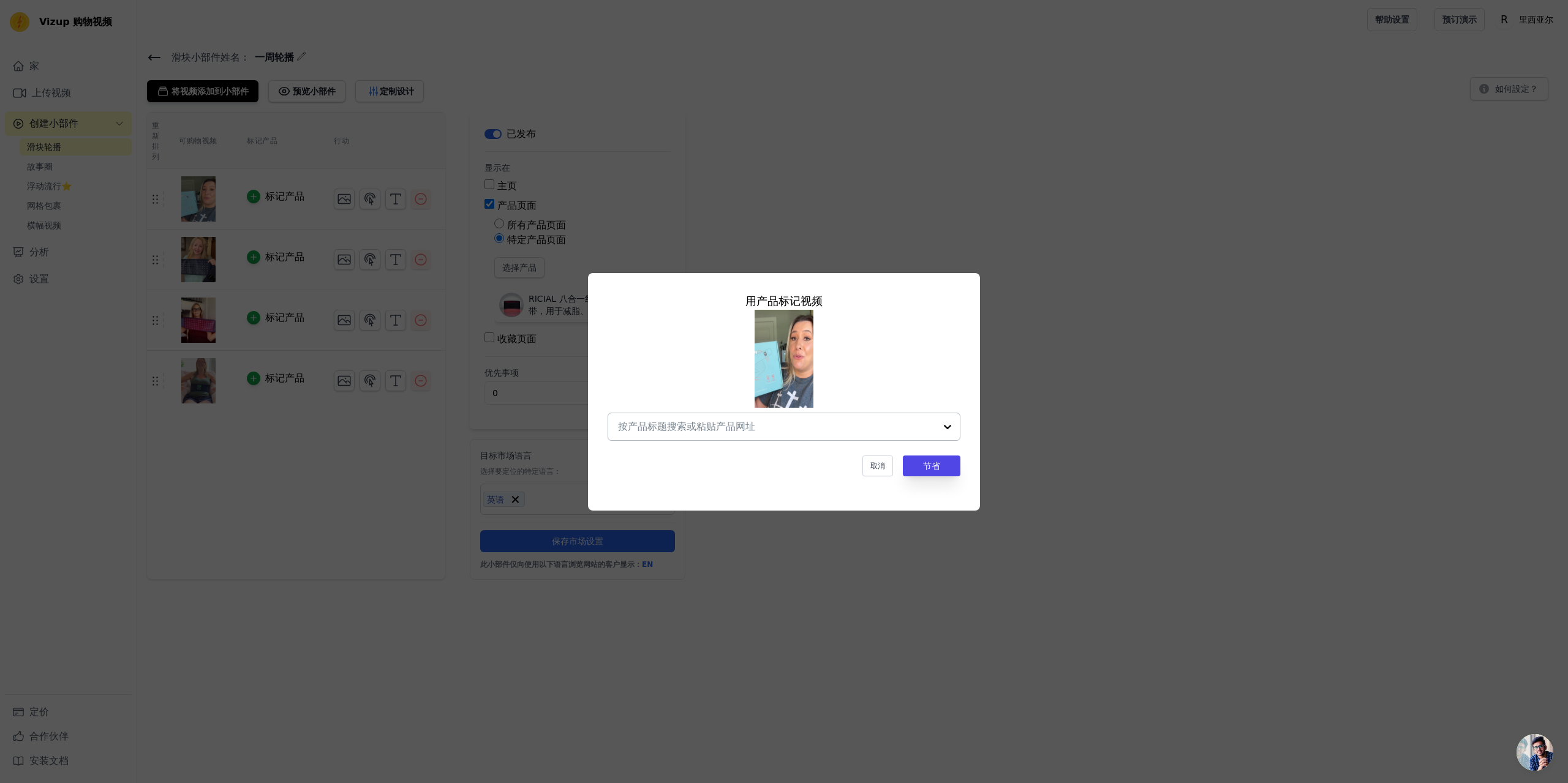
click at [680, 427] on input "text" at bounding box center [776, 426] width 317 height 15
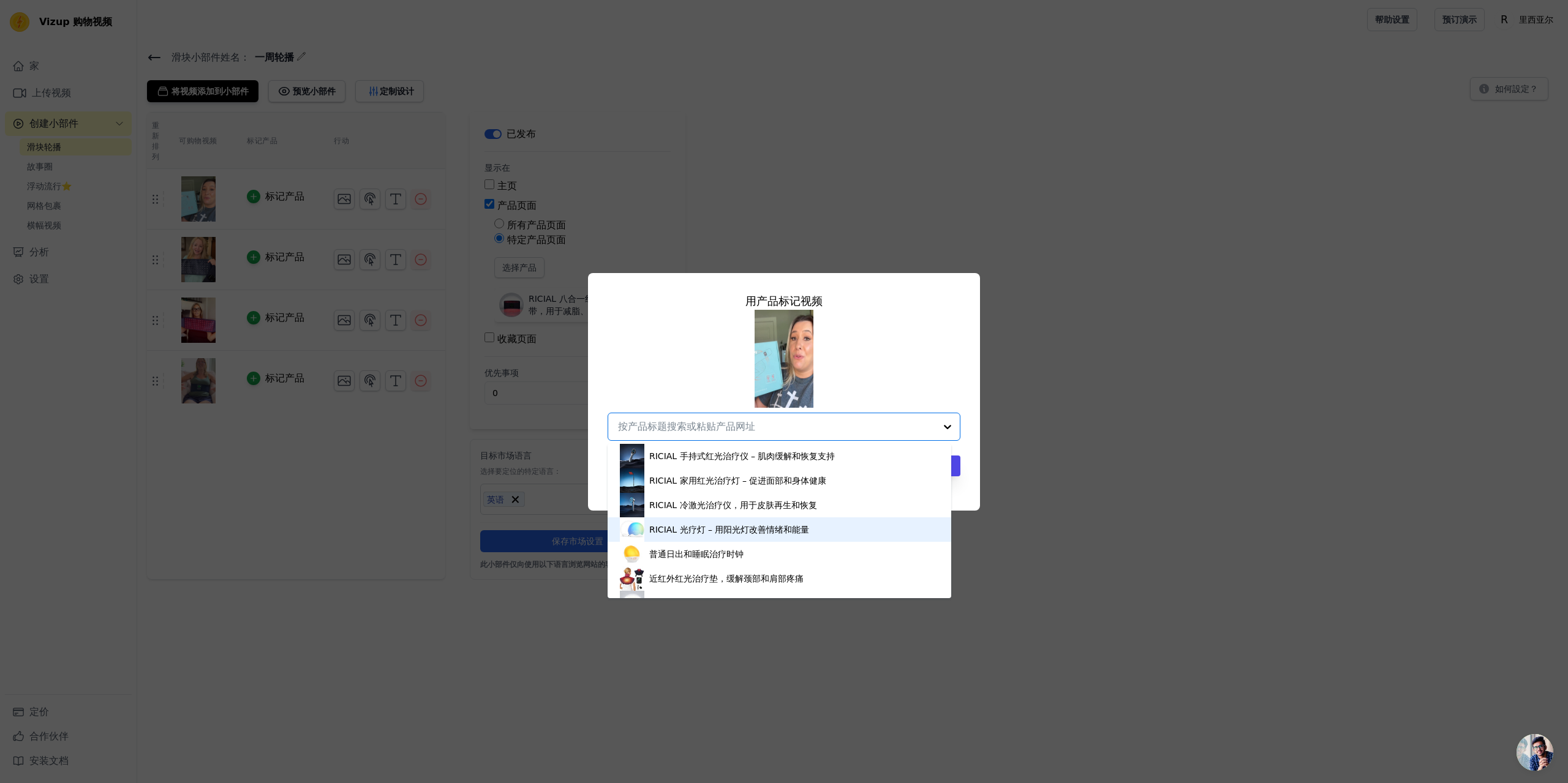
scroll to position [62, 0]
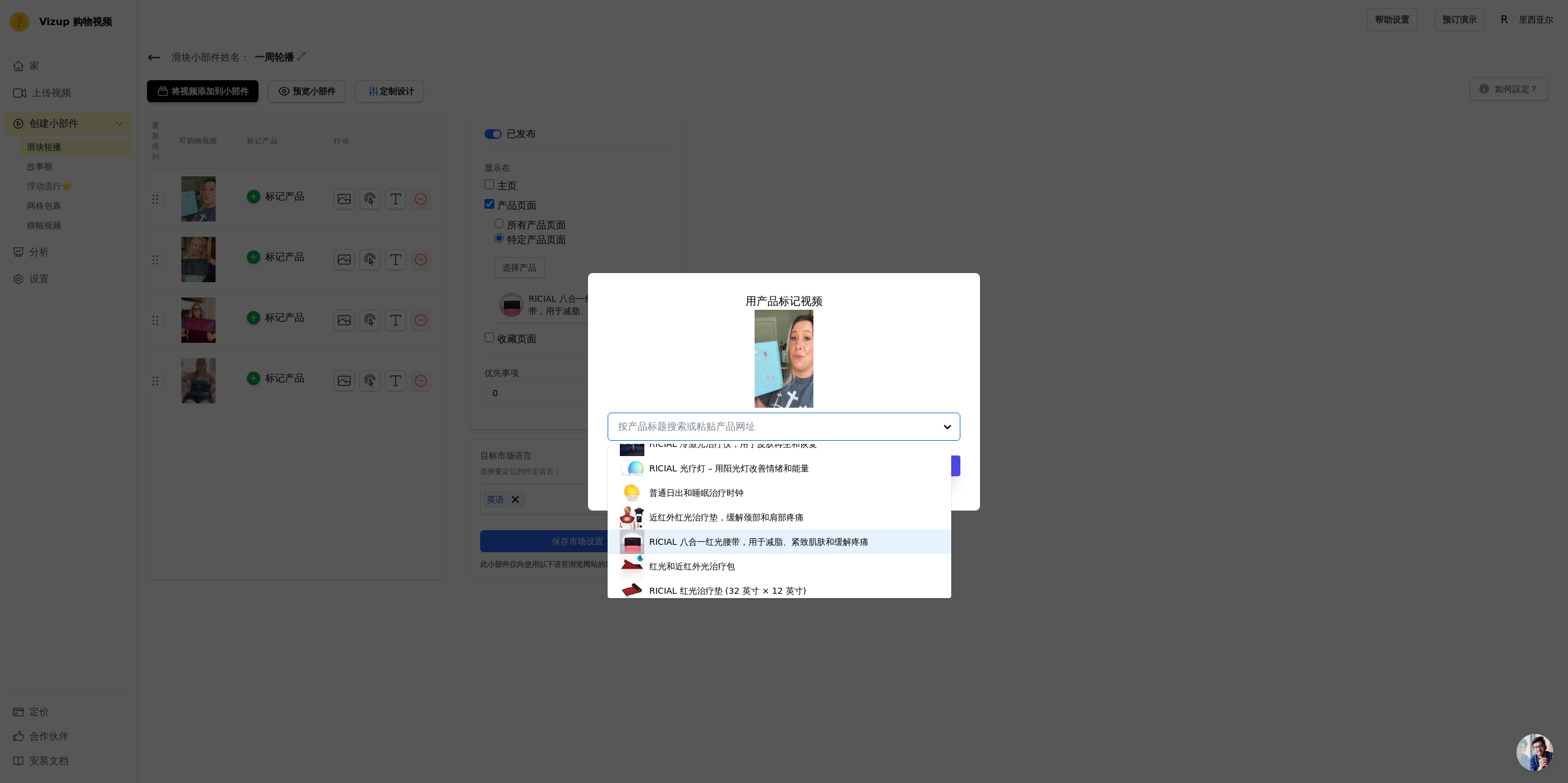
click at [689, 541] on font "RICIAL 八合一红光腰带，用于减脂、紧致肌肤和缓解疼痛" at bounding box center [758, 542] width 219 height 10
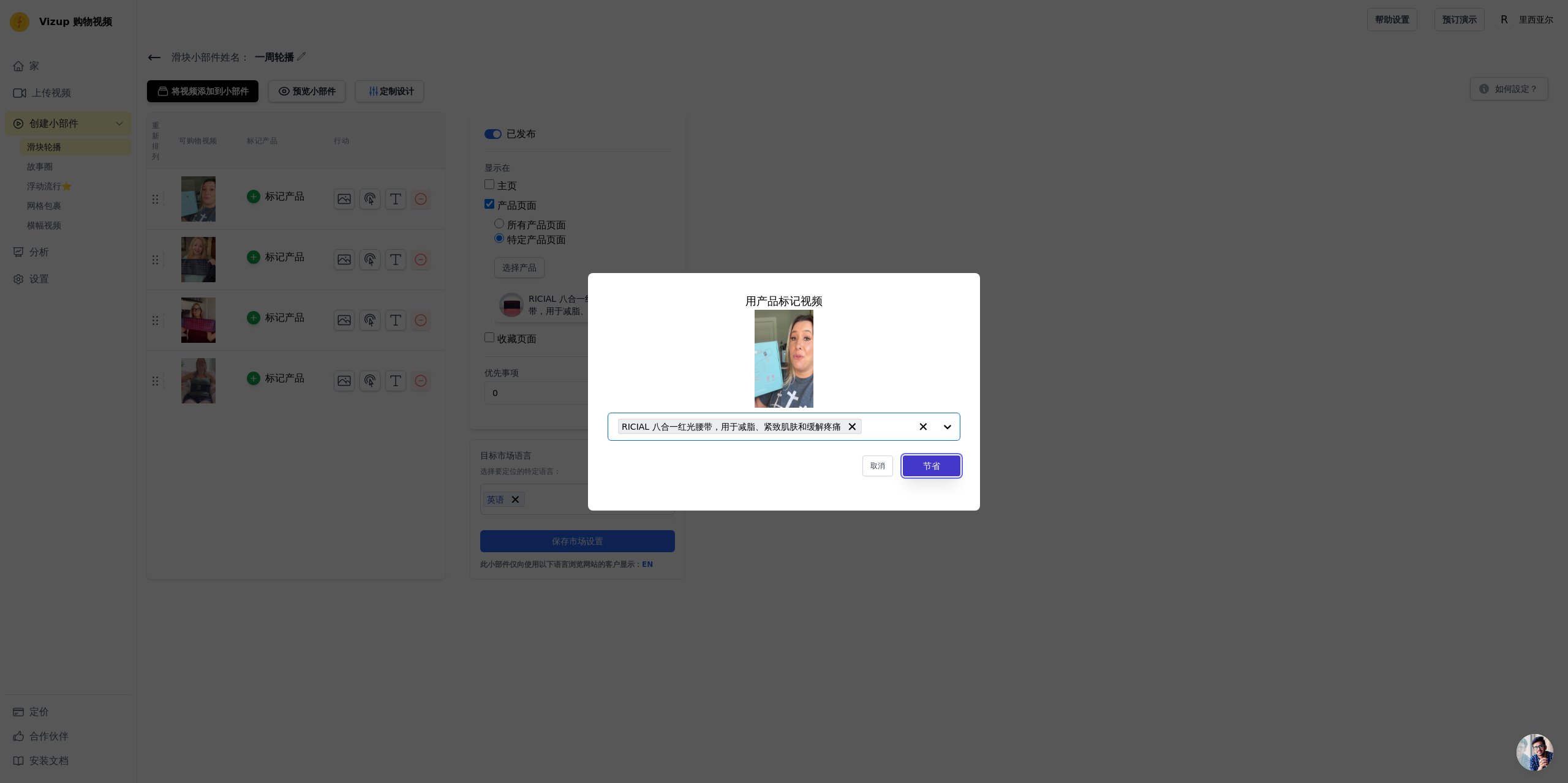
click at [926, 465] on font "节省" at bounding box center [931, 465] width 17 height 10
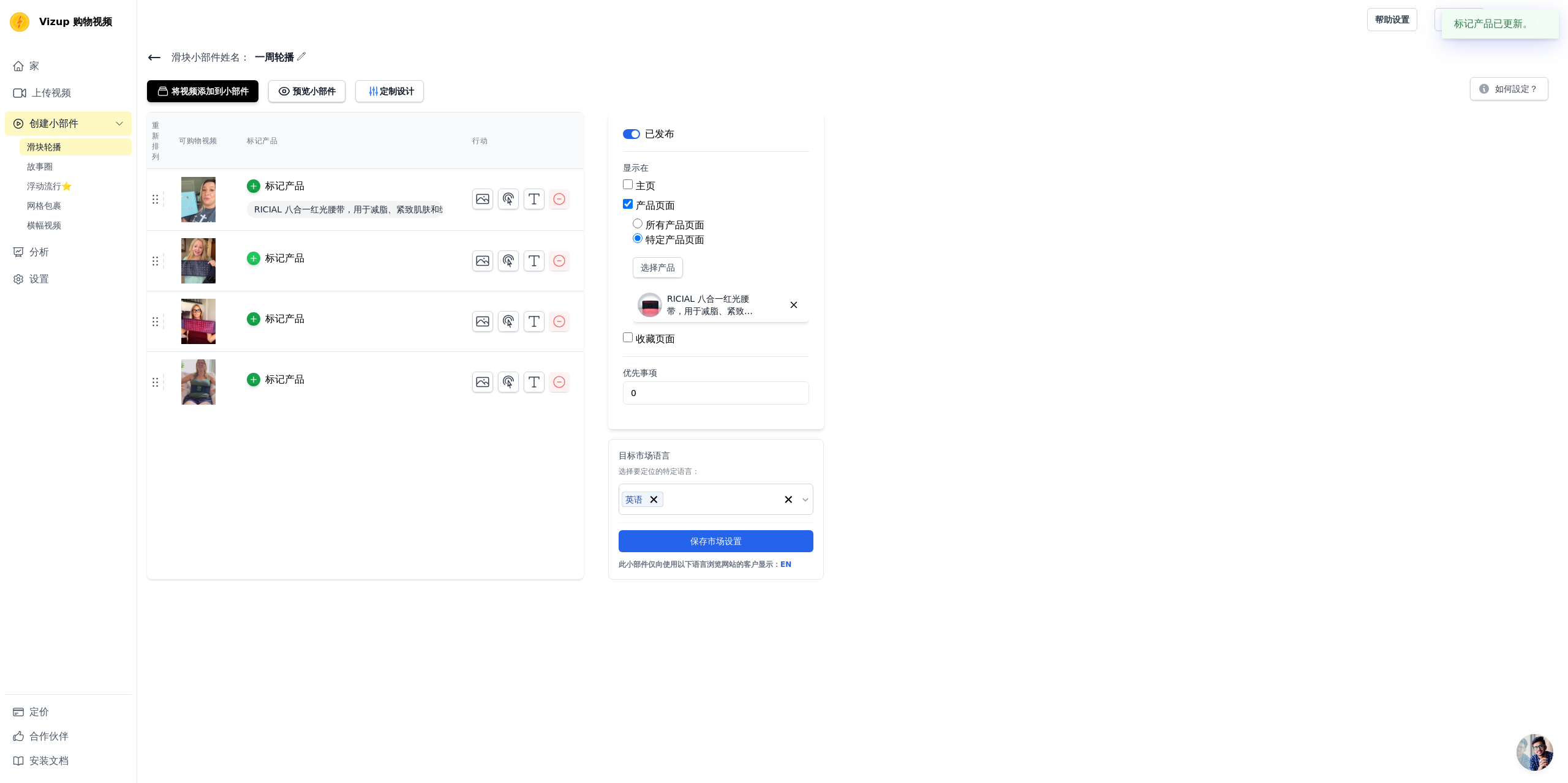
click at [258, 258] on div "button" at bounding box center [253, 258] width 13 height 13
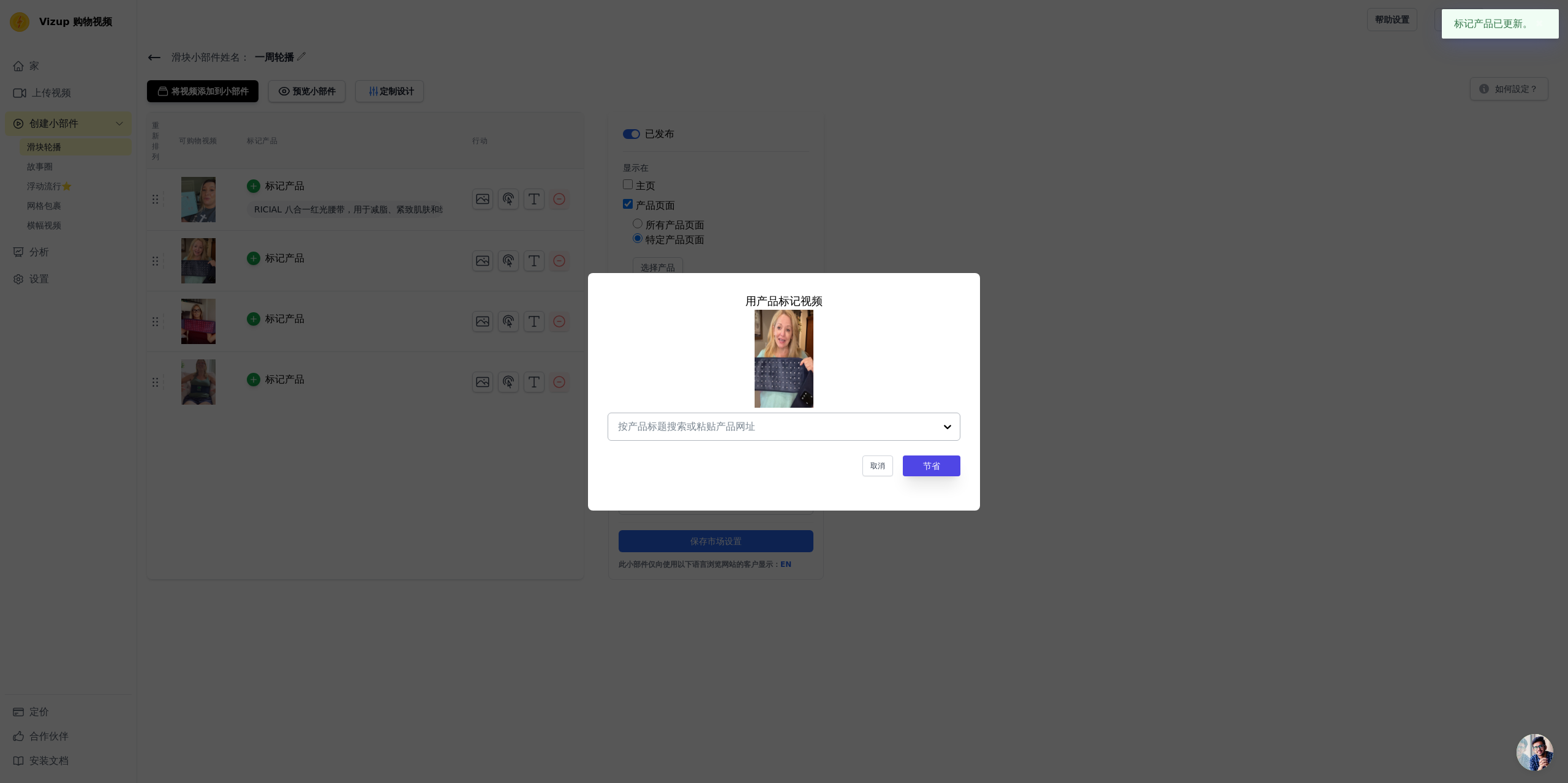
click at [721, 427] on input "text" at bounding box center [776, 426] width 317 height 15
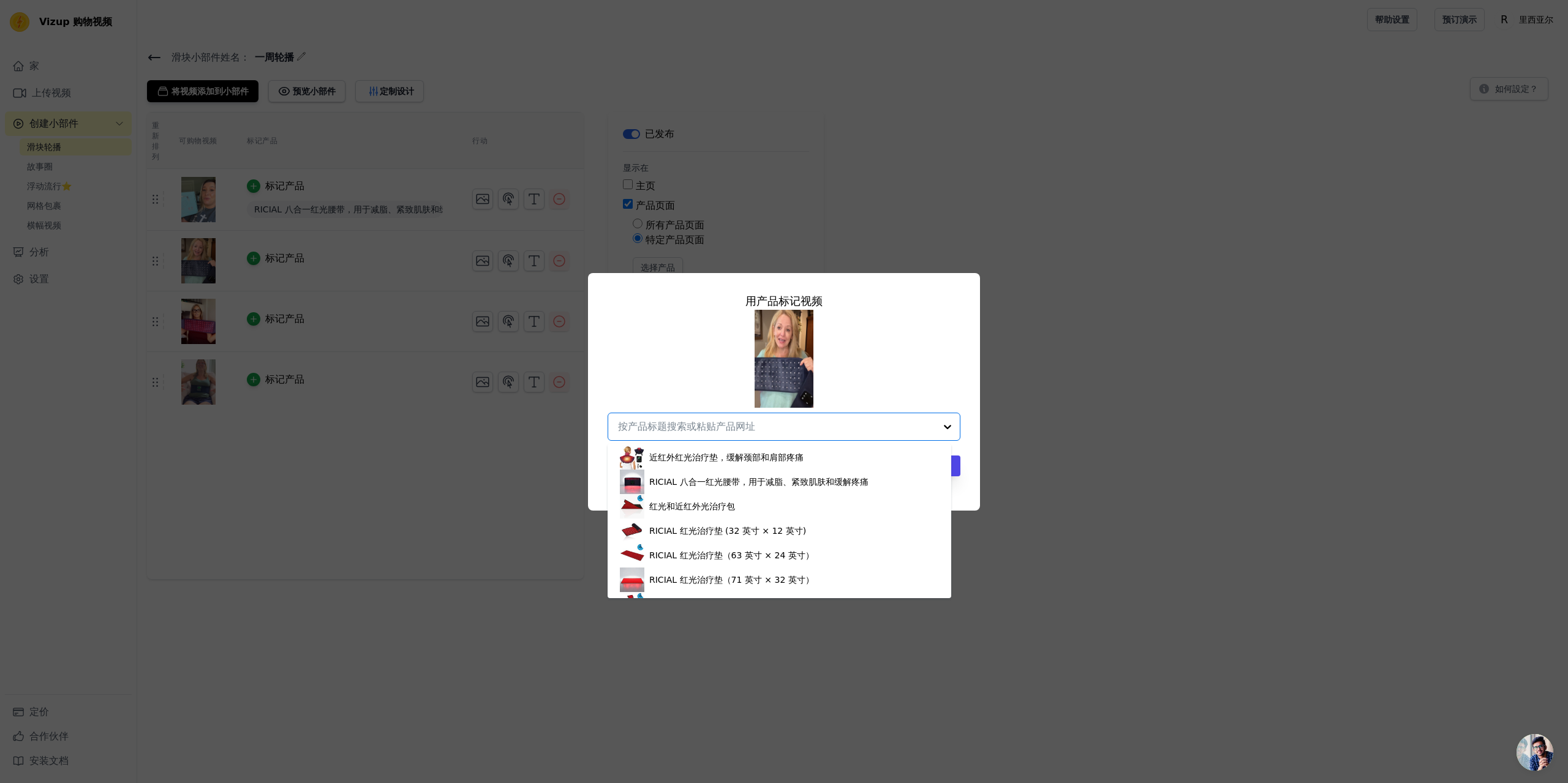
scroll to position [122, 0]
click at [705, 483] on font "RICIAL 八合一红光腰带，用于减脂、紧致肌肤和缓解疼痛" at bounding box center [758, 480] width 219 height 10
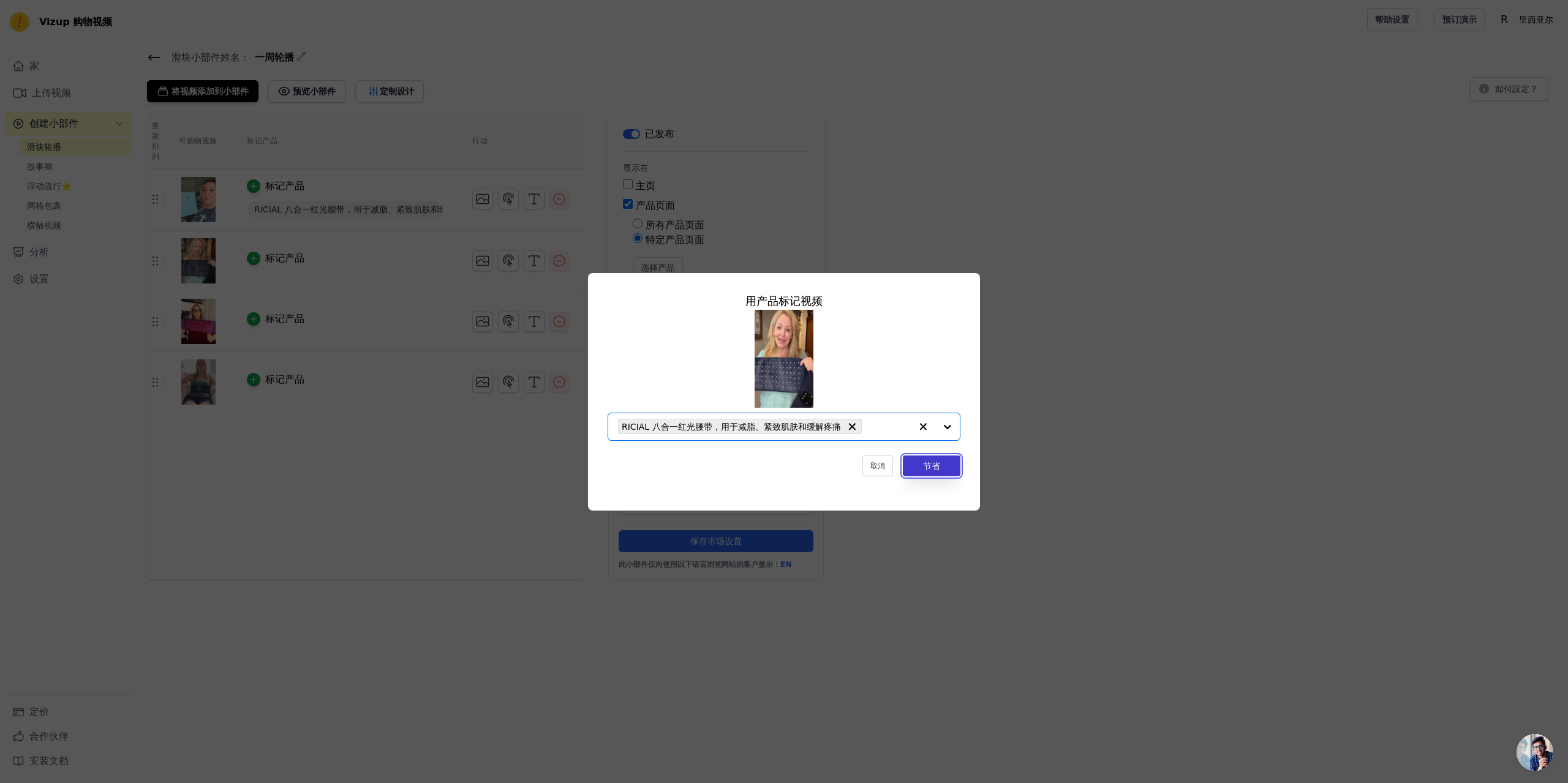
click at [939, 475] on button "节省" at bounding box center [931, 466] width 57 height 21
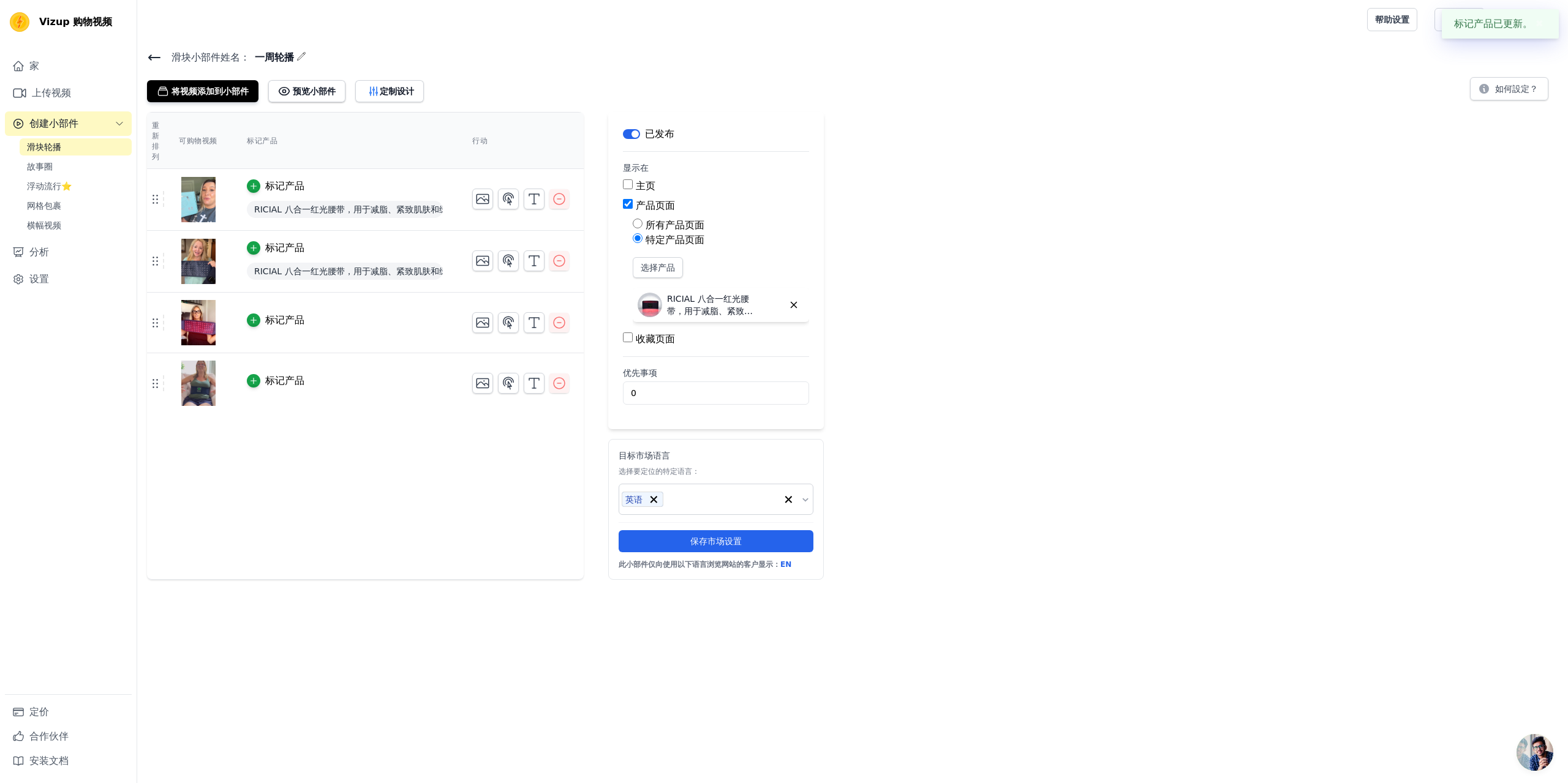
click at [272, 315] on font "标记产品" at bounding box center [285, 320] width 39 height 11
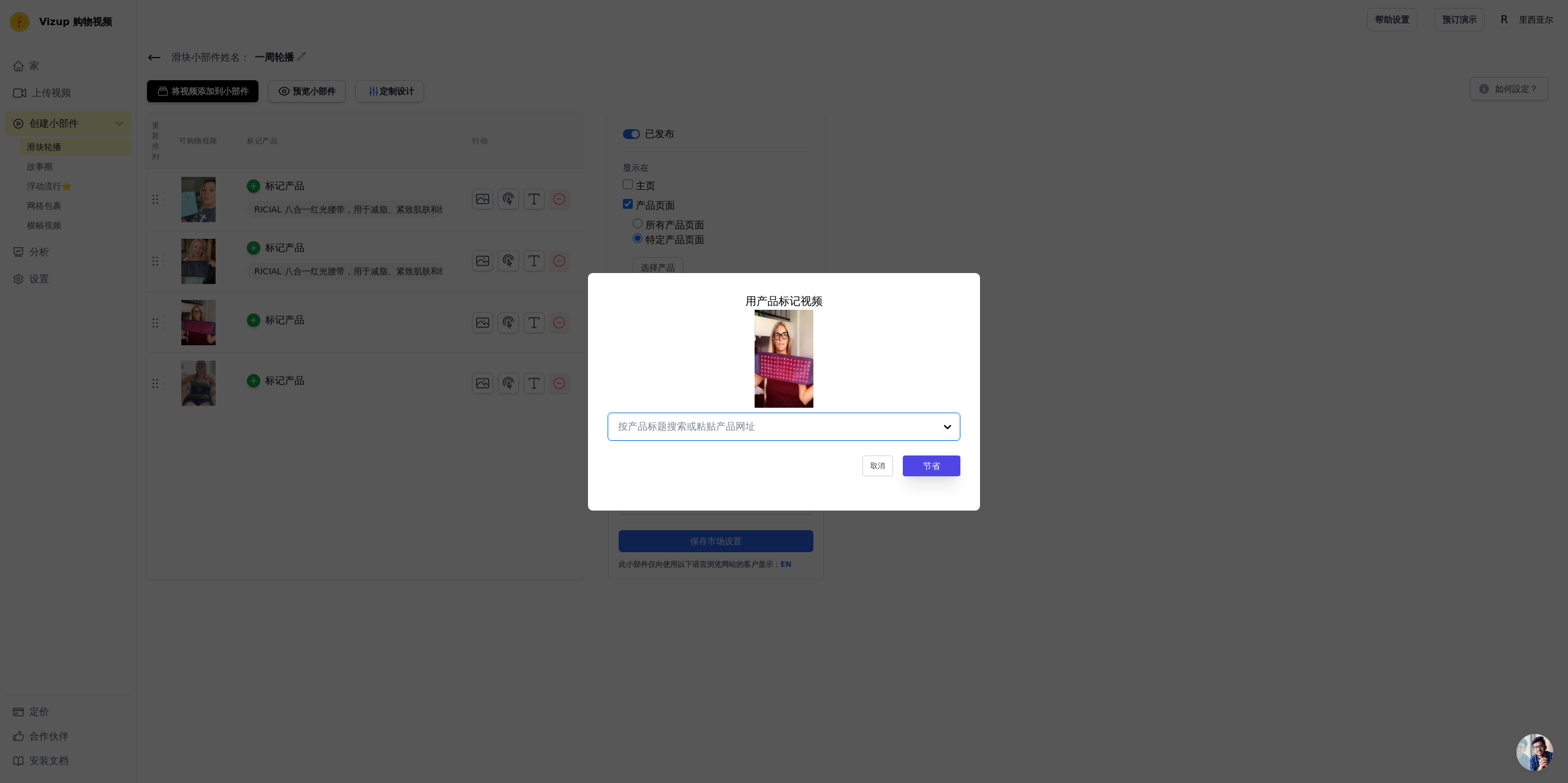
click at [788, 429] on input "text" at bounding box center [776, 426] width 317 height 15
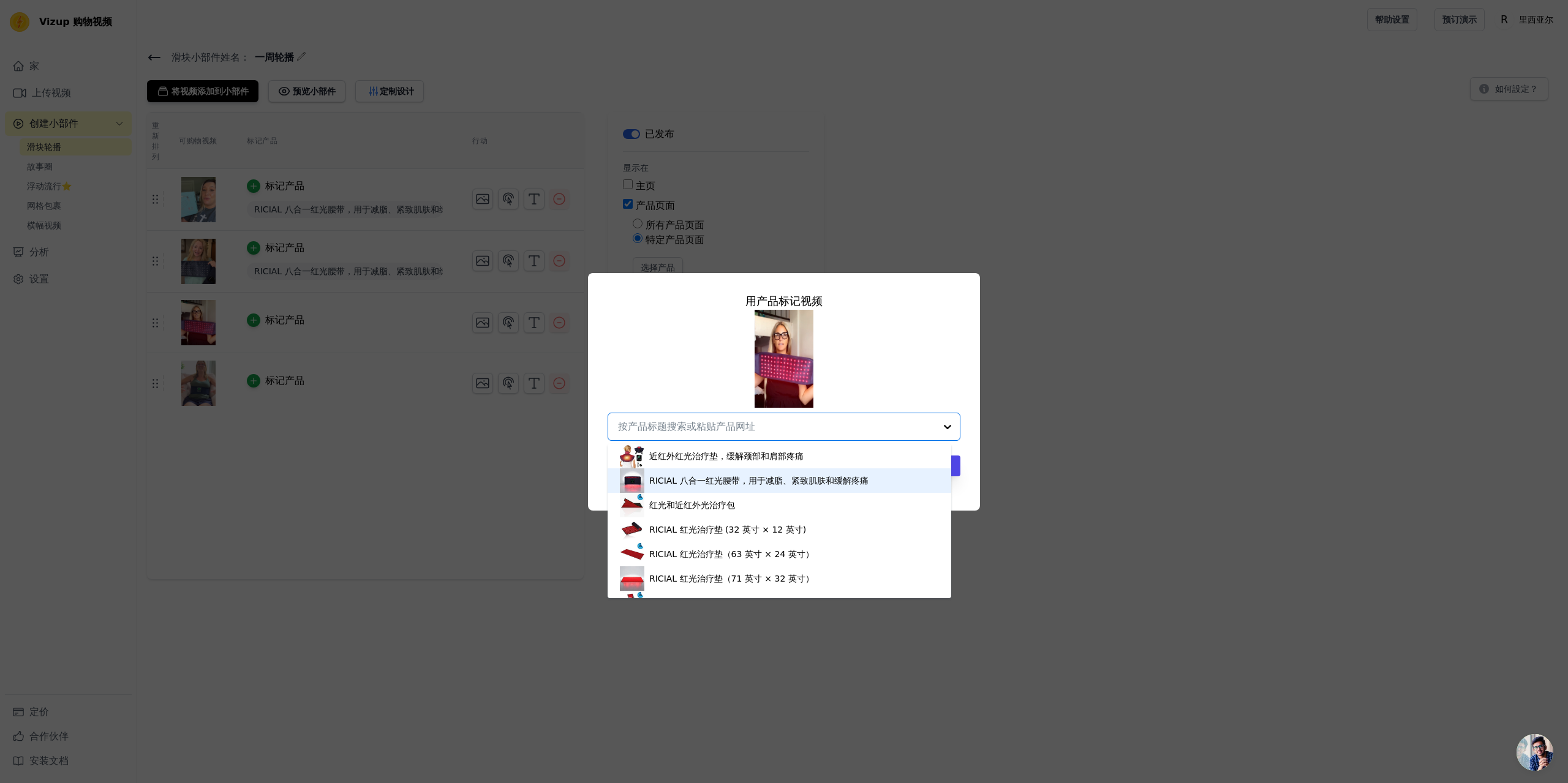
click at [716, 482] on font "RICIAL 八合一红光腰带，用于减脂、紧致肌肤和缓解疼痛" at bounding box center [758, 480] width 219 height 10
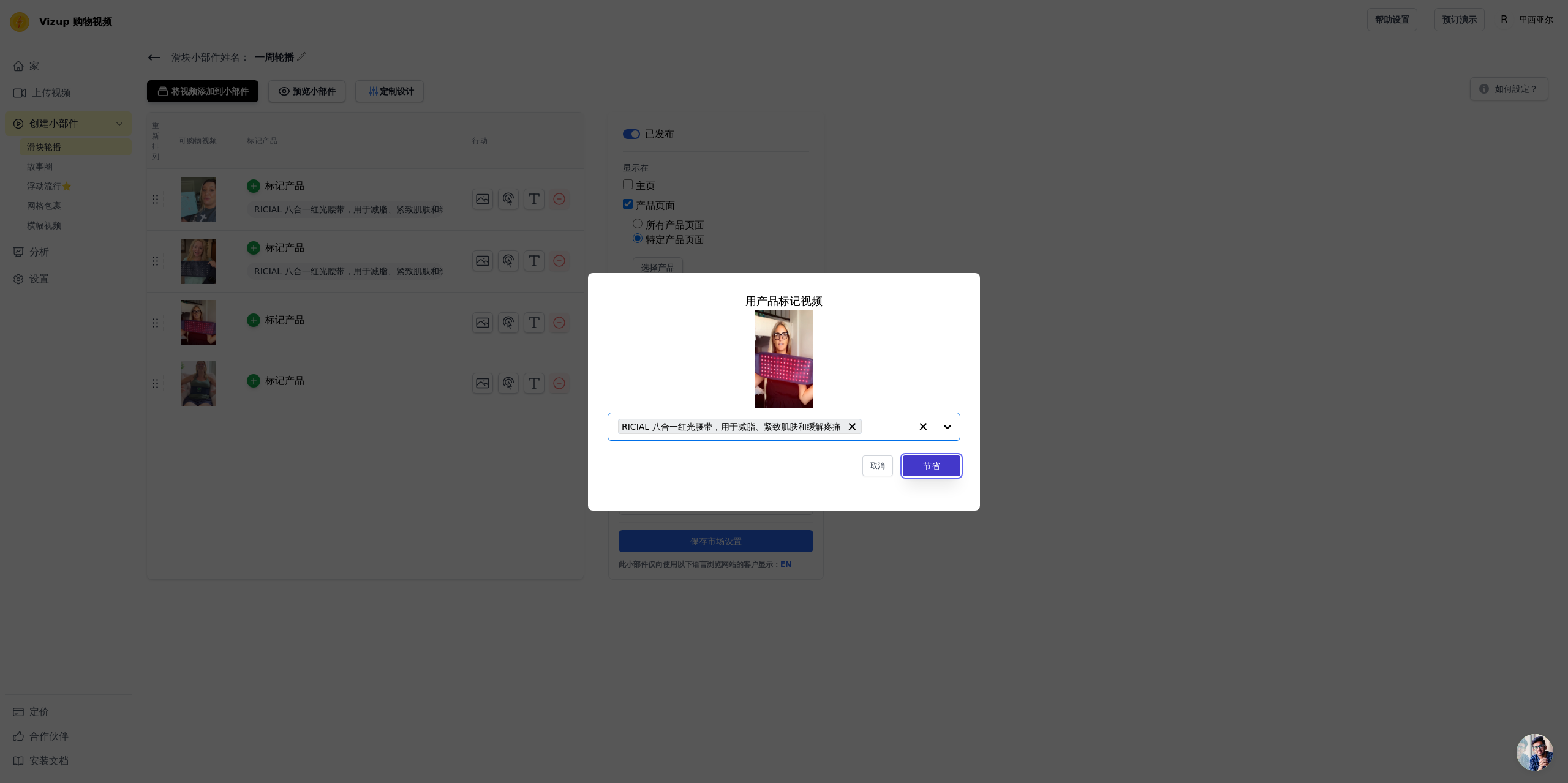
click at [939, 469] on font "节省" at bounding box center [931, 465] width 17 height 10
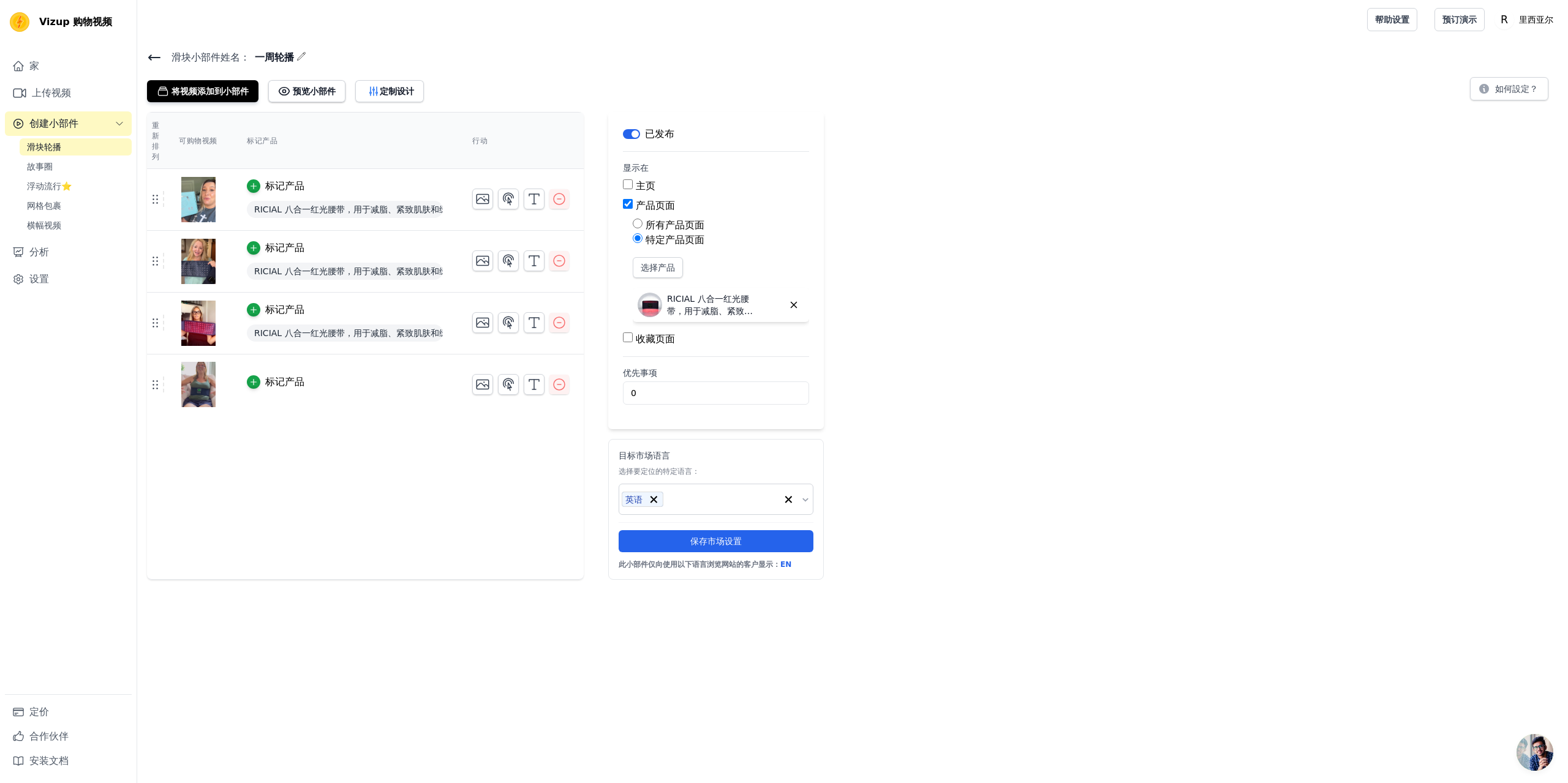
click at [285, 382] on font "标记产品" at bounding box center [285, 381] width 39 height 11
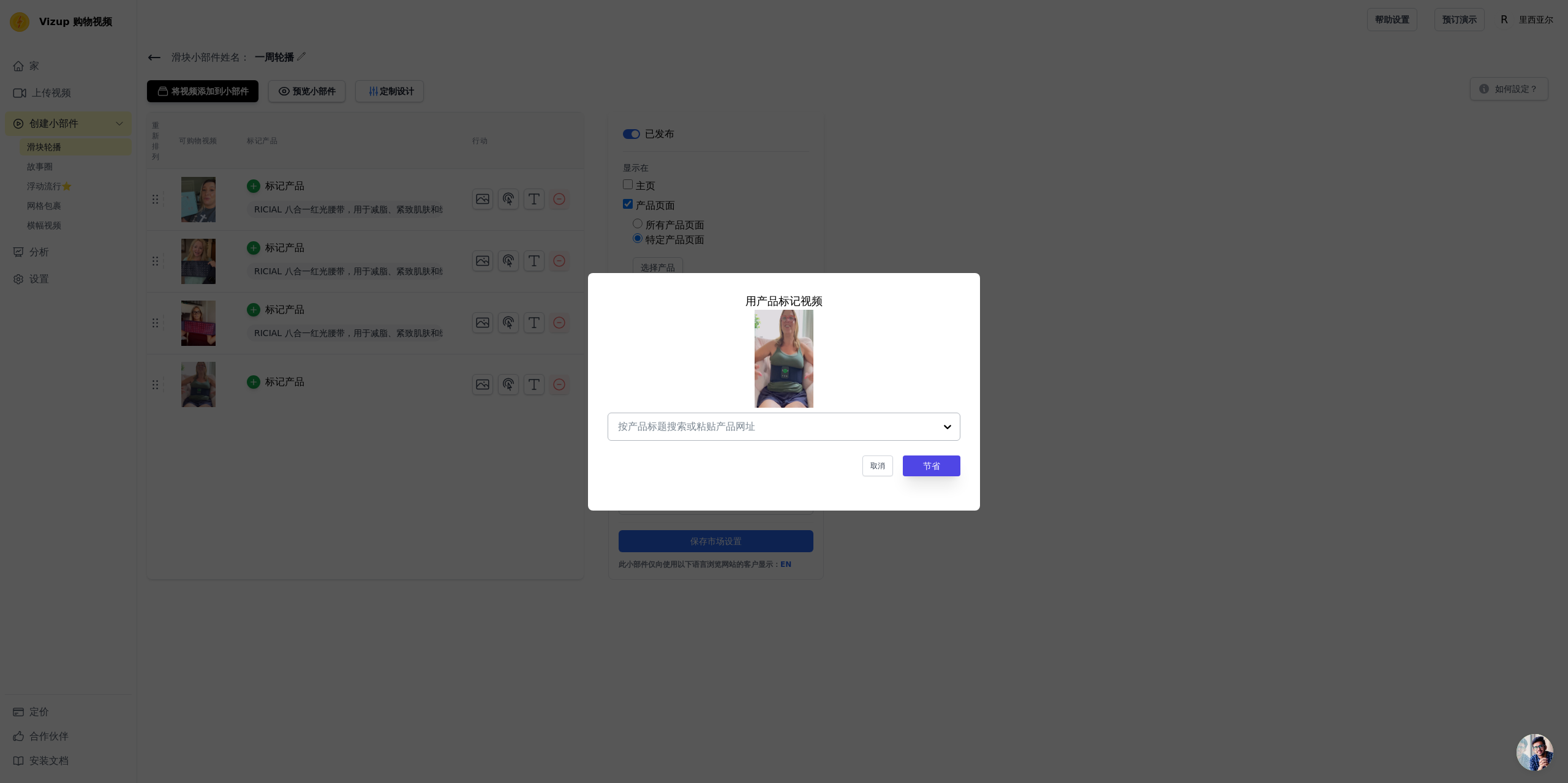
click at [819, 425] on input "text" at bounding box center [776, 426] width 317 height 15
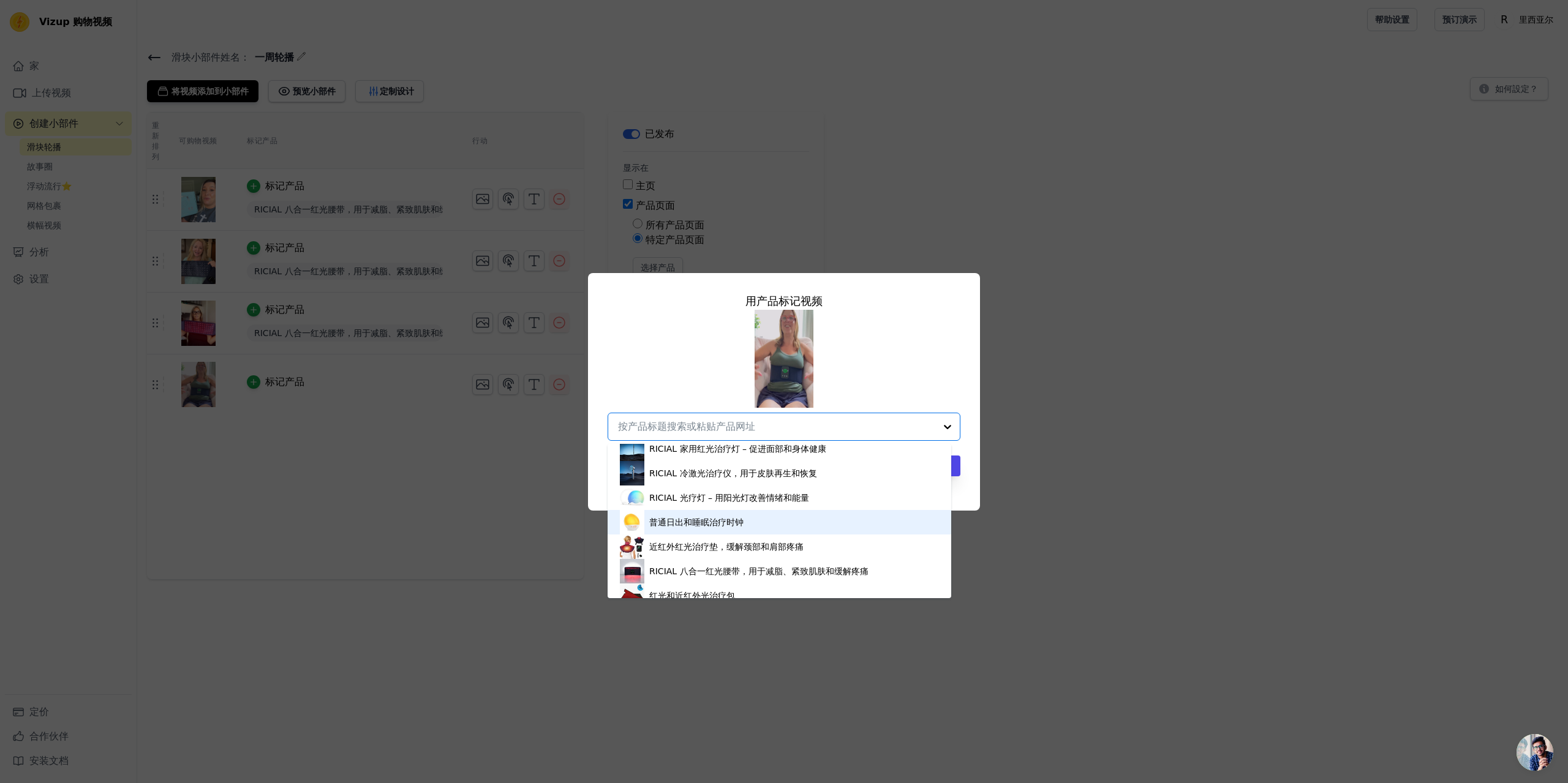
scroll to position [62, 0]
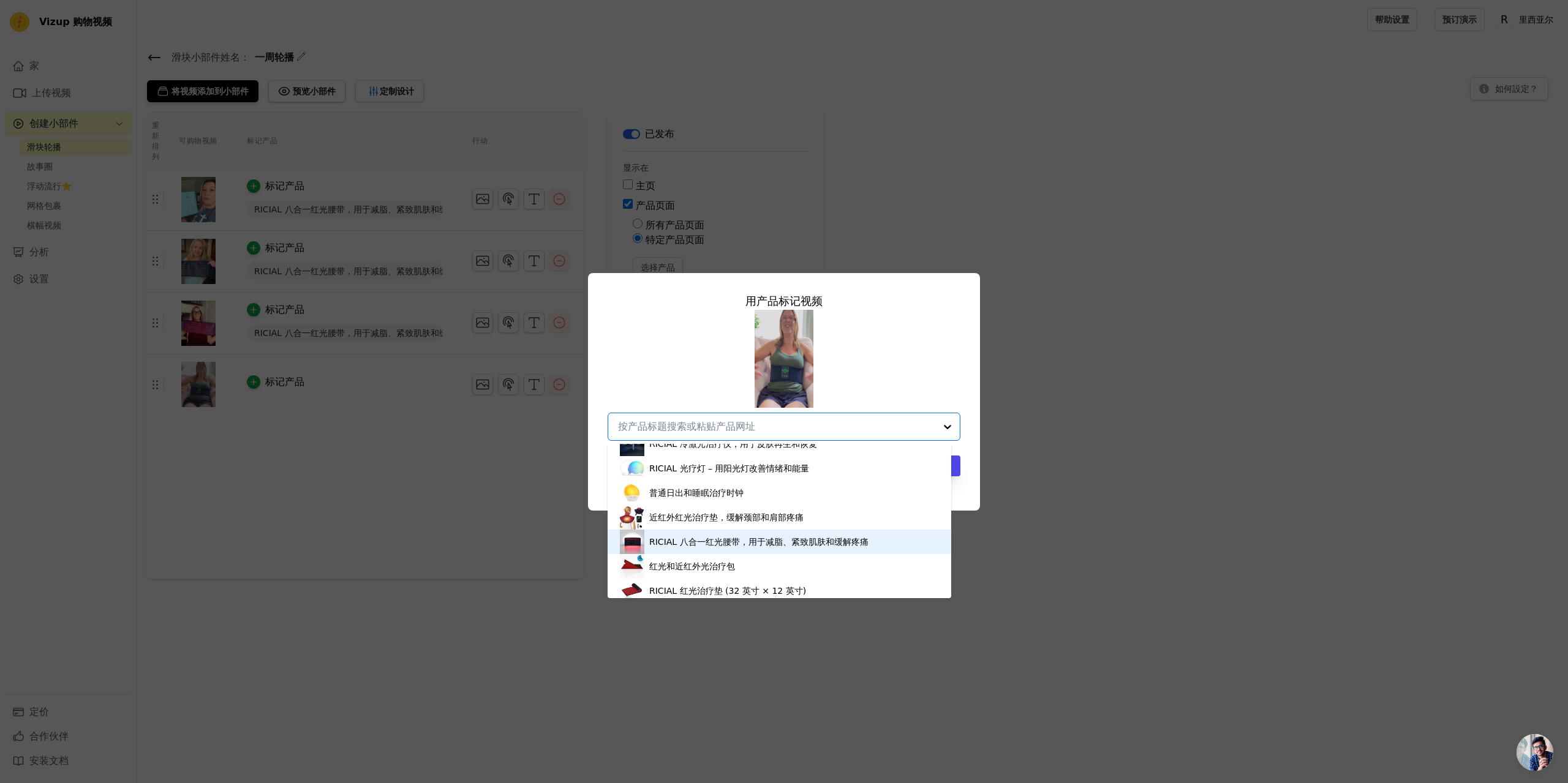
click at [727, 547] on font "RICIAL 八合一红光腰带，用于减脂、紧致肌肤和缓解疼痛" at bounding box center [758, 542] width 219 height 10
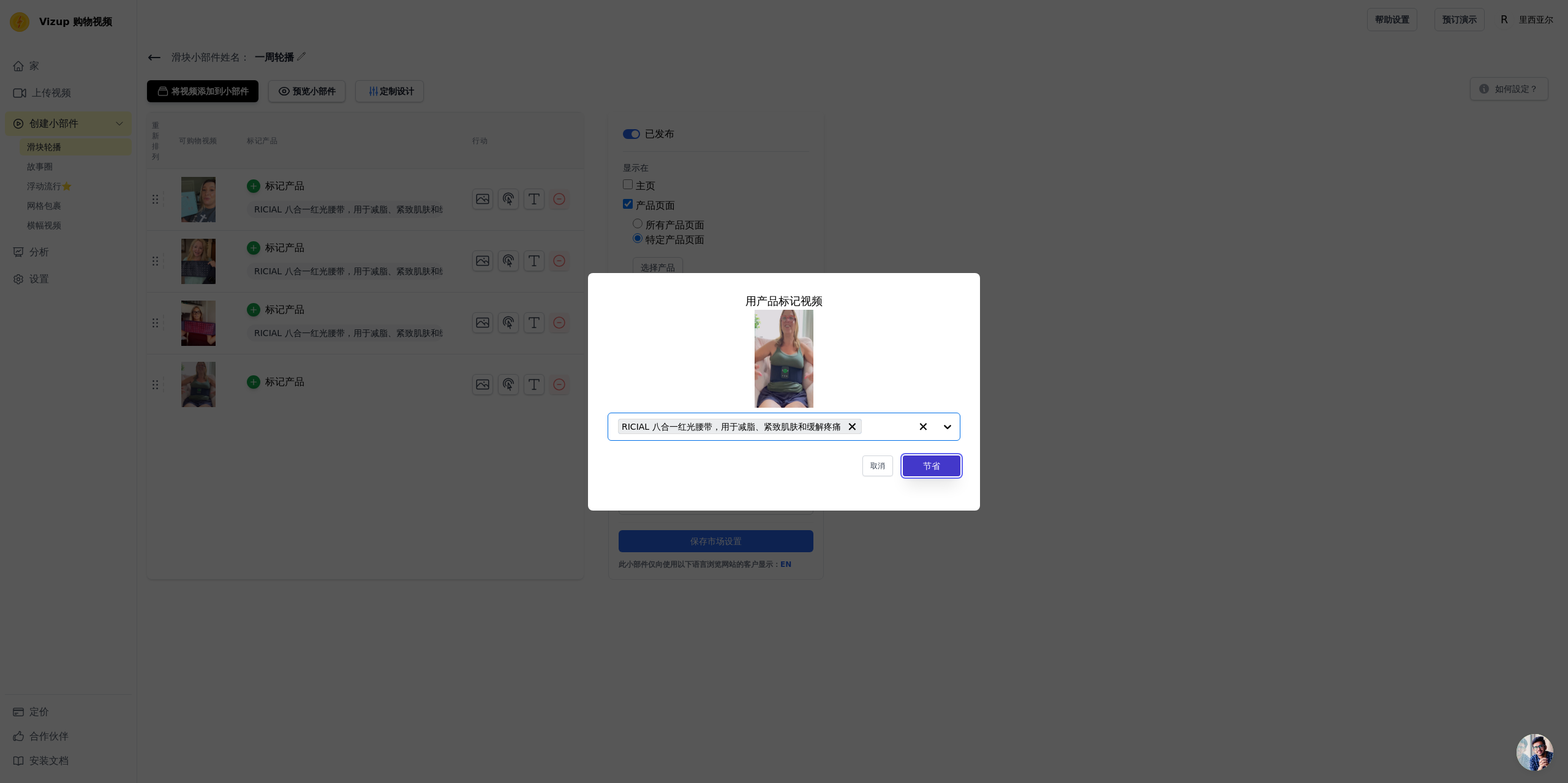
click at [939, 469] on button "节省" at bounding box center [931, 466] width 57 height 21
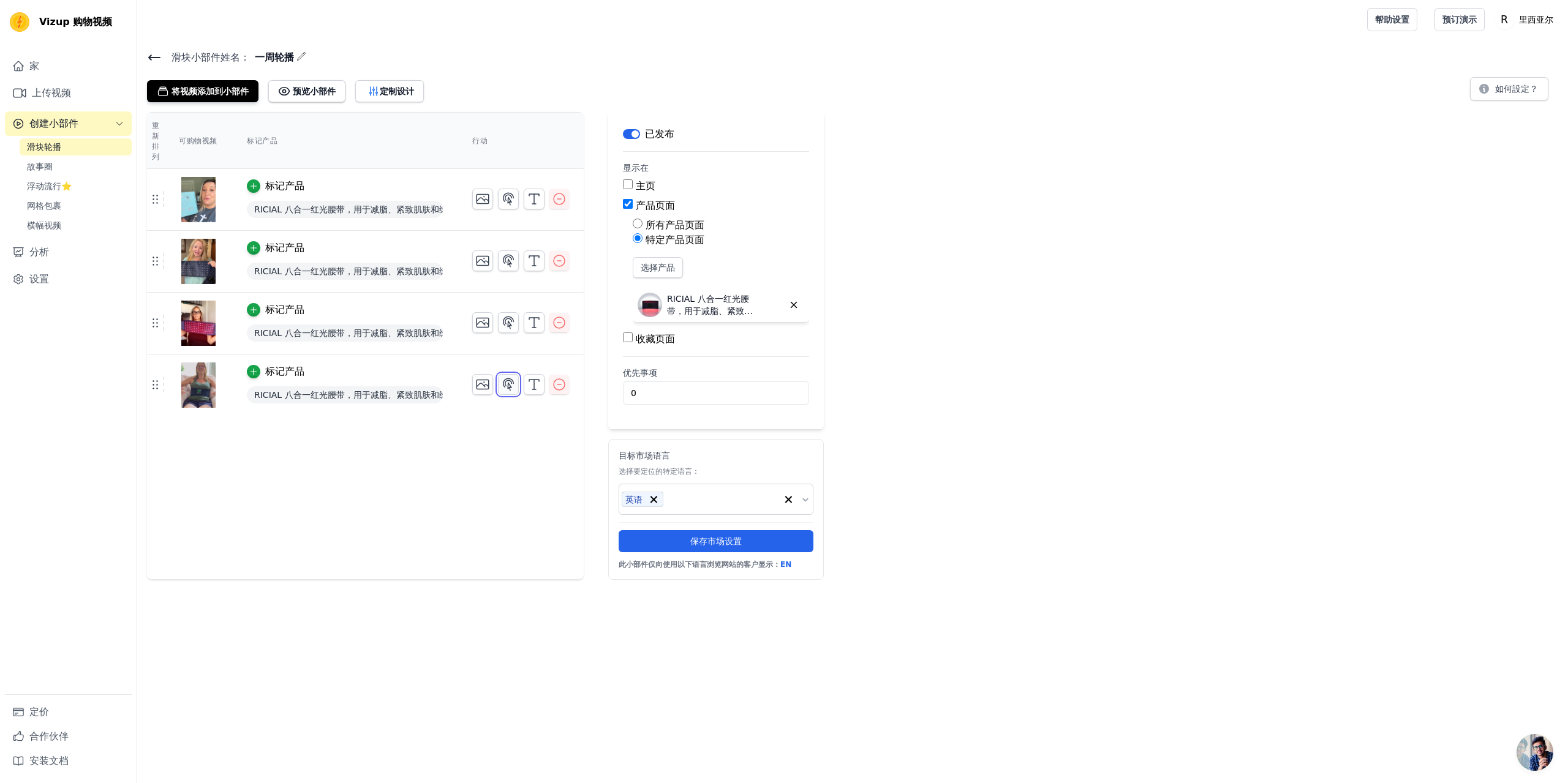
click at [514, 387] on icon "button" at bounding box center [508, 384] width 15 height 15
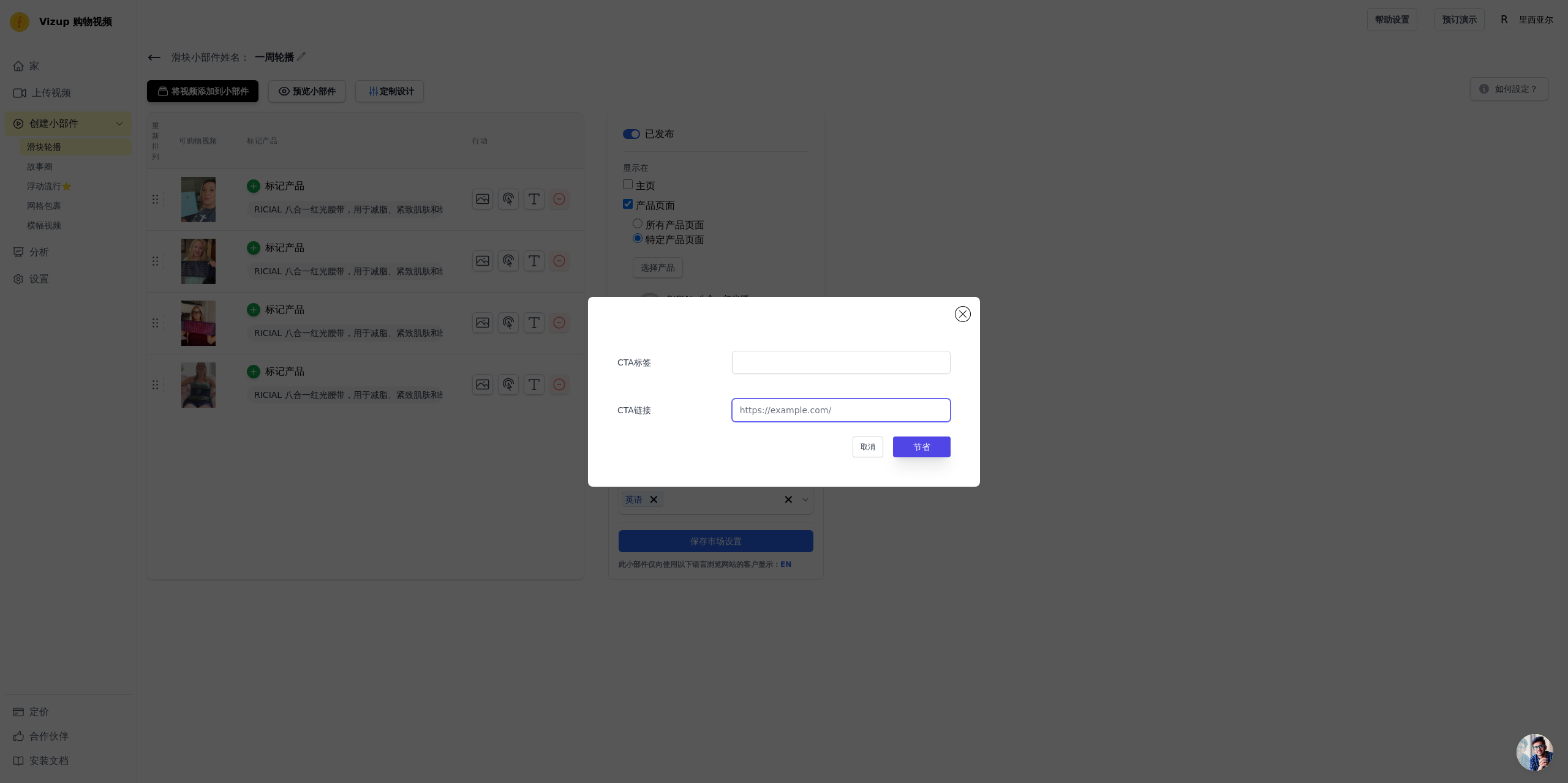
click at [760, 411] on input "url" at bounding box center [841, 410] width 218 height 23
click at [745, 359] on input "text" at bounding box center [841, 362] width 218 height 23
click at [641, 362] on font "CTA标签" at bounding box center [634, 362] width 33 height 10
click at [967, 319] on button "关闭模式" at bounding box center [962, 314] width 15 height 15
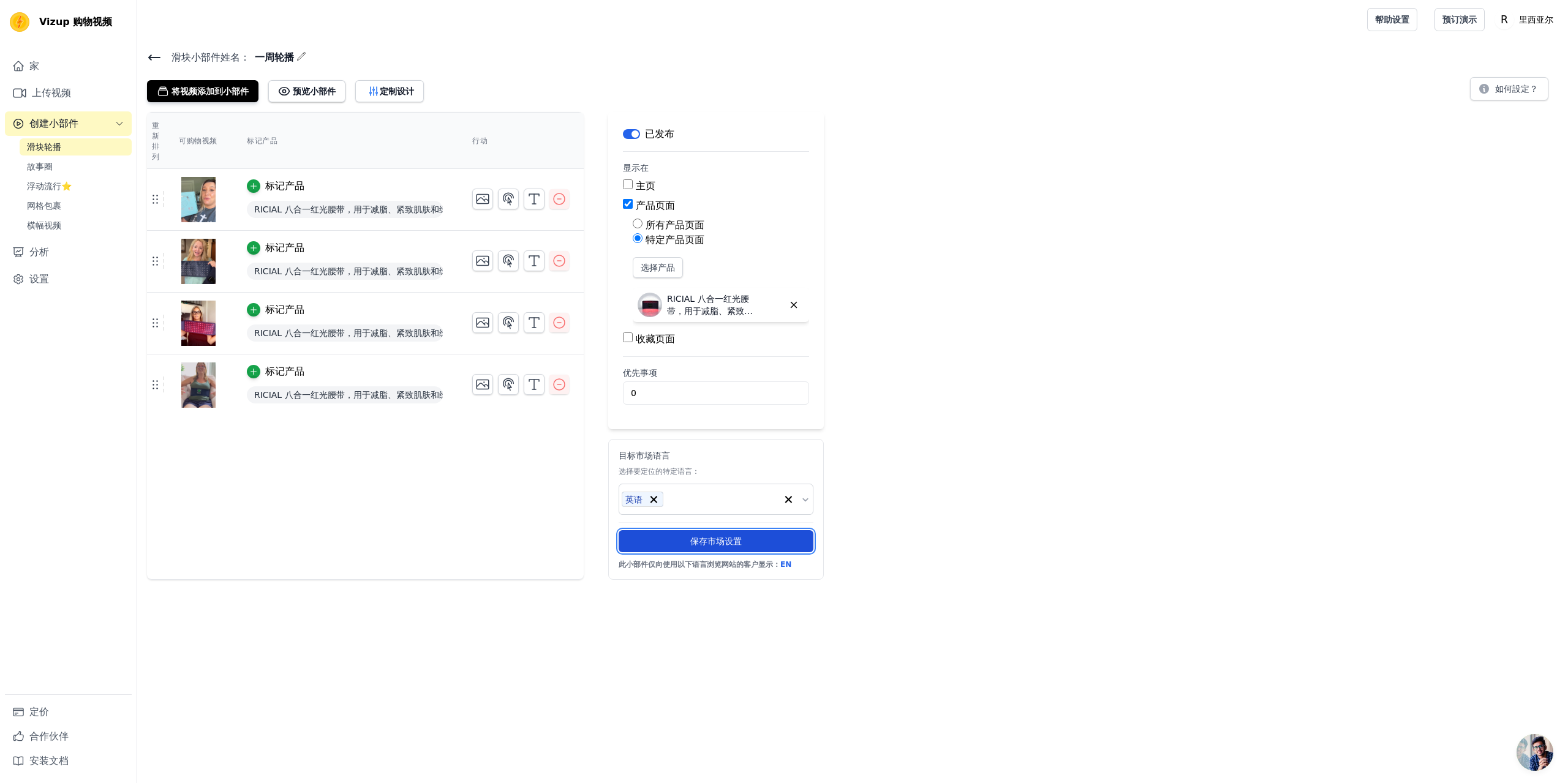
click at [751, 543] on button "保存市场设置" at bounding box center [715, 541] width 195 height 22
click at [950, 430] on div "重新排列 可购物视频 标记产品 行动 标记产品 RICIAL 八合一红光腰带，用于减脂、紧致肌肤和缓解疼痛 标记产品 RICIAL 八合一红光腰带，用于减脂、…" at bounding box center [853, 345] width 1431 height 468
